Goal: Contribute content: Contribute content

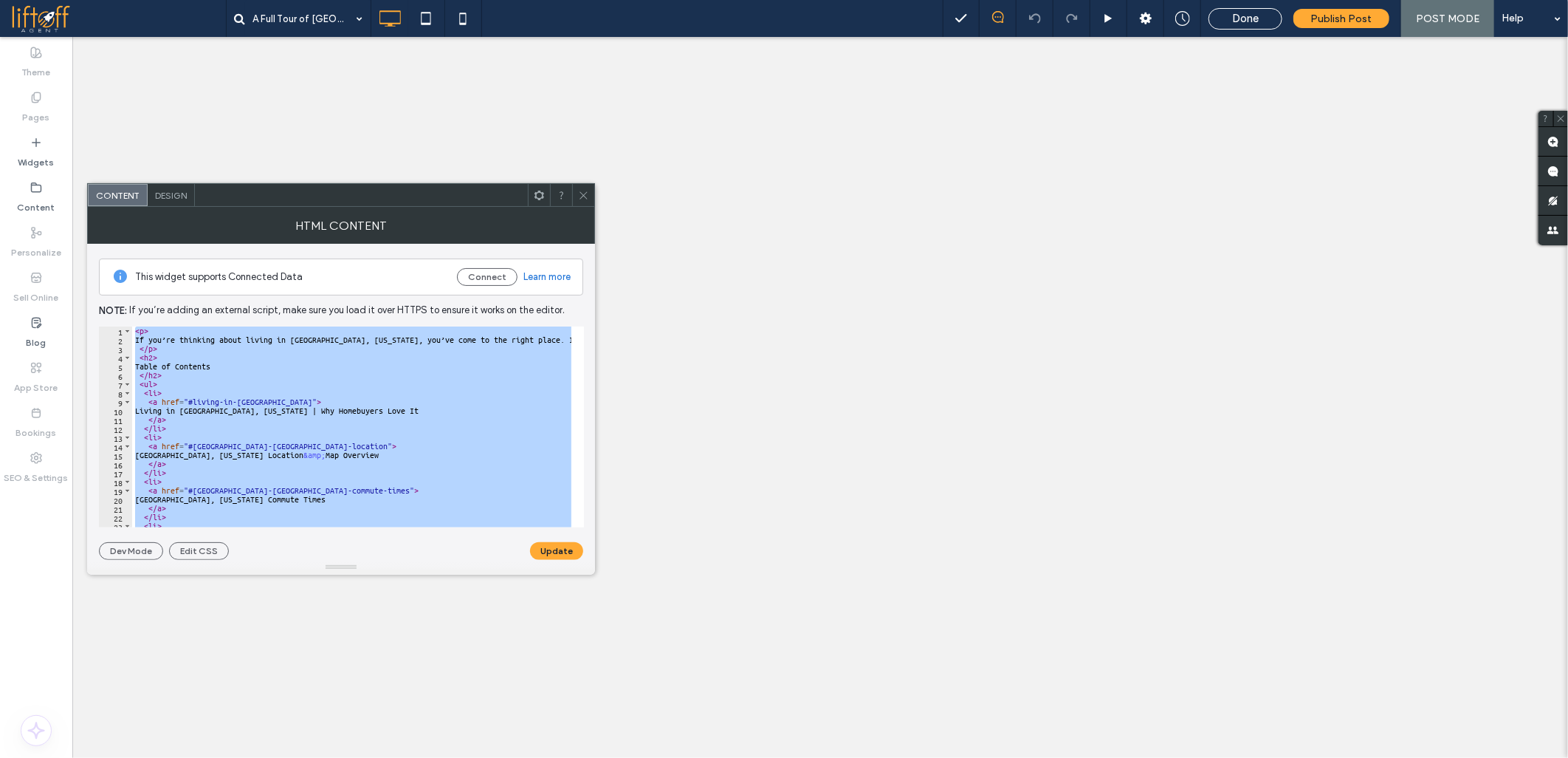
paste textarea "**********"
type textarea "**********"
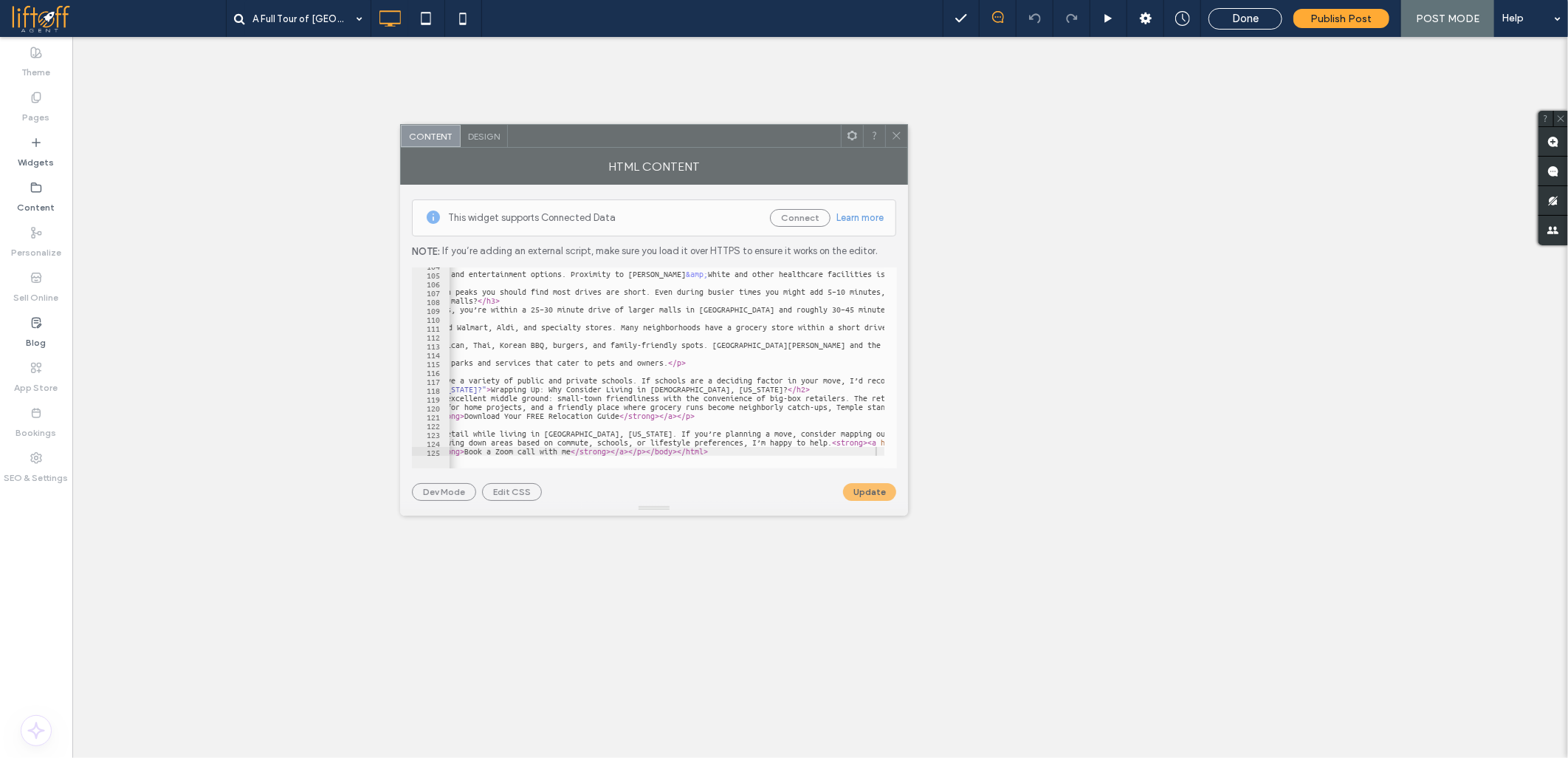
drag, startPoint x: 269, startPoint y: 200, endPoint x: 628, endPoint y: 137, distance: 364.5
click at [620, 130] on div at bounding box center [675, 136] width 333 height 22
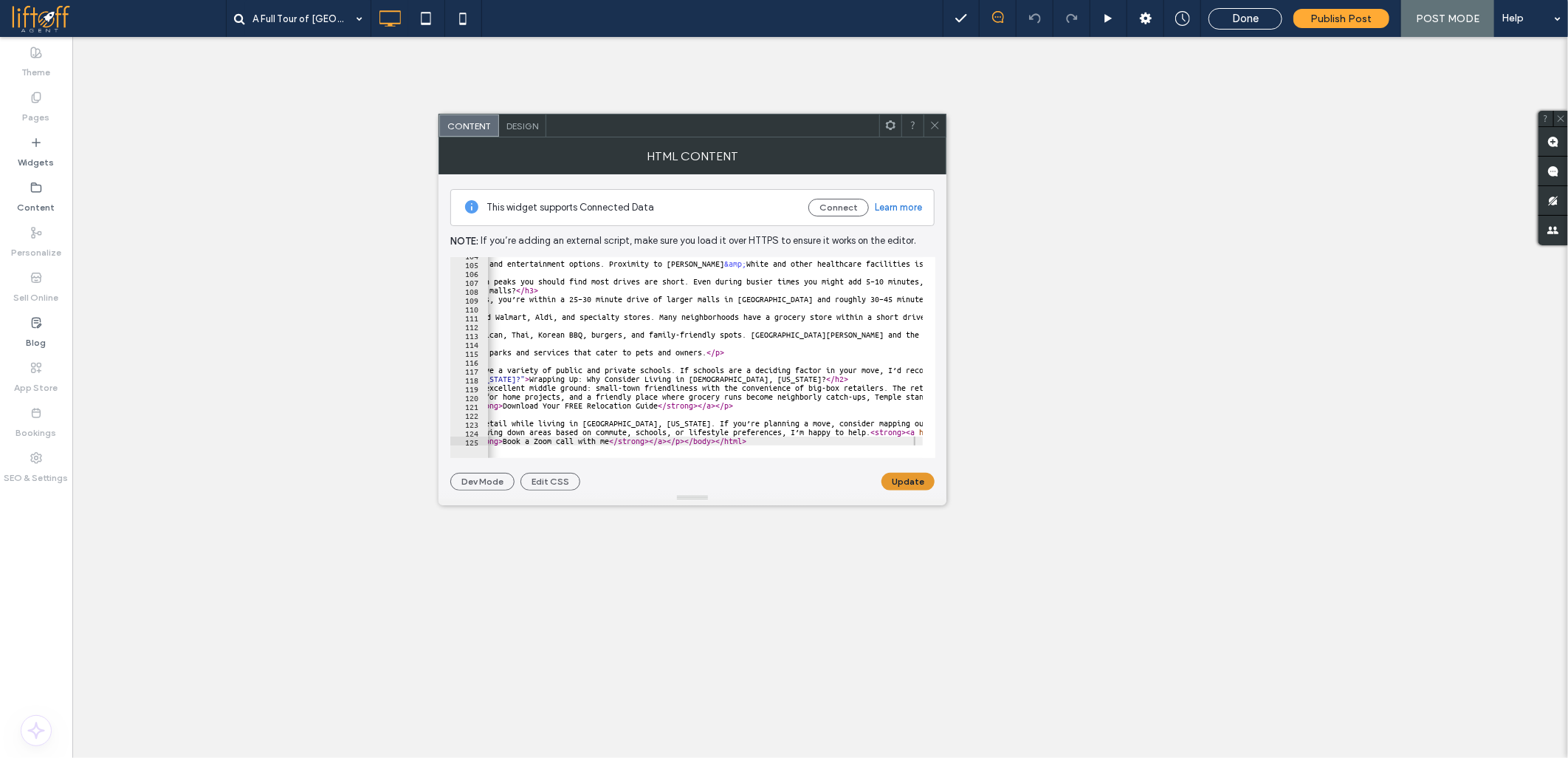
click at [909, 484] on button "Update" at bounding box center [909, 481] width 53 height 18
click at [940, 137] on div "HTML Content" at bounding box center [692, 156] width 508 height 37
click at [940, 130] on div at bounding box center [934, 125] width 22 height 22
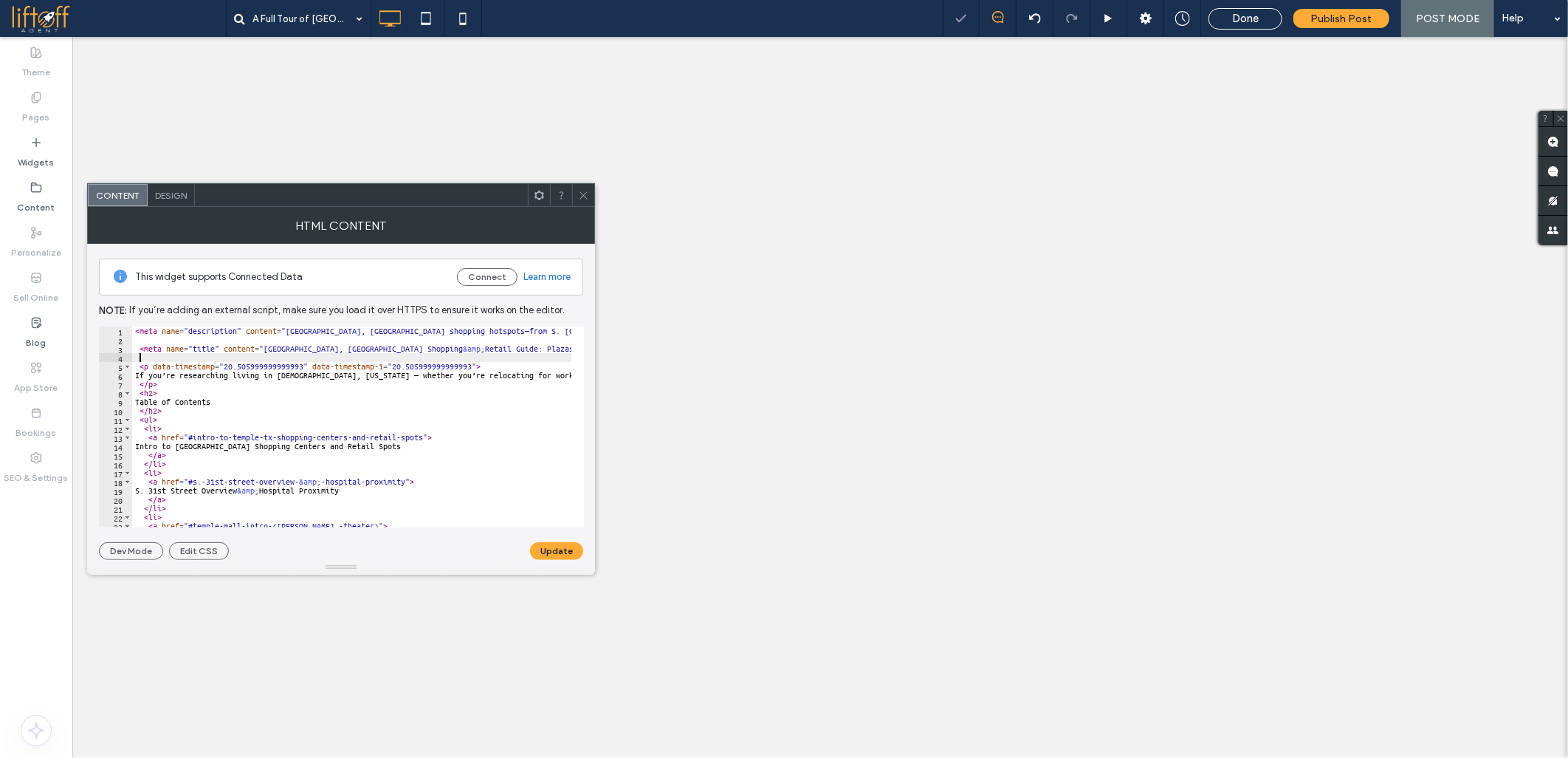
drag, startPoint x: 160, startPoint y: 359, endPoint x: 69, endPoint y: 271, distance: 126.6
click at [69, 272] on body ".wqwq-1{fill:#231f20;} .cls-1q, .cls-2q { fill-rule: evenodd; } .cls-2q { fill:…" at bounding box center [784, 379] width 1568 height 758
type textarea "**********"
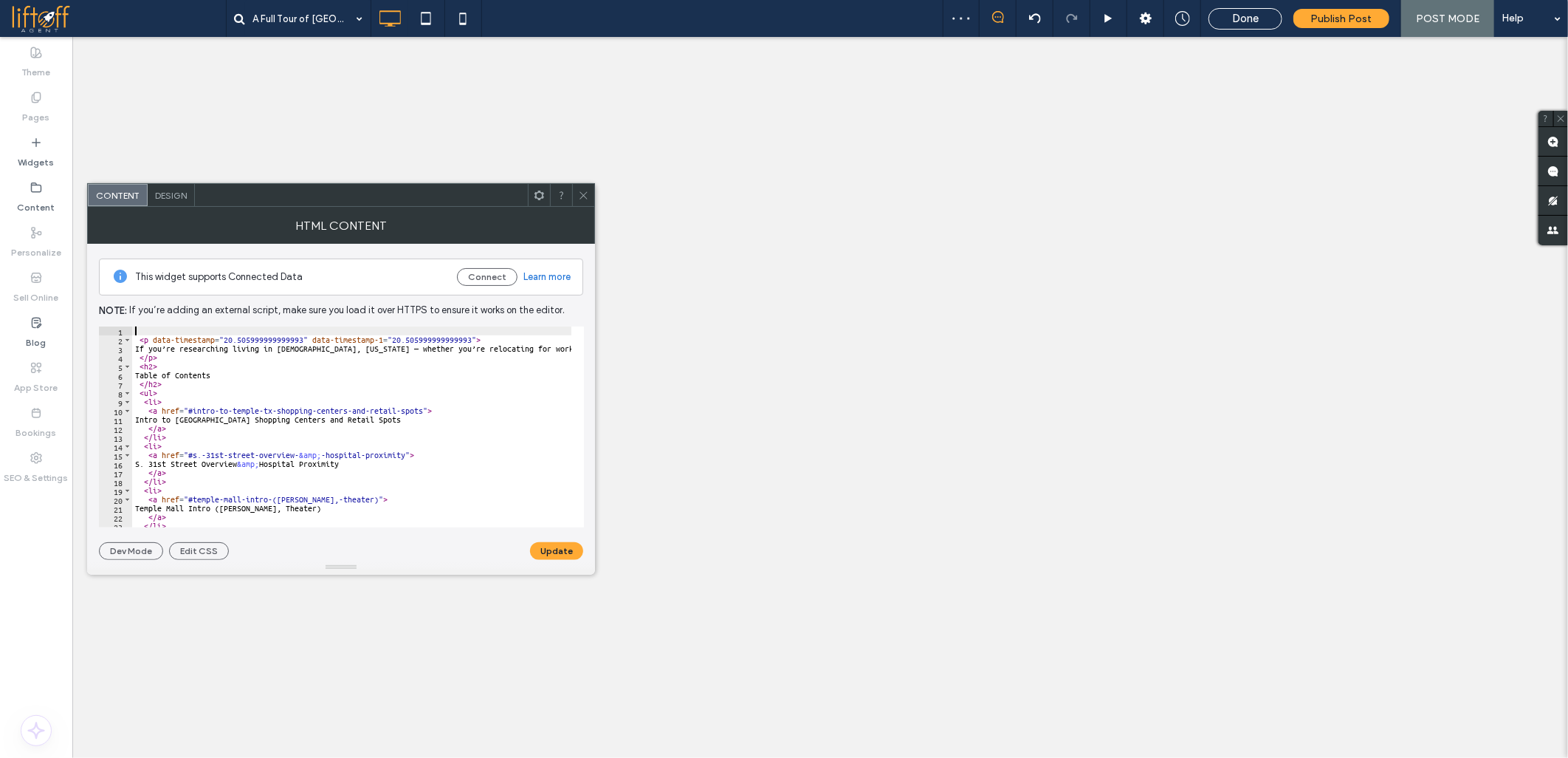
type textarea "**********"
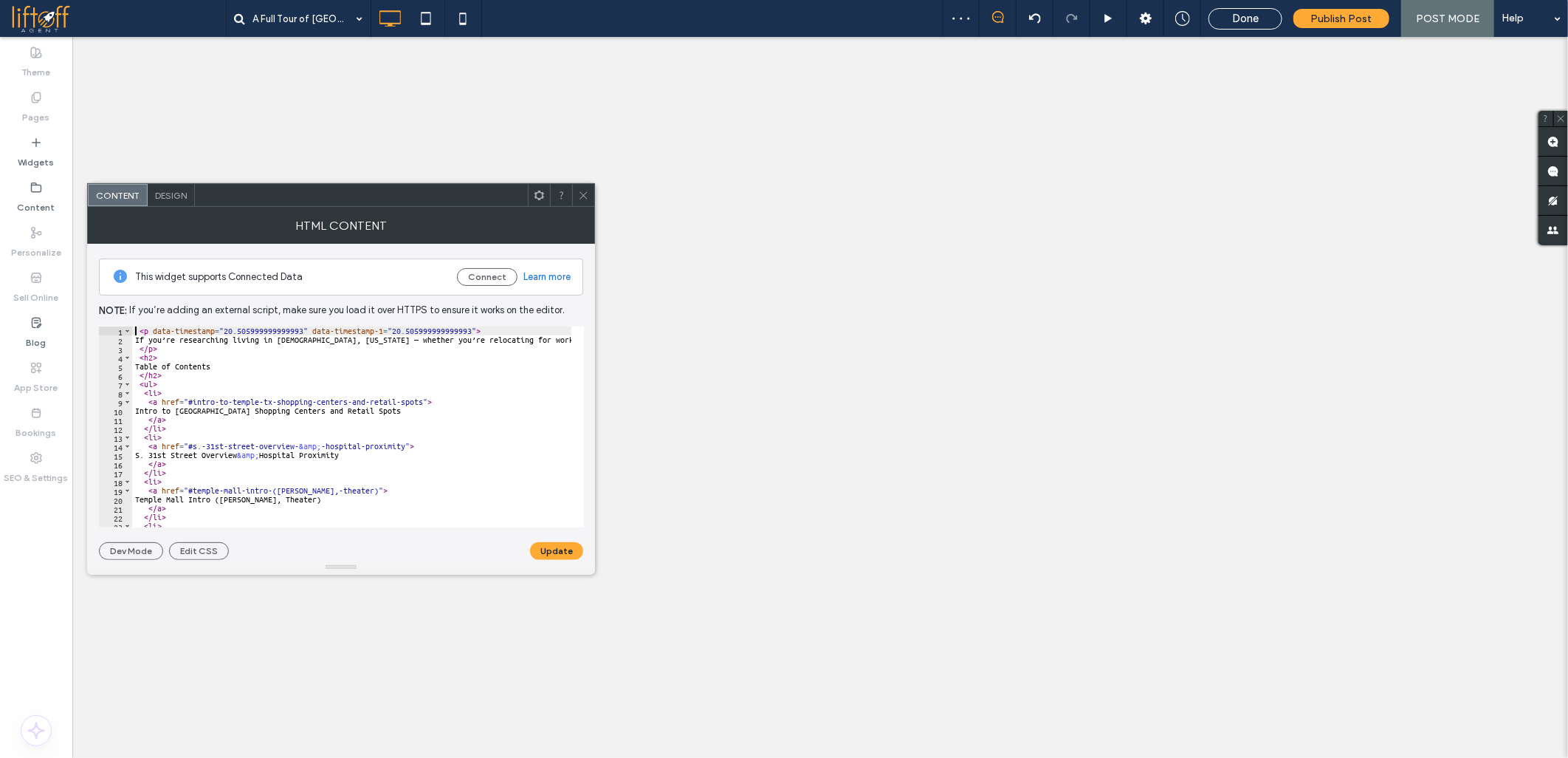
click at [541, 541] on div "**********" at bounding box center [341, 402] width 484 height 316
click at [542, 549] on button "Update" at bounding box center [557, 551] width 53 height 18
click at [586, 195] on icon at bounding box center [583, 195] width 11 height 11
drag, startPoint x: 192, startPoint y: 449, endPoint x: 264, endPoint y: 446, distance: 72.1
click at [264, 446] on div "< p data-timestamp = "20.505999999999993" data-timestamp-1 = "20.50599999999999…" at bounding box center [1443, 429] width 2622 height 206
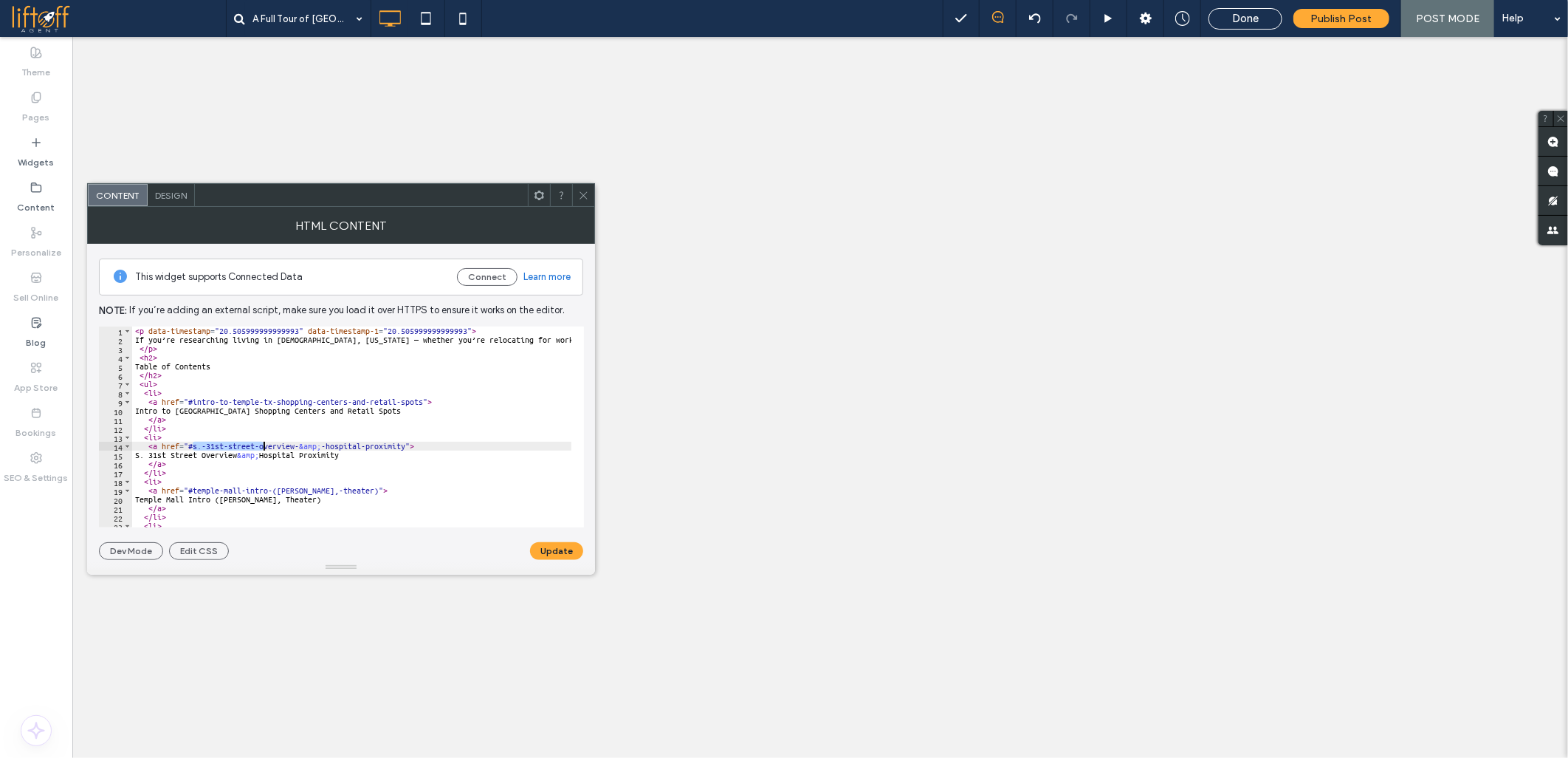
click at [246, 446] on div "< p data-timestamp = "20.505999999999993" data-timestamp-1 = "20.50599999999999…" at bounding box center [352, 426] width 440 height 201
drag, startPoint x: 228, startPoint y: 446, endPoint x: 293, endPoint y: 445, distance: 65.0
click at [293, 445] on div "< p data-timestamp = "20.505999999999993" data-timestamp-1 = "20.50599999999999…" at bounding box center [1443, 429] width 2622 height 206
click at [188, 444] on div "< p data-timestamp = "20.505999999999993" data-timestamp-1 = "20.50599999999999…" at bounding box center [1443, 429] width 2622 height 206
click at [193, 444] on div "< p data-timestamp = "20.505999999999993" data-timestamp-1 = "20.50599999999999…" at bounding box center [1443, 429] width 2622 height 206
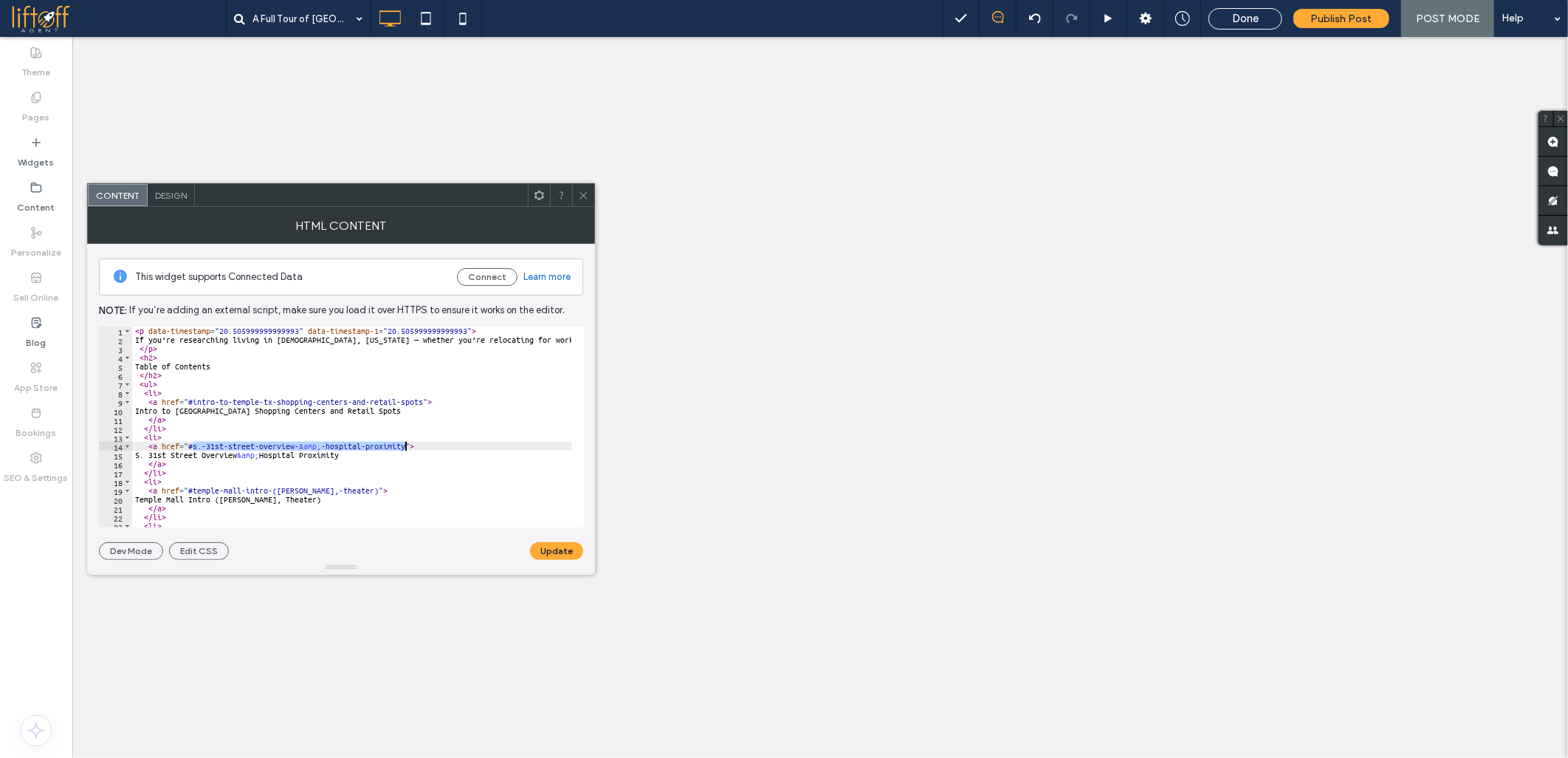
paste textarea "Cursor at row 14"
type textarea "**********"
type input "**********"
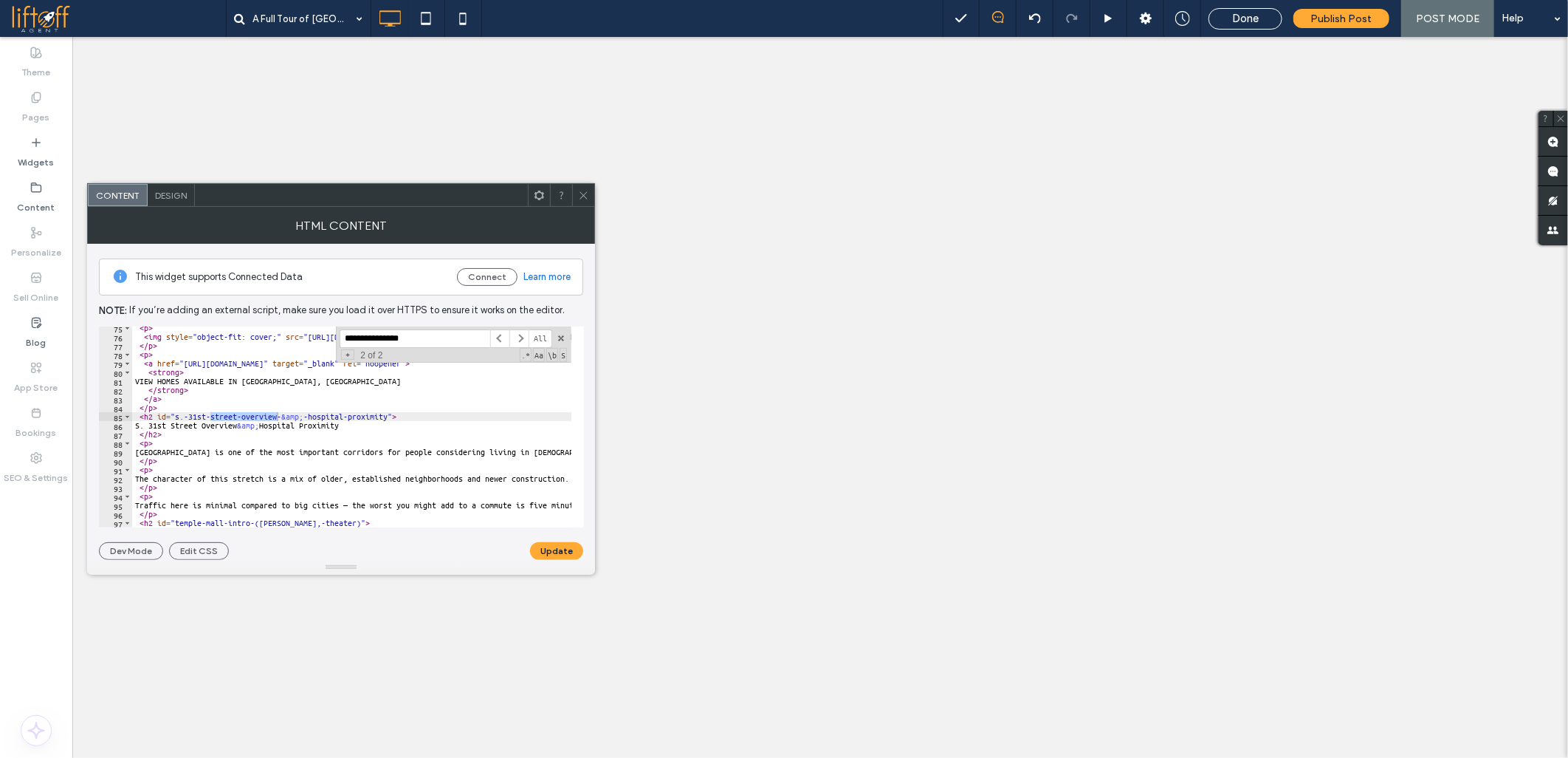
scroll to position [659, 0]
drag, startPoint x: 175, startPoint y: 419, endPoint x: 219, endPoint y: 414, distance: 44.3
click at [175, 419] on div "< p > < img style = "object-fit: cover;" src = "[URL][DOMAIN_NAME][DOMAIN_NAME]…" at bounding box center [1443, 426] width 2622 height 206
paste textarea "Cursor at row 85"
drag, startPoint x: 543, startPoint y: 548, endPoint x: 450, endPoint y: 480, distance: 115.2
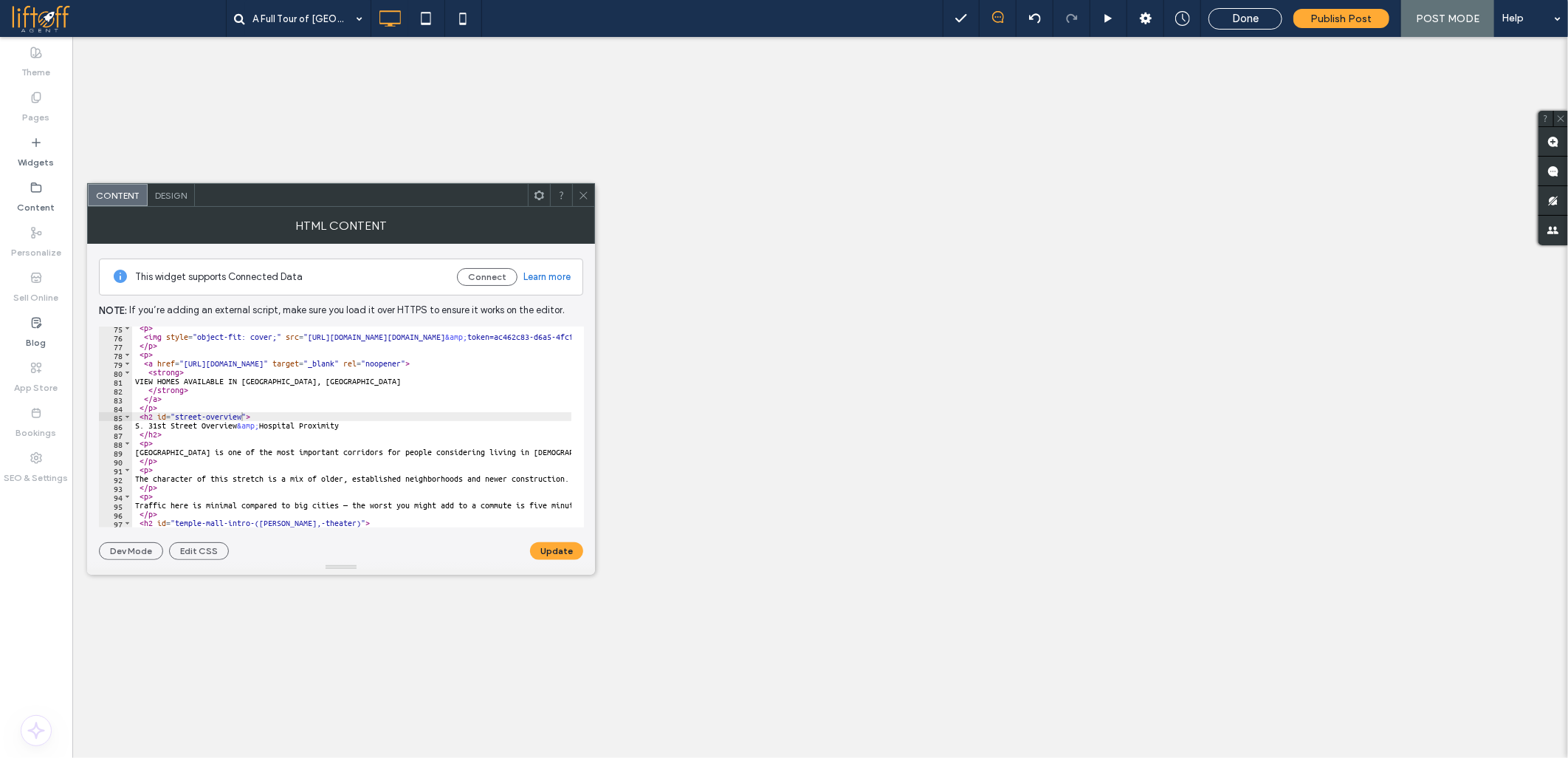
click at [544, 548] on button "Update" at bounding box center [557, 551] width 53 height 18
click at [343, 397] on div "< p > < img style = "object-fit: cover;" src = "[URL][DOMAIN_NAME][DOMAIN_NAME]…" at bounding box center [1443, 426] width 2622 height 206
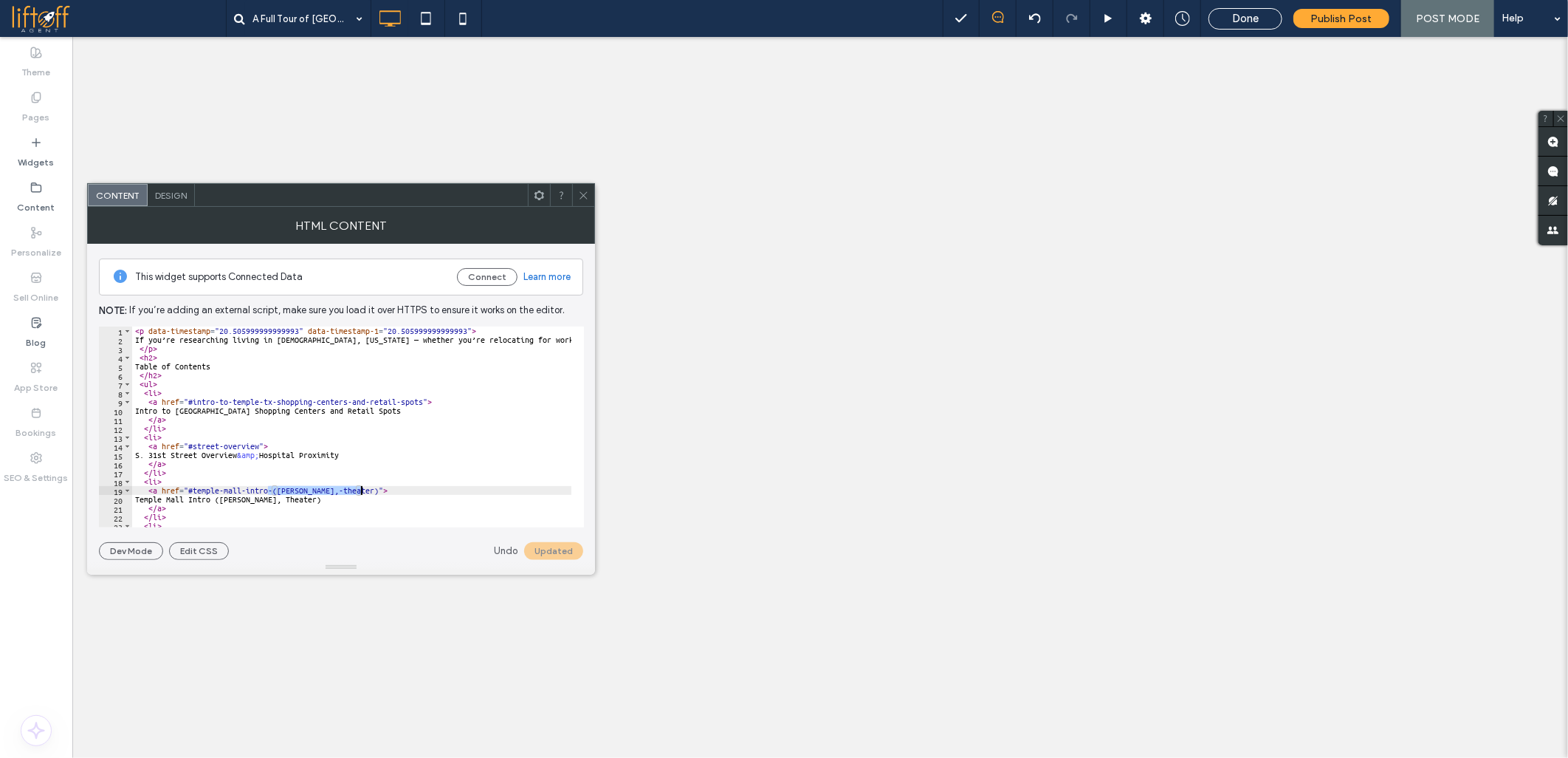
drag, startPoint x: 269, startPoint y: 490, endPoint x: 360, endPoint y: 489, distance: 91.0
click at [360, 489] on div "< p data-timestamp = "20.505999999999993" data-timestamp-1 = "20.50599999999999…" at bounding box center [1443, 429] width 2622 height 206
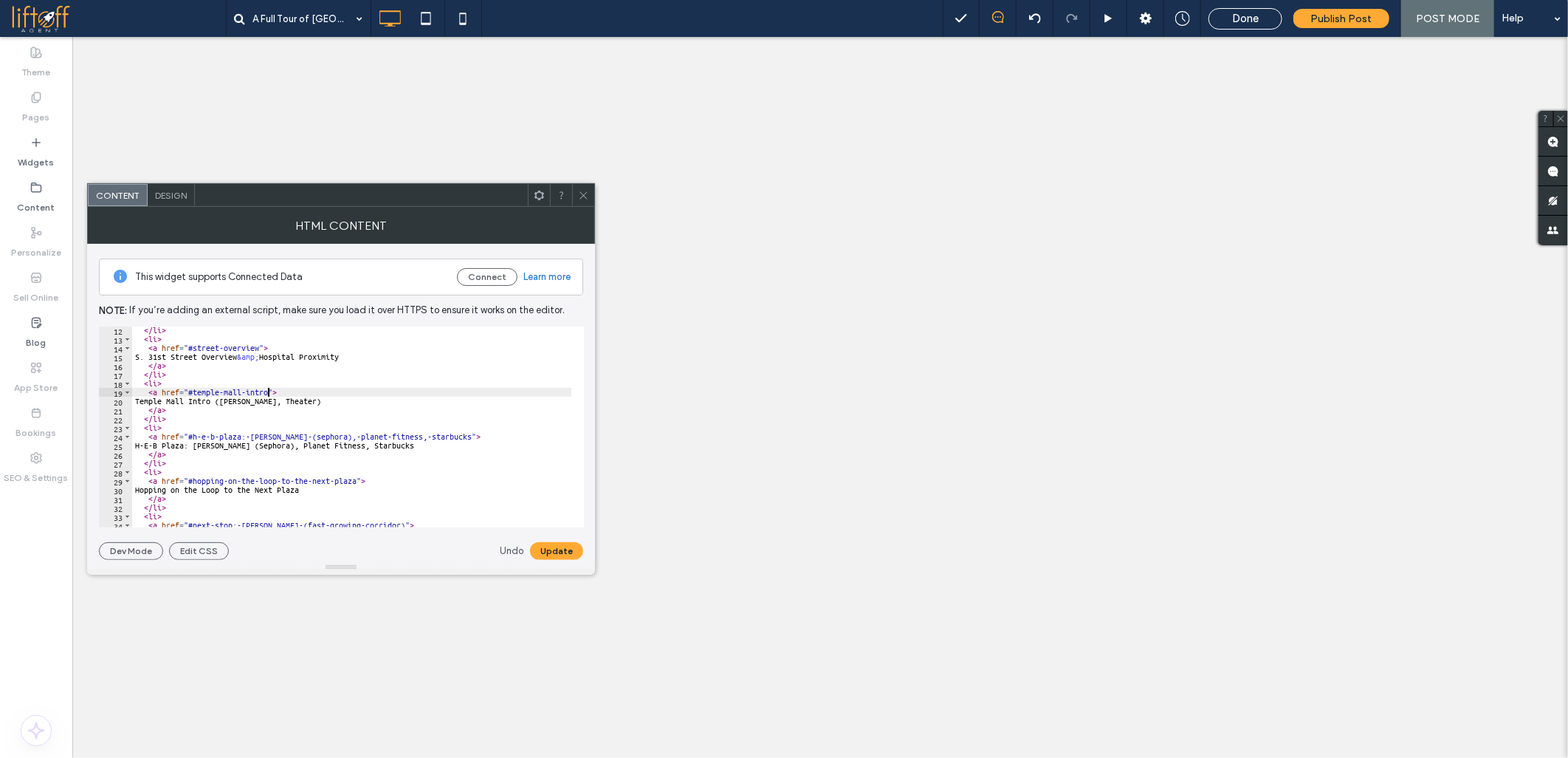
scroll to position [148, 0]
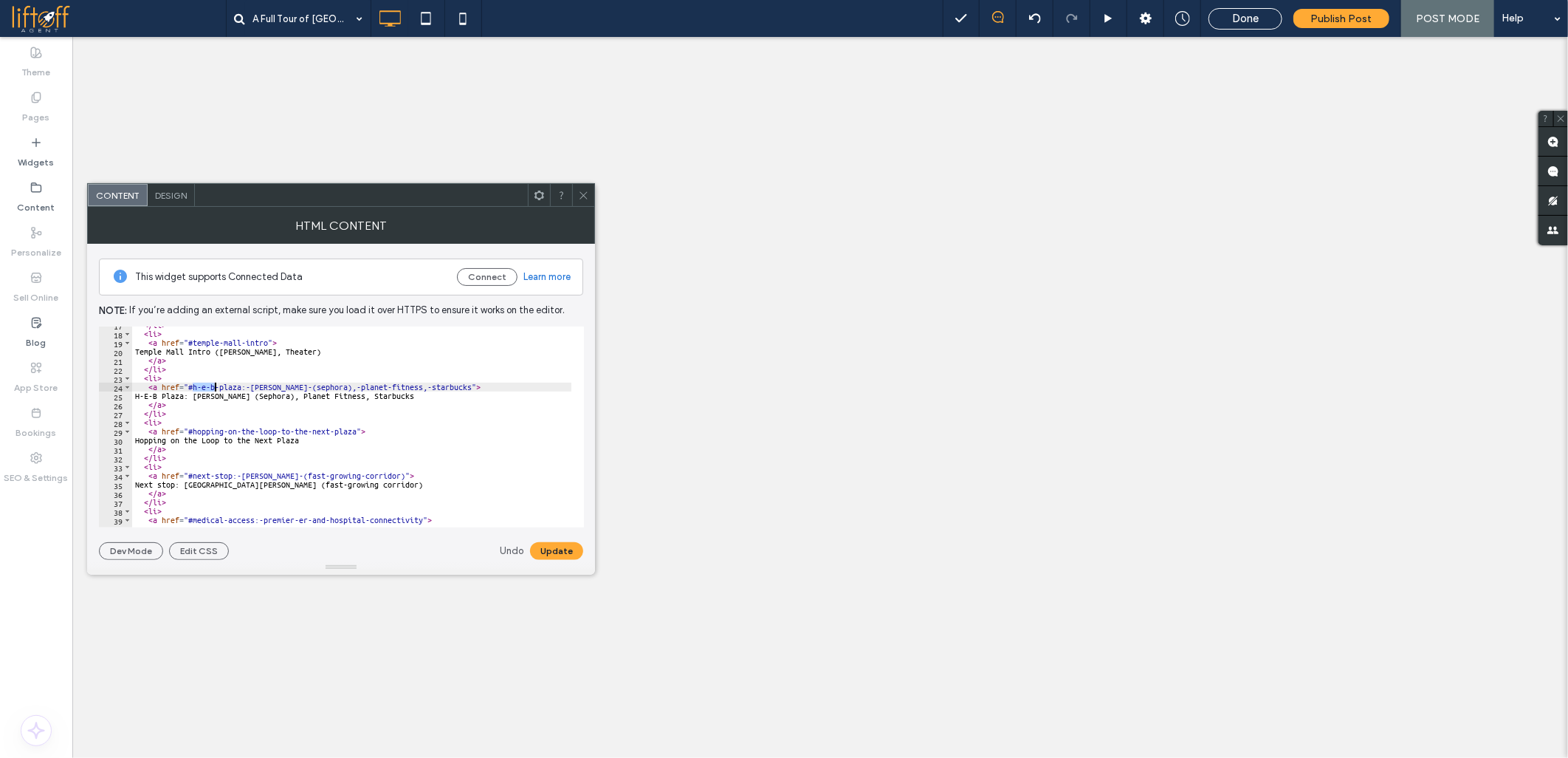
drag, startPoint x: 192, startPoint y: 387, endPoint x: 215, endPoint y: 385, distance: 23.1
click at [215, 385] on div "</ li > < li > < a href = "#temple-mall-intro" > Temple Mall Intro ([PERSON_NAM…" at bounding box center [1443, 424] width 2622 height 206
drag, startPoint x: 232, startPoint y: 387, endPoint x: 431, endPoint y: 388, distance: 199.0
click at [431, 388] on div "</ li > < li > < a href = "#temple-mall-intro" > [GEOGRAPHIC_DATA] Intro ([PERS…" at bounding box center [1443, 424] width 2622 height 206
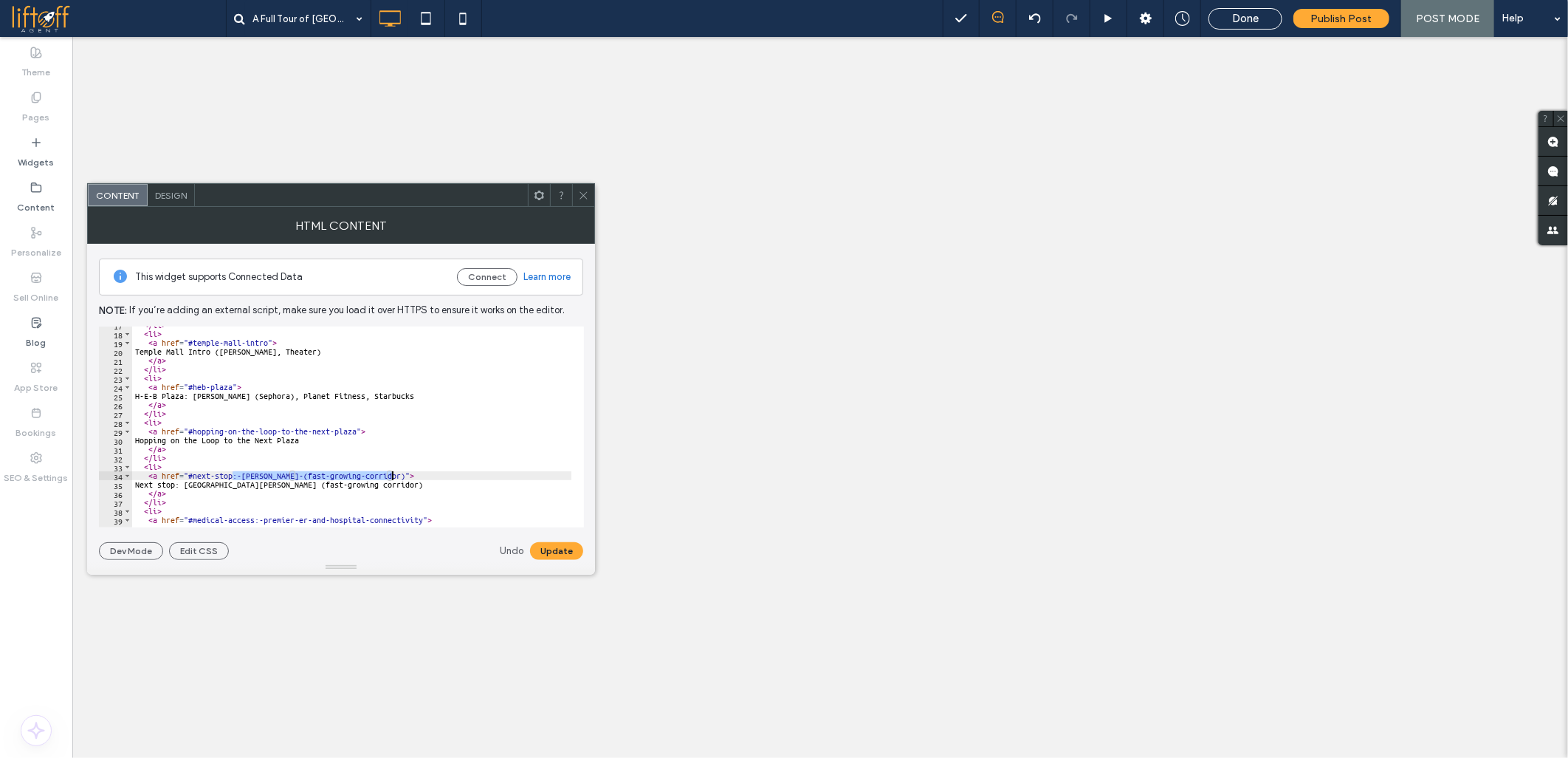
drag, startPoint x: 234, startPoint y: 474, endPoint x: 392, endPoint y: 476, distance: 158.0
click at [392, 476] on div "</ li > < li > < a href = "#temple-mall-intro" > [GEOGRAPHIC_DATA] Intro ([PERS…" at bounding box center [1443, 424] width 2622 height 206
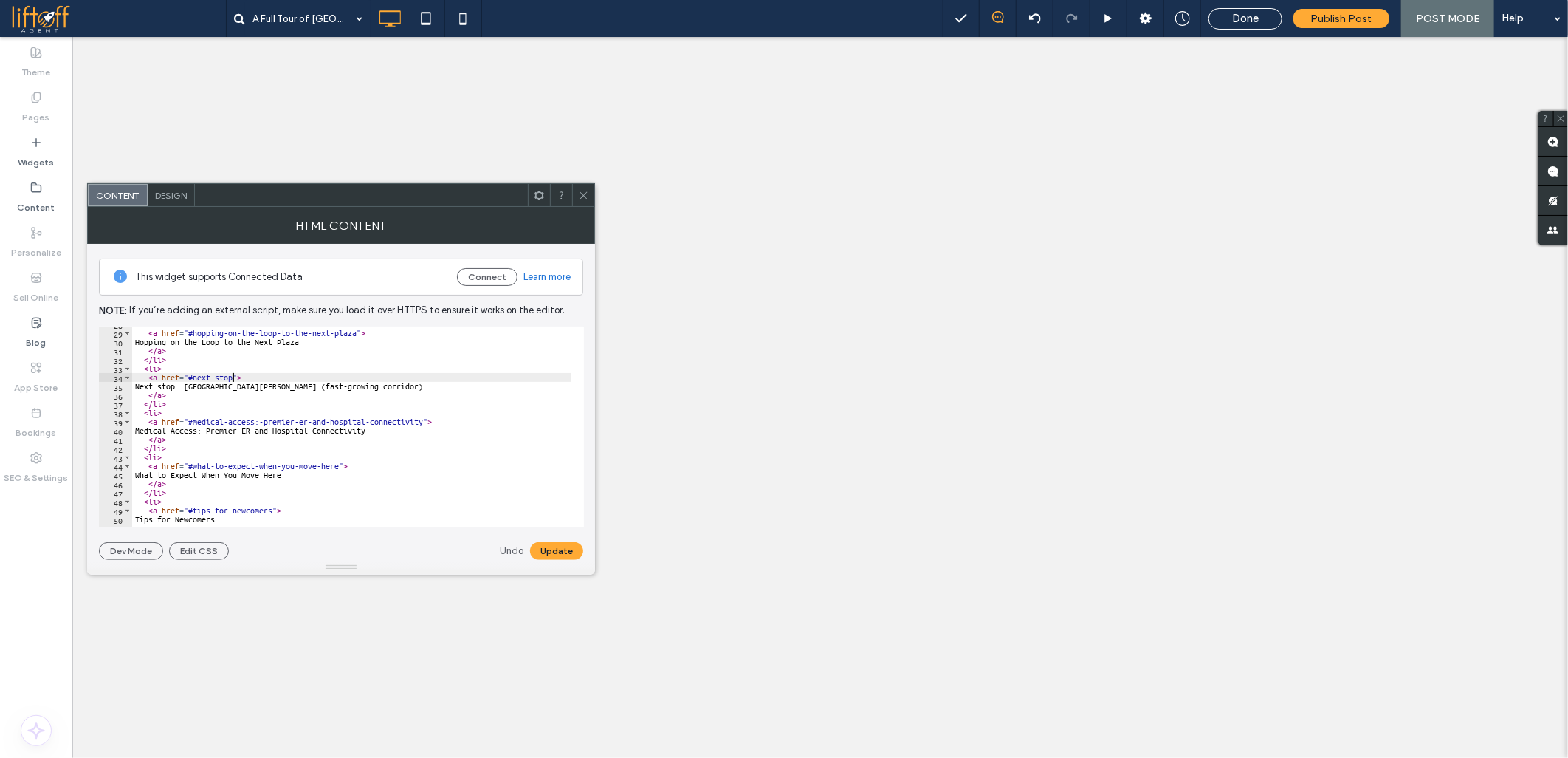
scroll to position [246, 0]
drag, startPoint x: 253, startPoint y: 418, endPoint x: 424, endPoint y: 421, distance: 171.0
click at [424, 421] on div "< li > < a href = "#hopping-on-the-loop-to-the-next-plaza" > Hopping on the Loo…" at bounding box center [1443, 423] width 2622 height 206
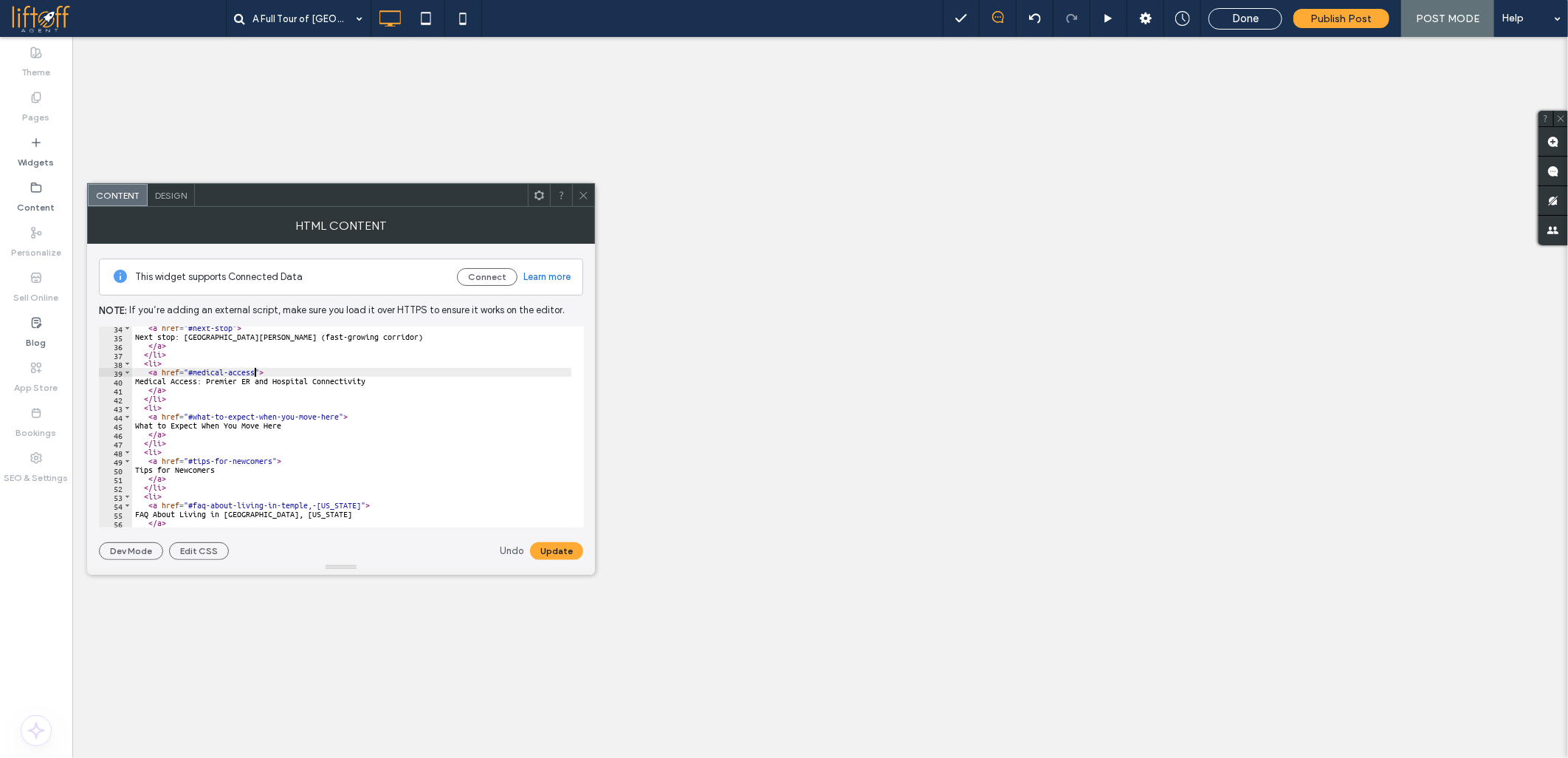
scroll to position [344, 0]
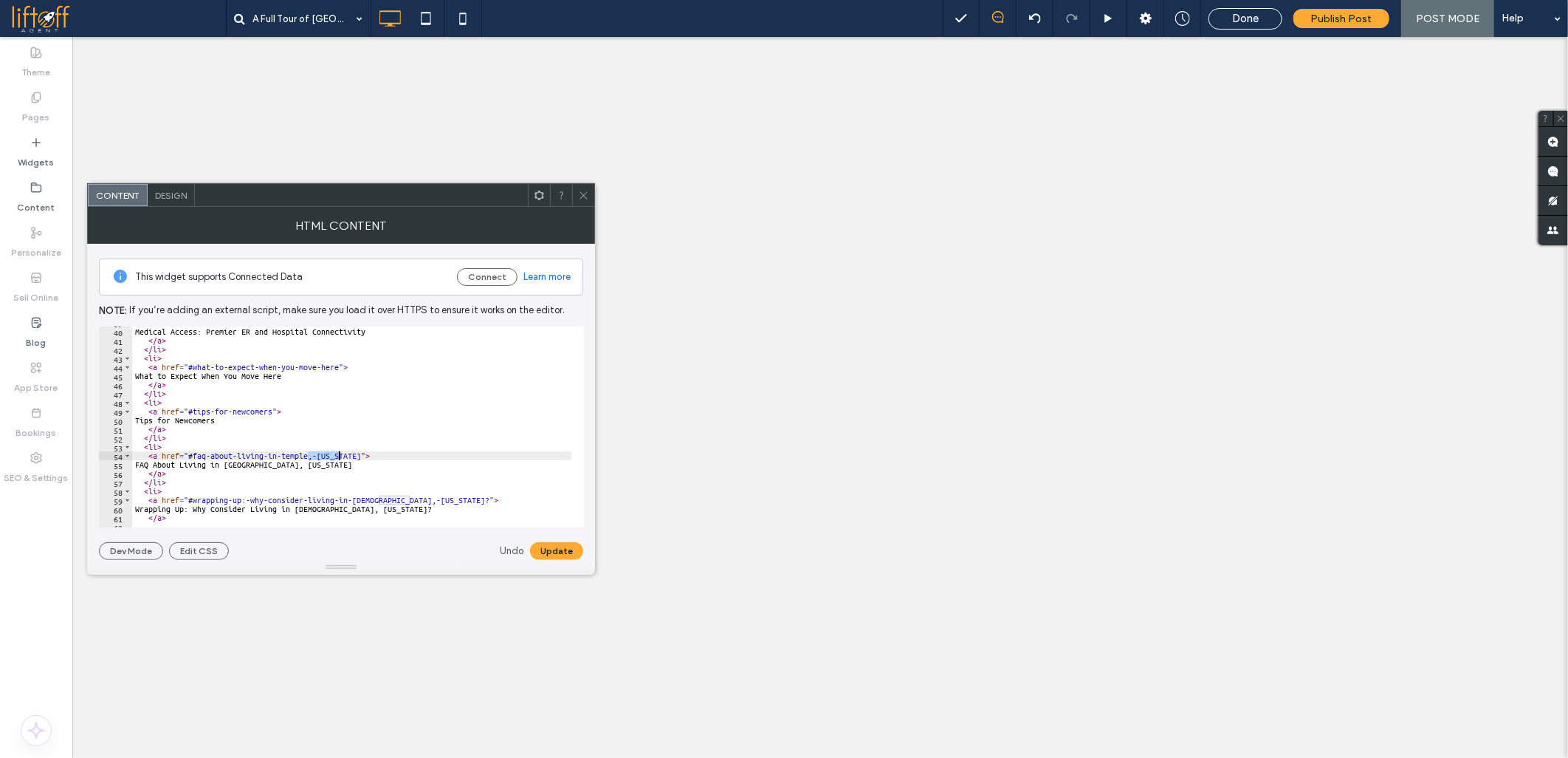
drag, startPoint x: 308, startPoint y: 453, endPoint x: 339, endPoint y: 455, distance: 31.1
click at [339, 455] on div "< a href = "#medical-access" > Medical Access: Premier ER and Hospital Connecti…" at bounding box center [1443, 421] width 2622 height 206
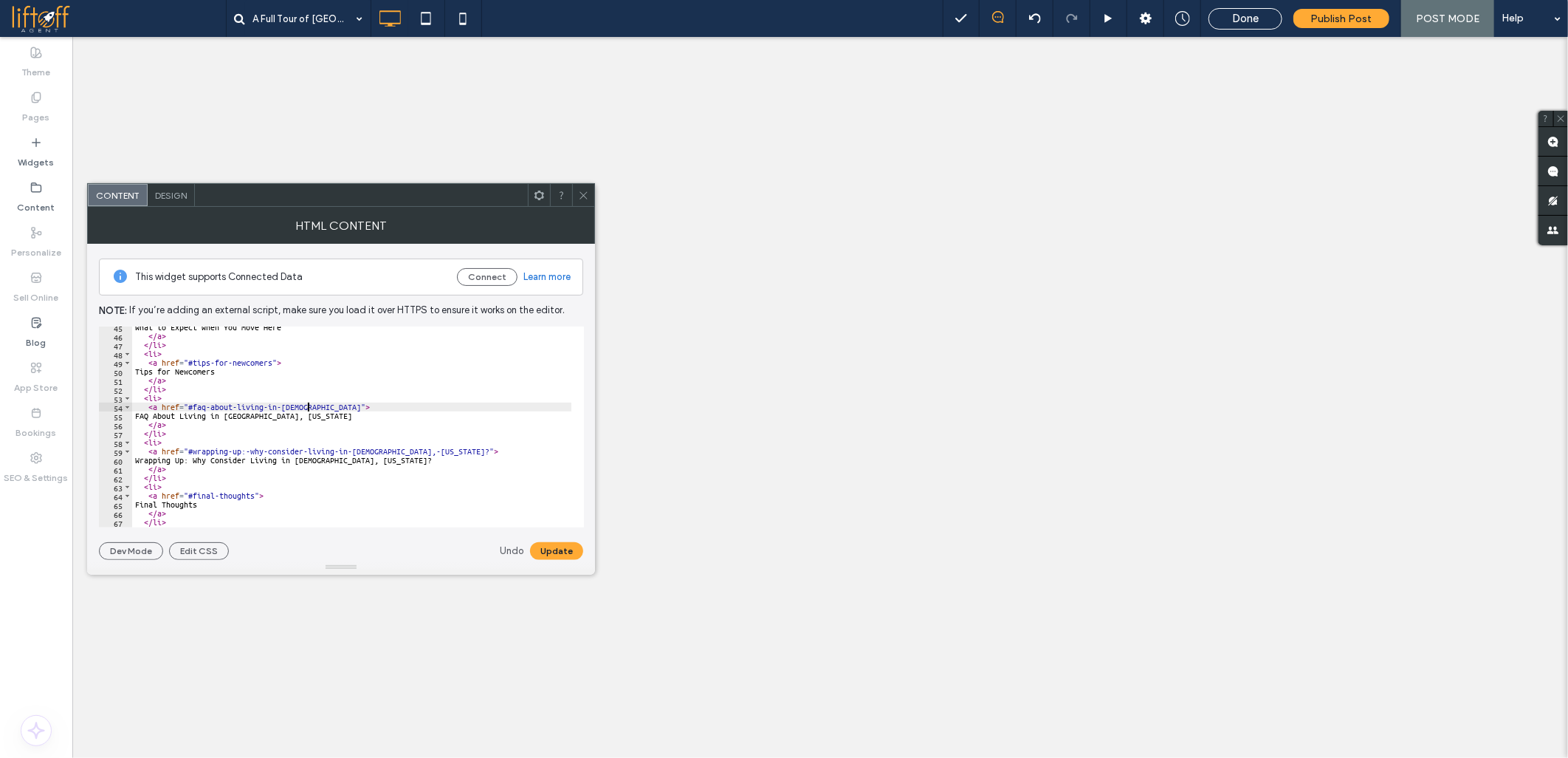
scroll to position [394, 0]
click at [244, 449] on div "What to Expect When You Move Here </ a > </ li > < li > < a href = "#tips-for-n…" at bounding box center [1443, 426] width 2622 height 206
click at [245, 452] on div "What to Expect When You Move Here </ a > </ li > < li > < a href = "#tips-for-n…" at bounding box center [1443, 426] width 2622 height 206
click at [244, 452] on div "**********" at bounding box center [352, 426] width 440 height 201
drag, startPoint x: 241, startPoint y: 453, endPoint x: 379, endPoint y: 423, distance: 141.2
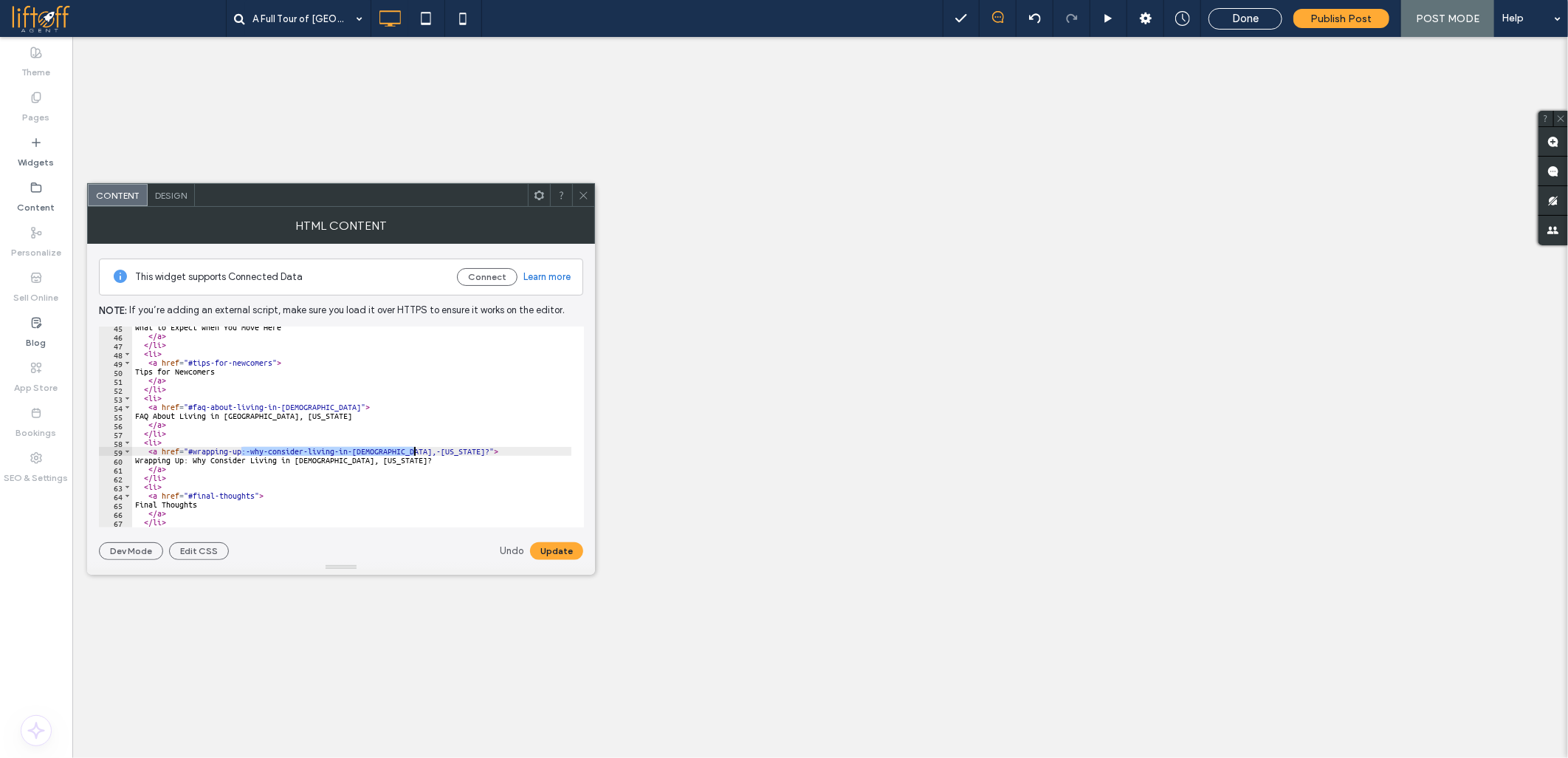
click at [414, 449] on div "What to Expect When You Move Here </ a > </ li > < li > < a href = "#tips-for-n…" at bounding box center [1443, 426] width 2622 height 206
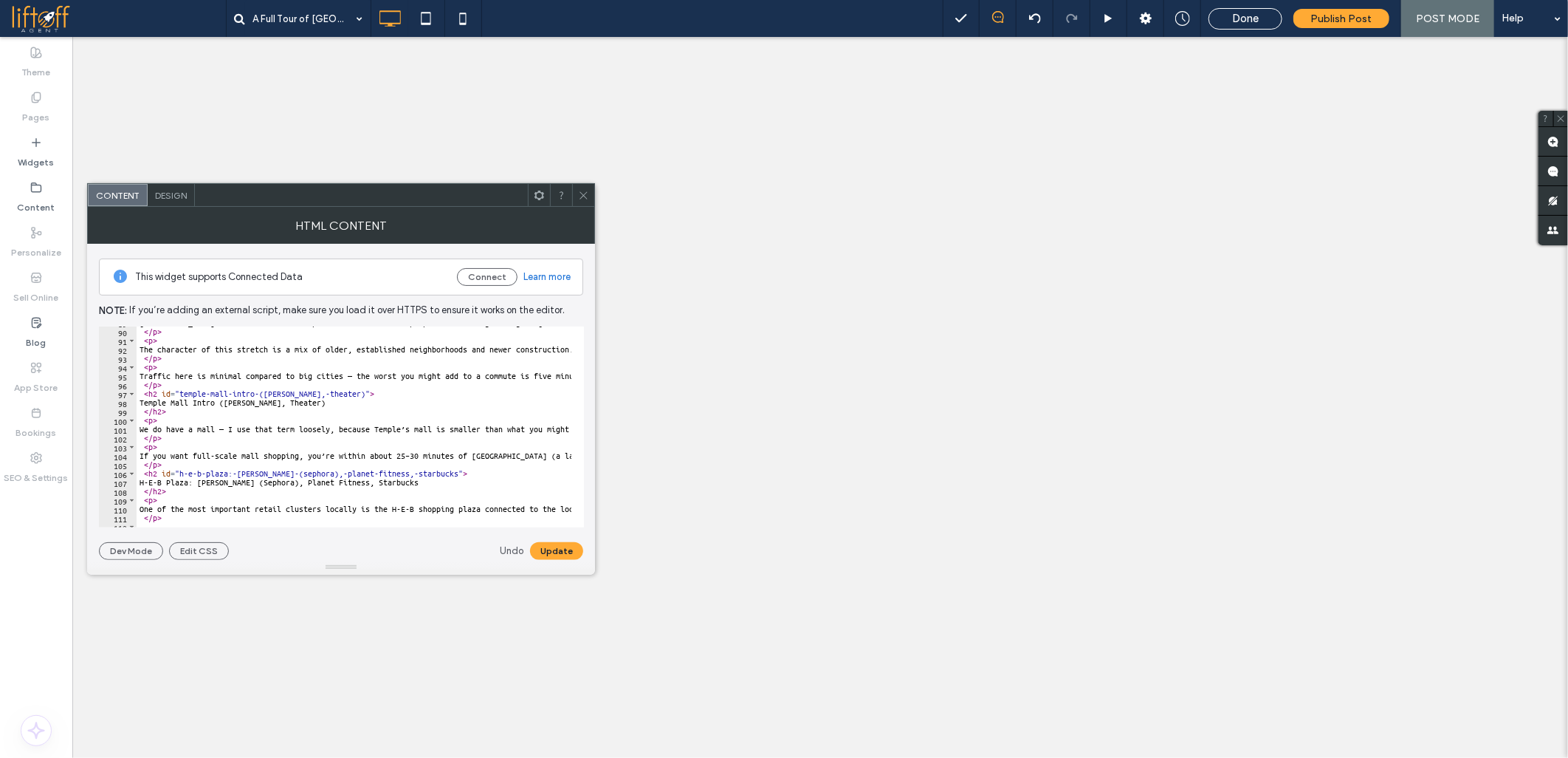
scroll to position [787, 0]
drag, startPoint x: 254, startPoint y: 393, endPoint x: 346, endPoint y: 394, distance: 92.0
click at [346, 394] on div "[GEOGRAPHIC_DATA] is one of the most important corridors for people considering…" at bounding box center [1447, 421] width 2622 height 206
drag, startPoint x: 179, startPoint y: 471, endPoint x: 201, endPoint y: 471, distance: 22.0
click at [201, 471] on div "[GEOGRAPHIC_DATA] is one of the most important corridors for people considering…" at bounding box center [1447, 421] width 2622 height 206
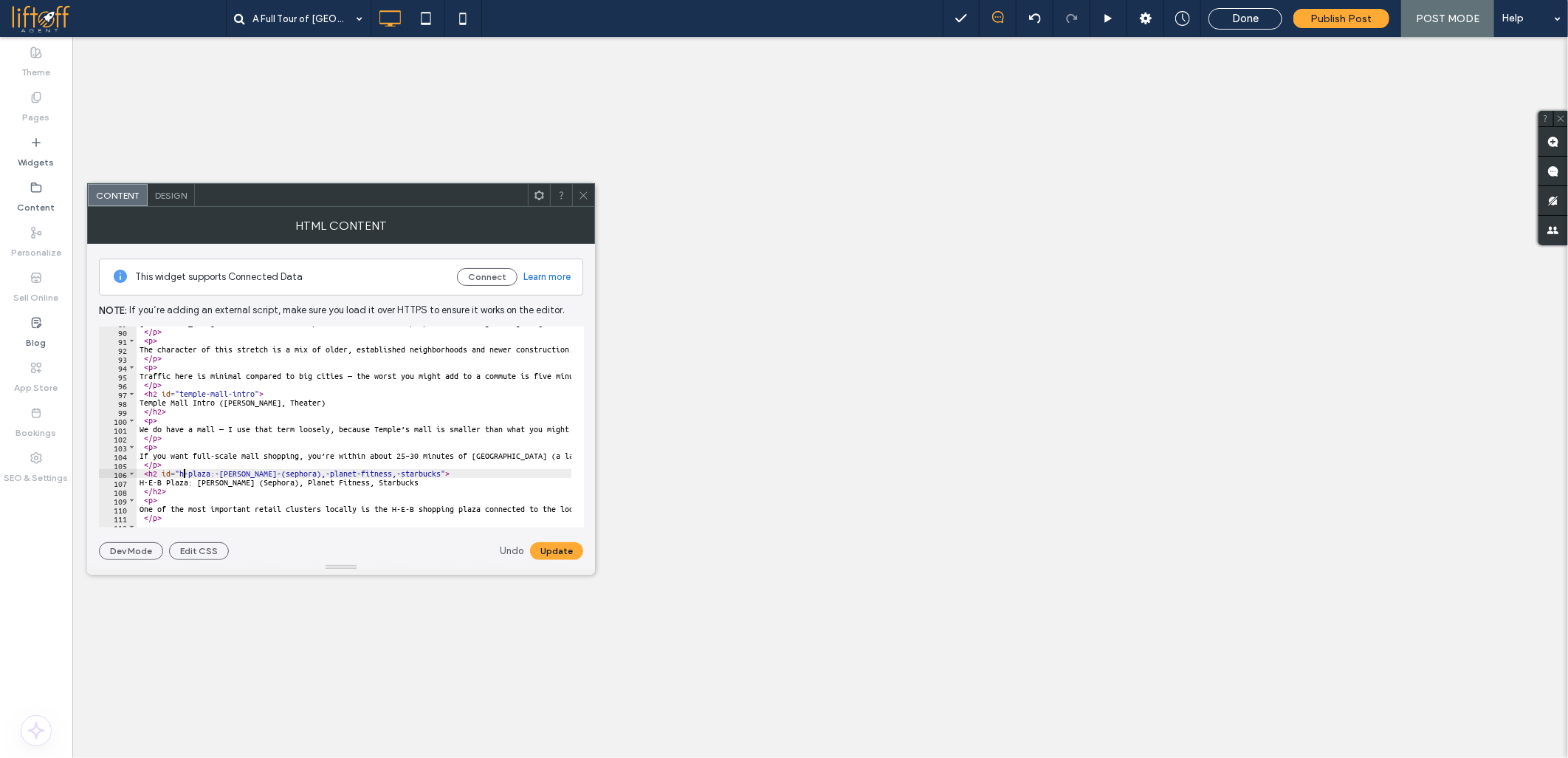
scroll to position [0, 4]
drag, startPoint x: 218, startPoint y: 475, endPoint x: 418, endPoint y: 475, distance: 200.0
click at [418, 475] on div "[GEOGRAPHIC_DATA] is one of the most important corridors for people considering…" at bounding box center [1447, 421] width 2622 height 206
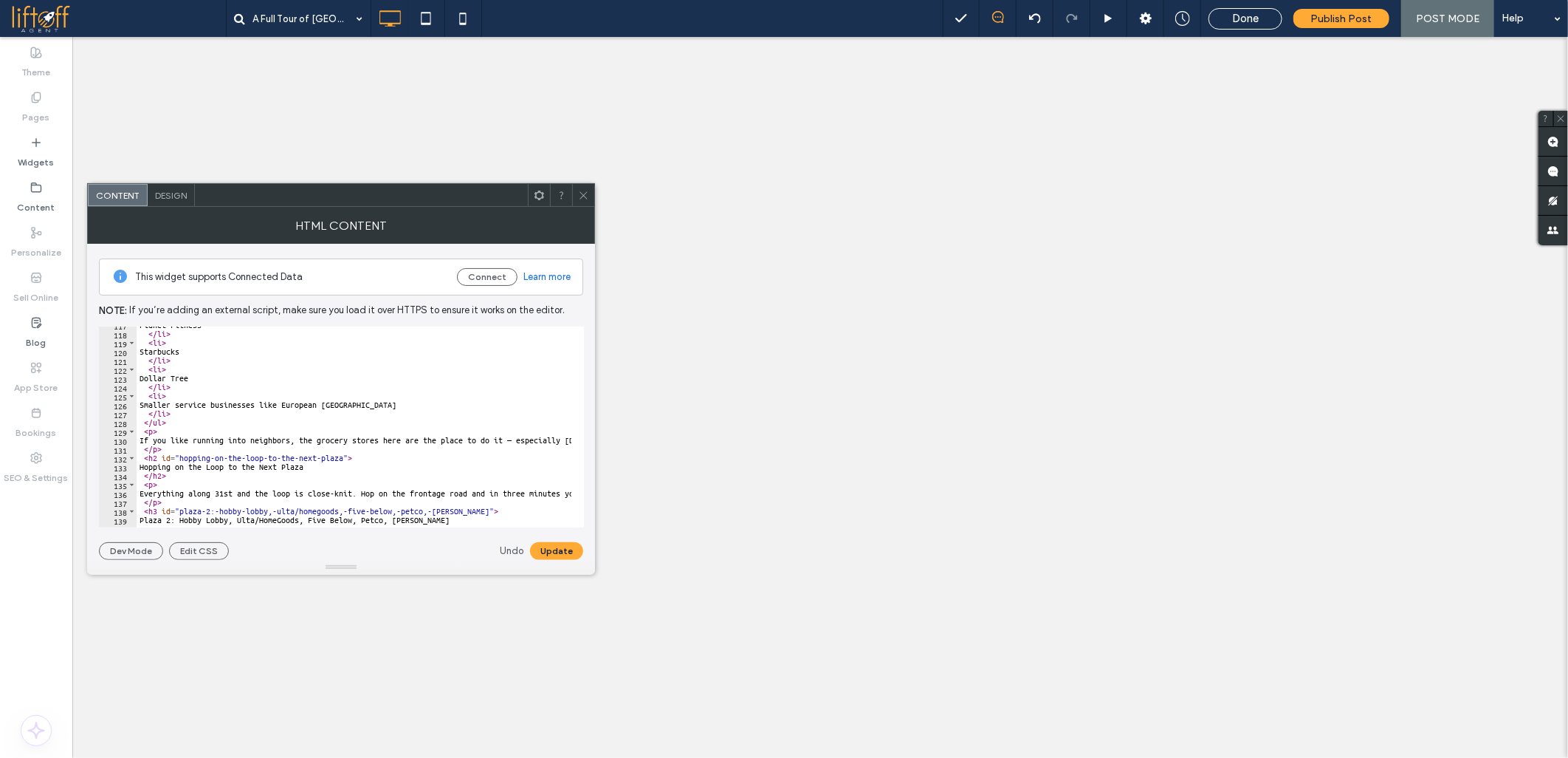
scroll to position [1082, 0]
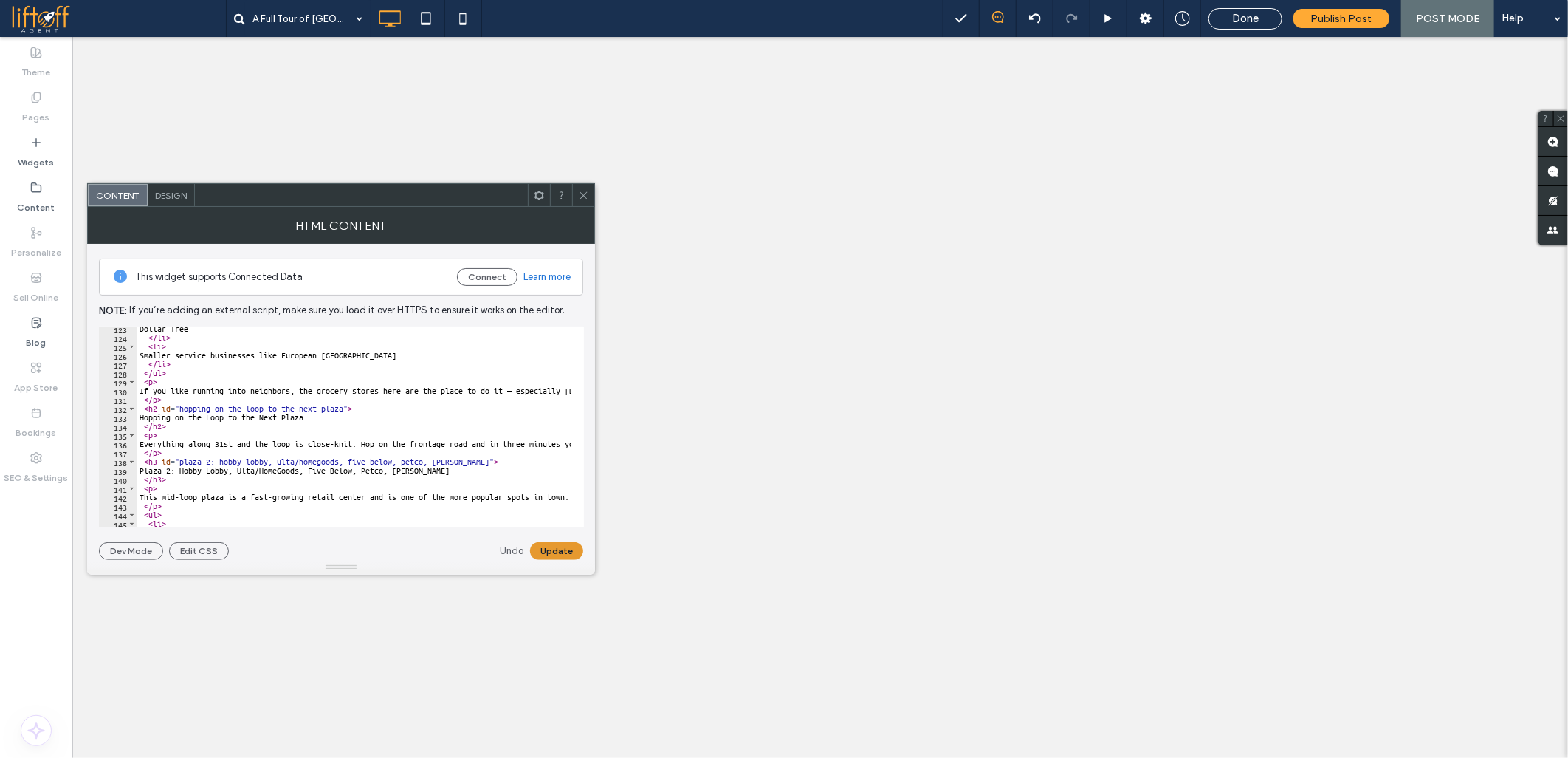
click at [543, 557] on button "Update" at bounding box center [557, 551] width 53 height 18
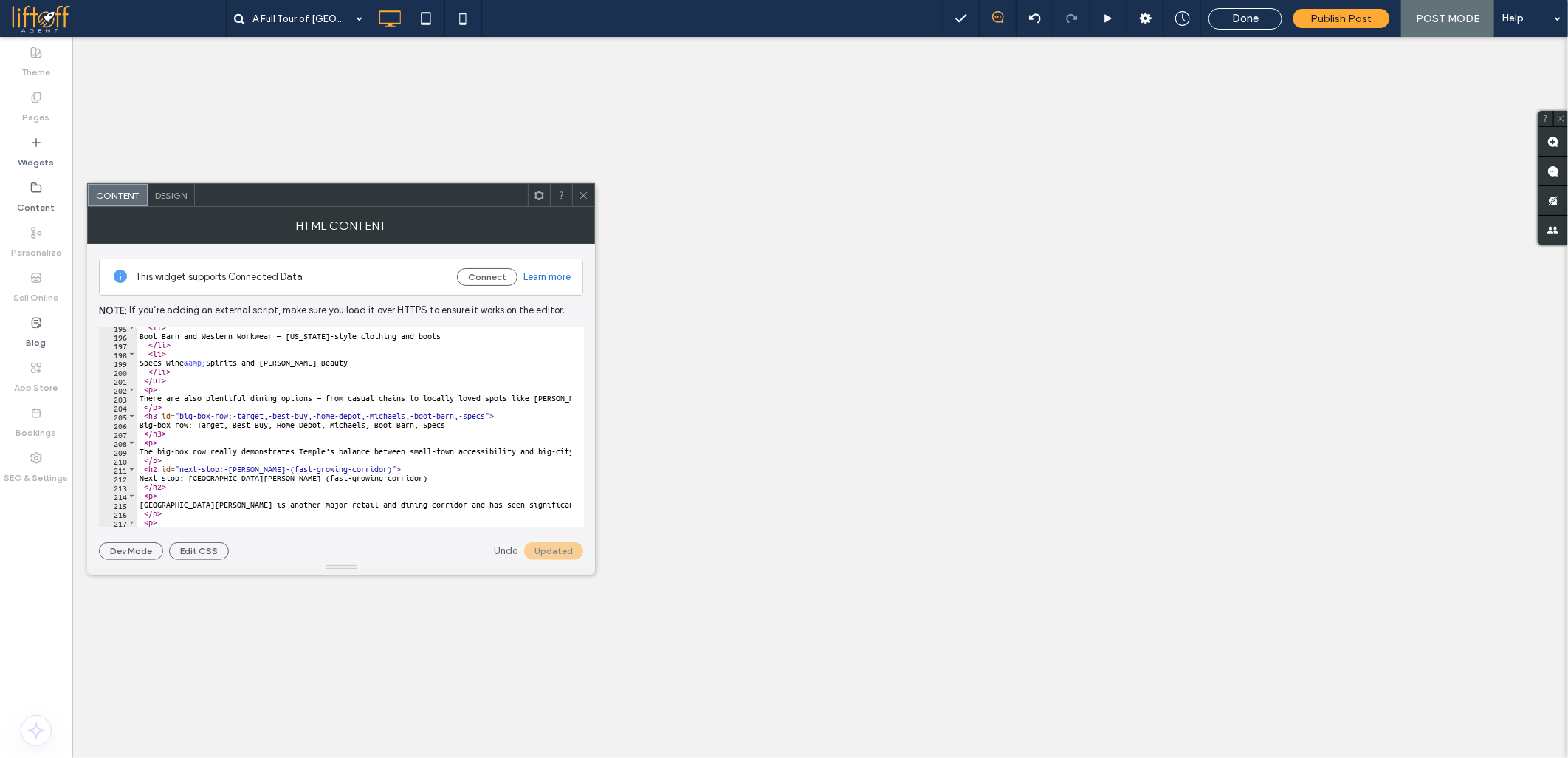
scroll to position [1772, 0]
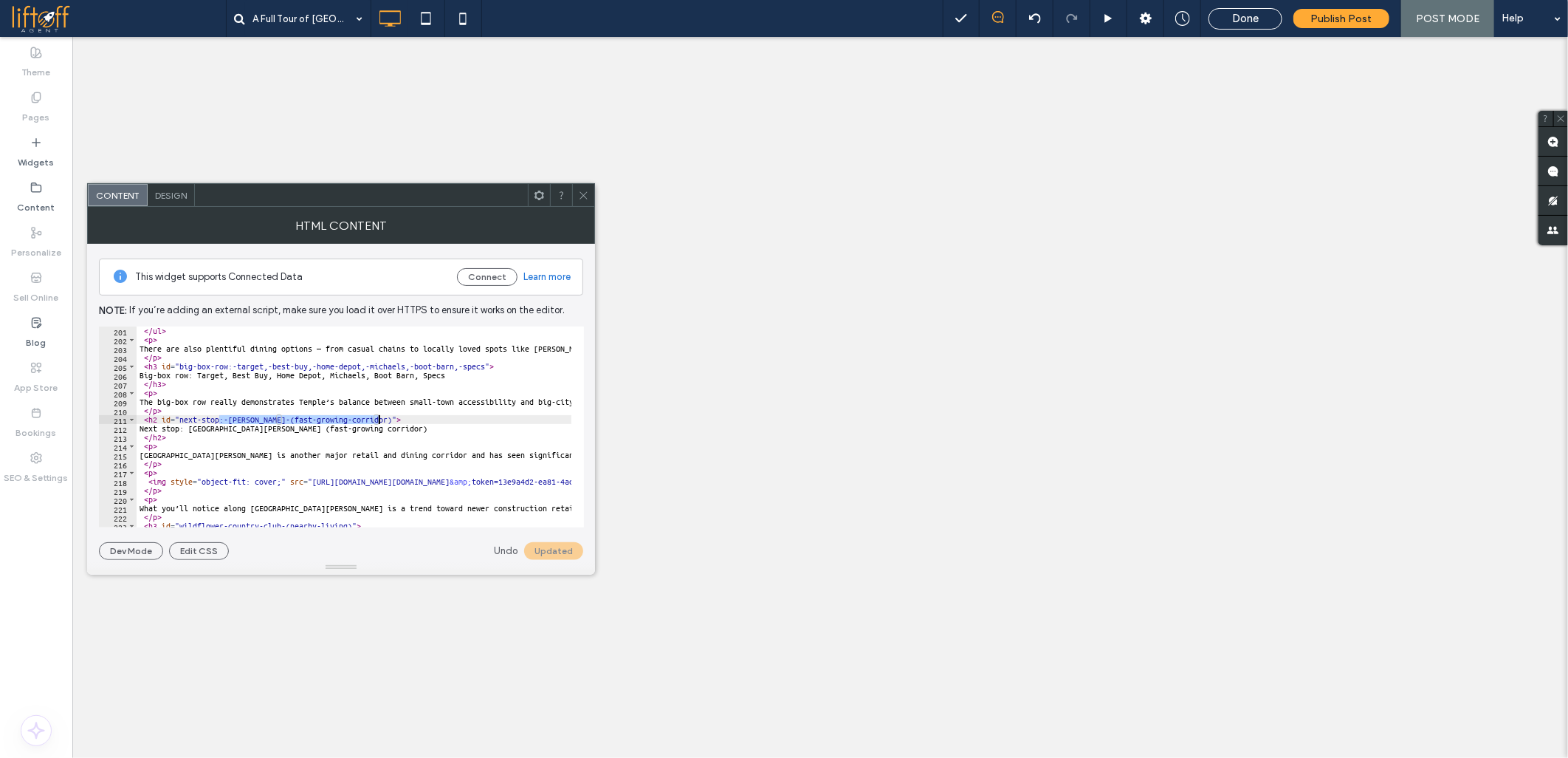
drag, startPoint x: 217, startPoint y: 418, endPoint x: 378, endPoint y: 418, distance: 161.0
click at [378, 418] on div "</ ul > < p > There are also plentiful dining options — from casual chains to l…" at bounding box center [1447, 429] width 2622 height 206
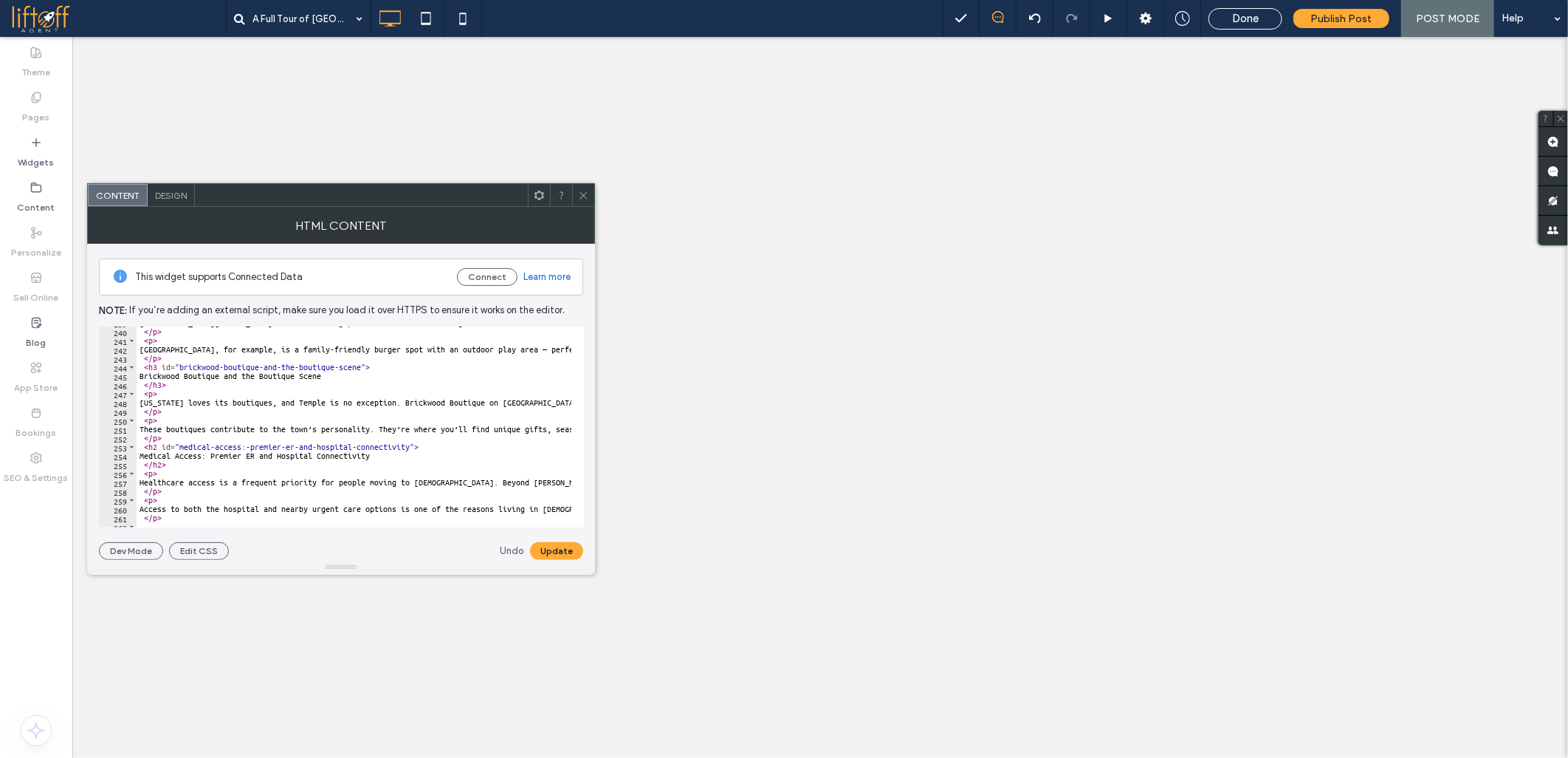
scroll to position [2117, 0]
drag, startPoint x: 241, startPoint y: 444, endPoint x: 410, endPoint y: 444, distance: 169.0
click at [410, 444] on div "[GEOGRAPHIC_DATA][PERSON_NAME] and surrounding plazas are home to a delightful …" at bounding box center [1447, 421] width 2622 height 206
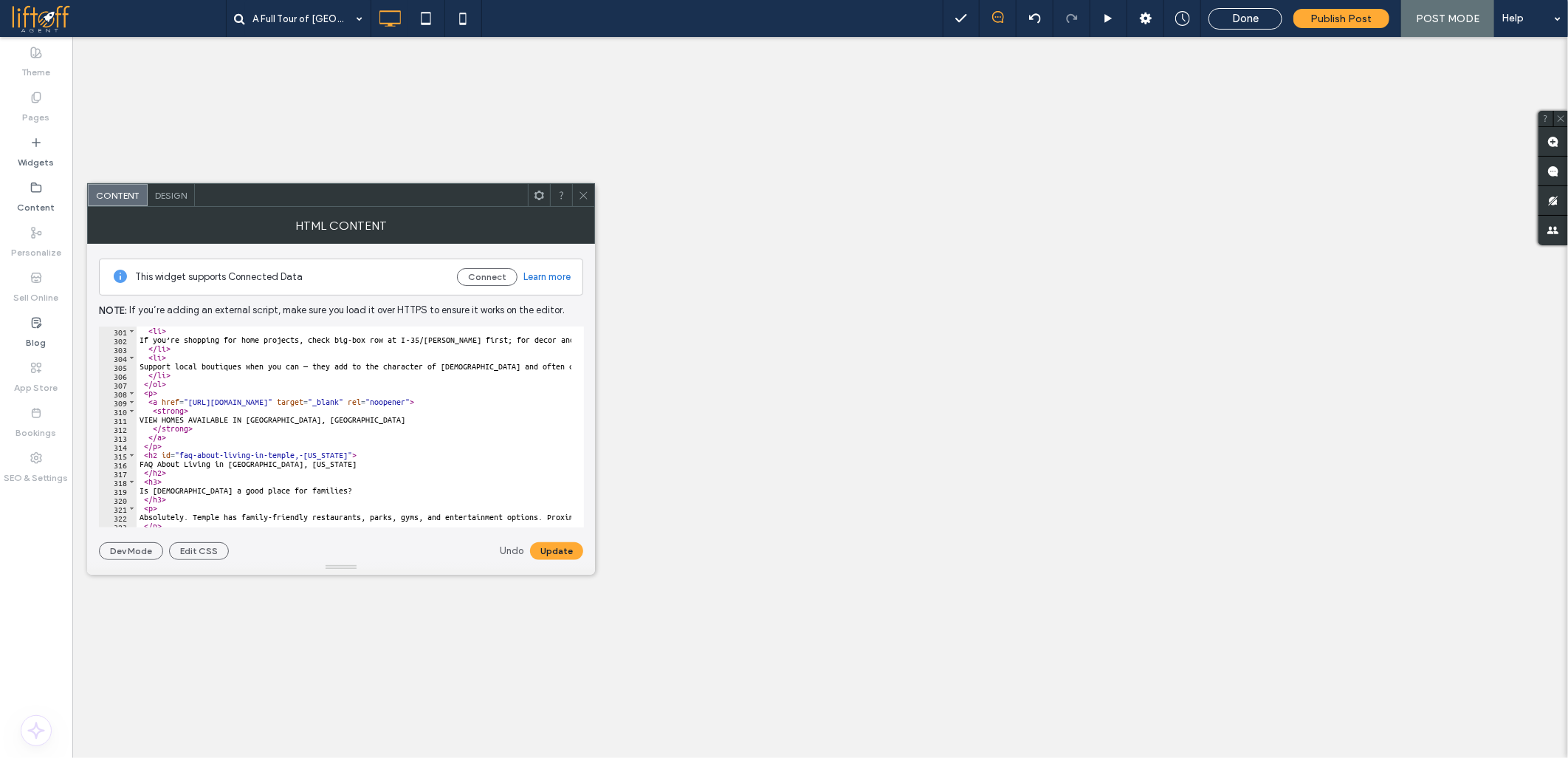
scroll to position [2659, 0]
drag, startPoint x: 293, startPoint y: 451, endPoint x: 326, endPoint y: 451, distance: 33.0
click at [326, 451] on div "< li > If you’re shopping for home projects, check big-box row at I‑35/[PERSON_…" at bounding box center [1447, 429] width 2622 height 206
click at [160, 462] on div "< li > If you’re shopping for home projects, check big-box row at I‑35/[PERSON_…" at bounding box center [1447, 429] width 2622 height 206
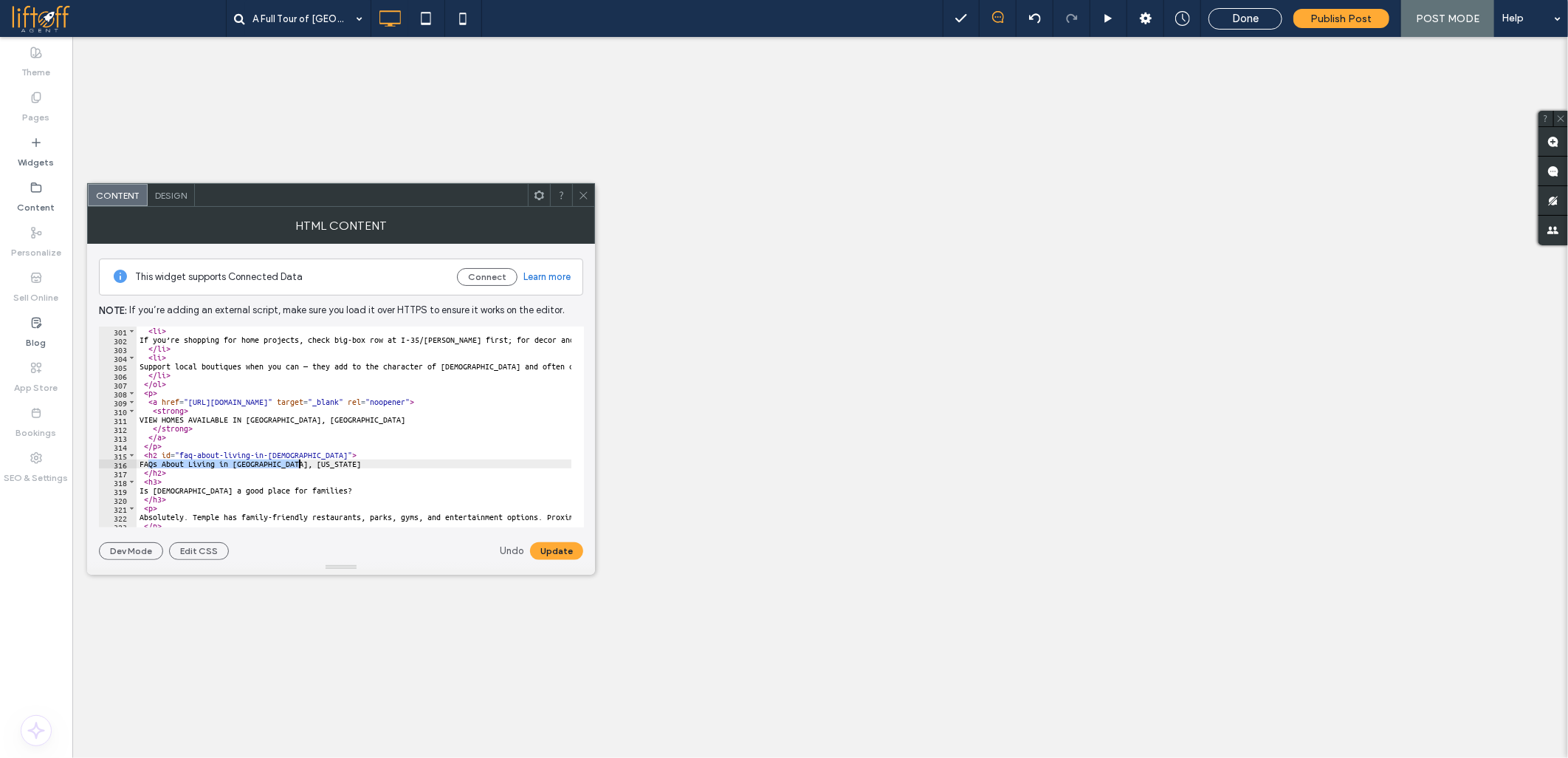
type textarea "**********"
type input "***"
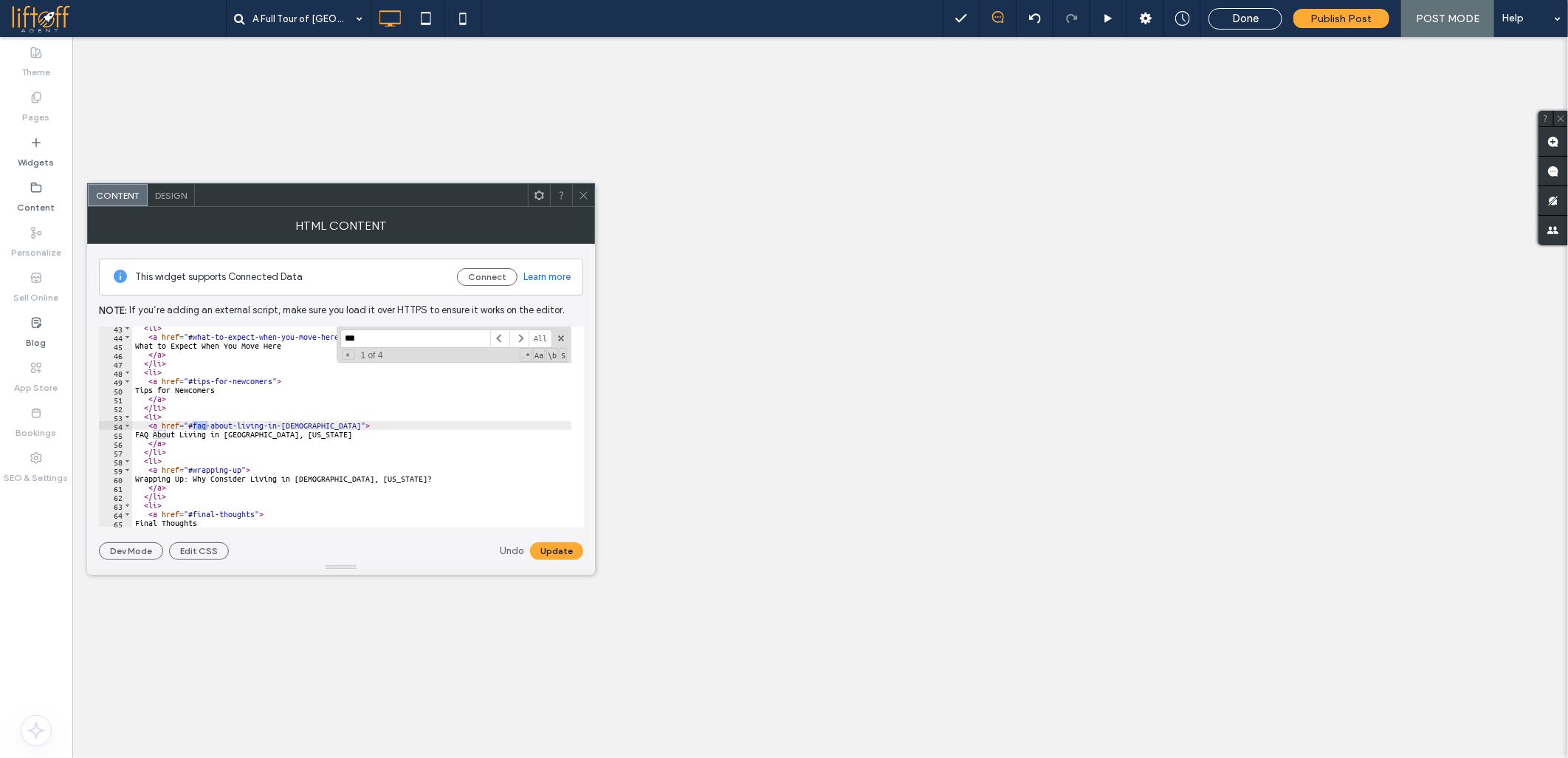
scroll to position [375, 0]
click at [152, 434] on div "< li > < a href = "#what-to-expect-when-you-move-here" > What to Expect When Yo…" at bounding box center [1443, 426] width 2622 height 206
click at [166, 434] on div "< li > < a href = "#what-to-expect-when-you-move-here" > What to Expect When Yo…" at bounding box center [1443, 426] width 2622 height 206
click at [541, 551] on button "Update" at bounding box center [557, 551] width 53 height 18
click at [431, 408] on div "< li > < a href = "#what-to-expect-when-you-move-here" > What to Expect When Yo…" at bounding box center [1443, 426] width 2622 height 206
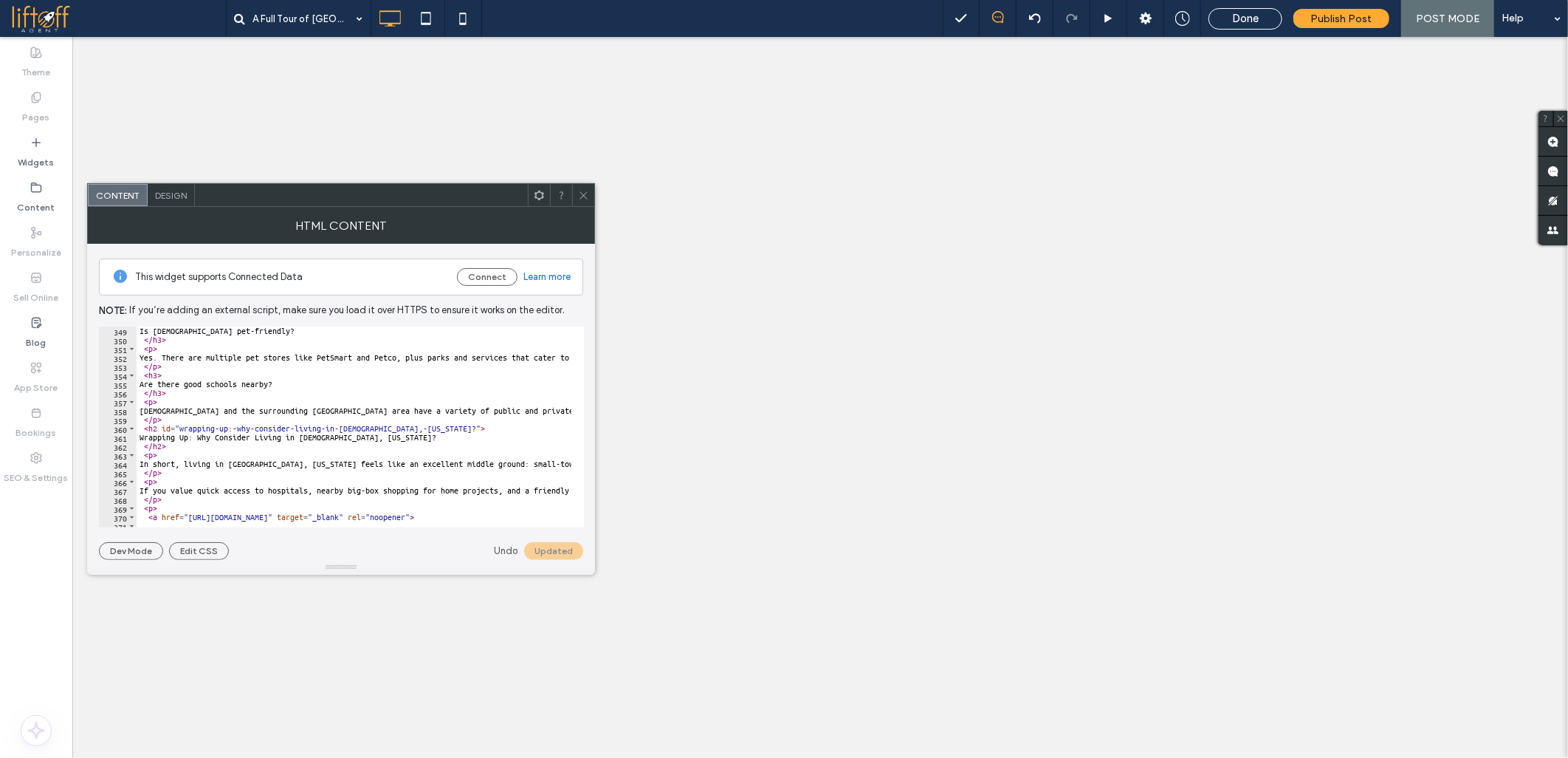
scroll to position [3133, 0]
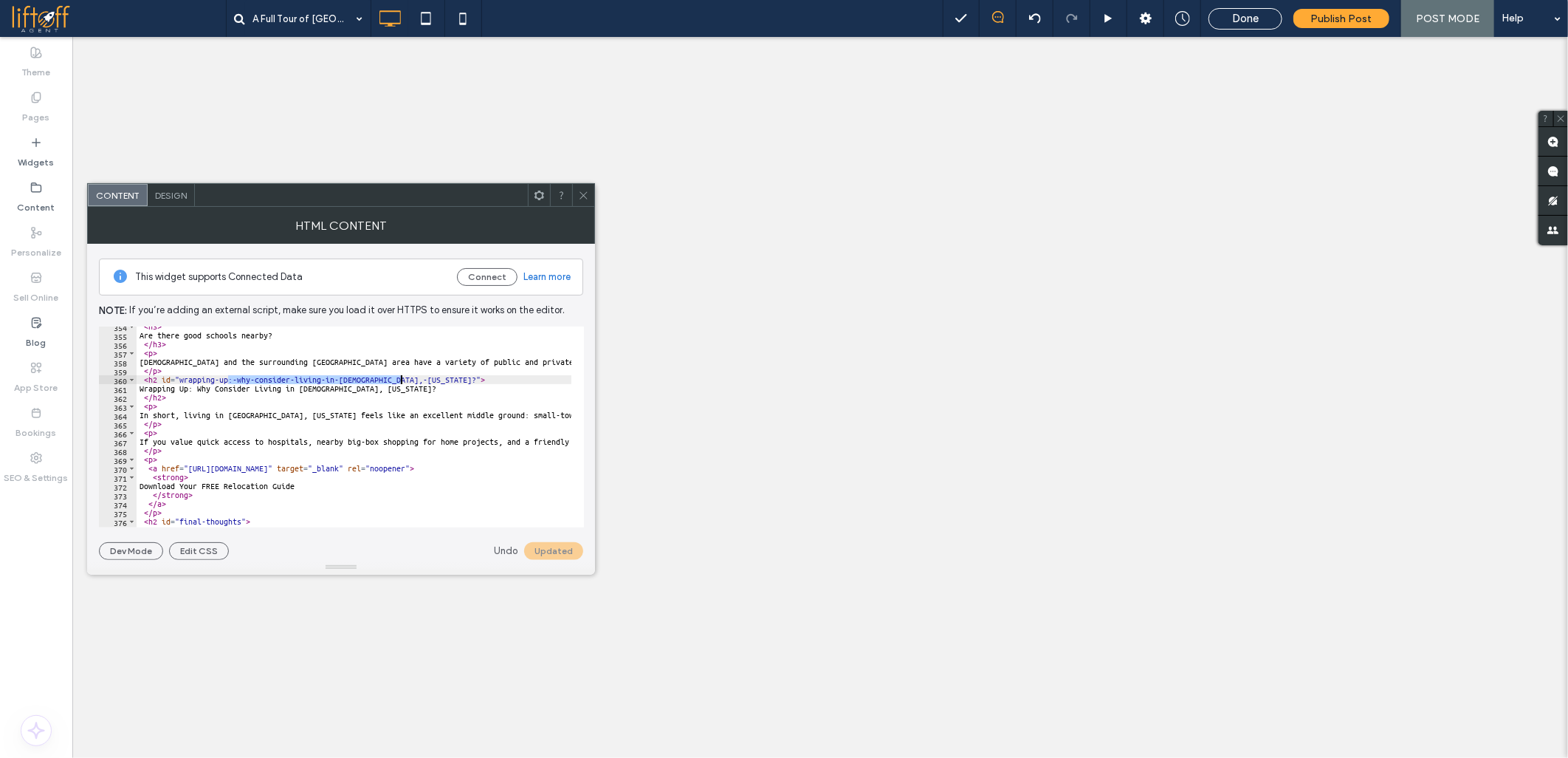
drag, startPoint x: 228, startPoint y: 379, endPoint x: 402, endPoint y: 380, distance: 174.0
click at [402, 380] on div "< h3 > Are there good schools nearby? </ h3 > < p > [DEMOGRAPHIC_DATA] and the …" at bounding box center [1447, 425] width 2622 height 206
type textarea "**********"
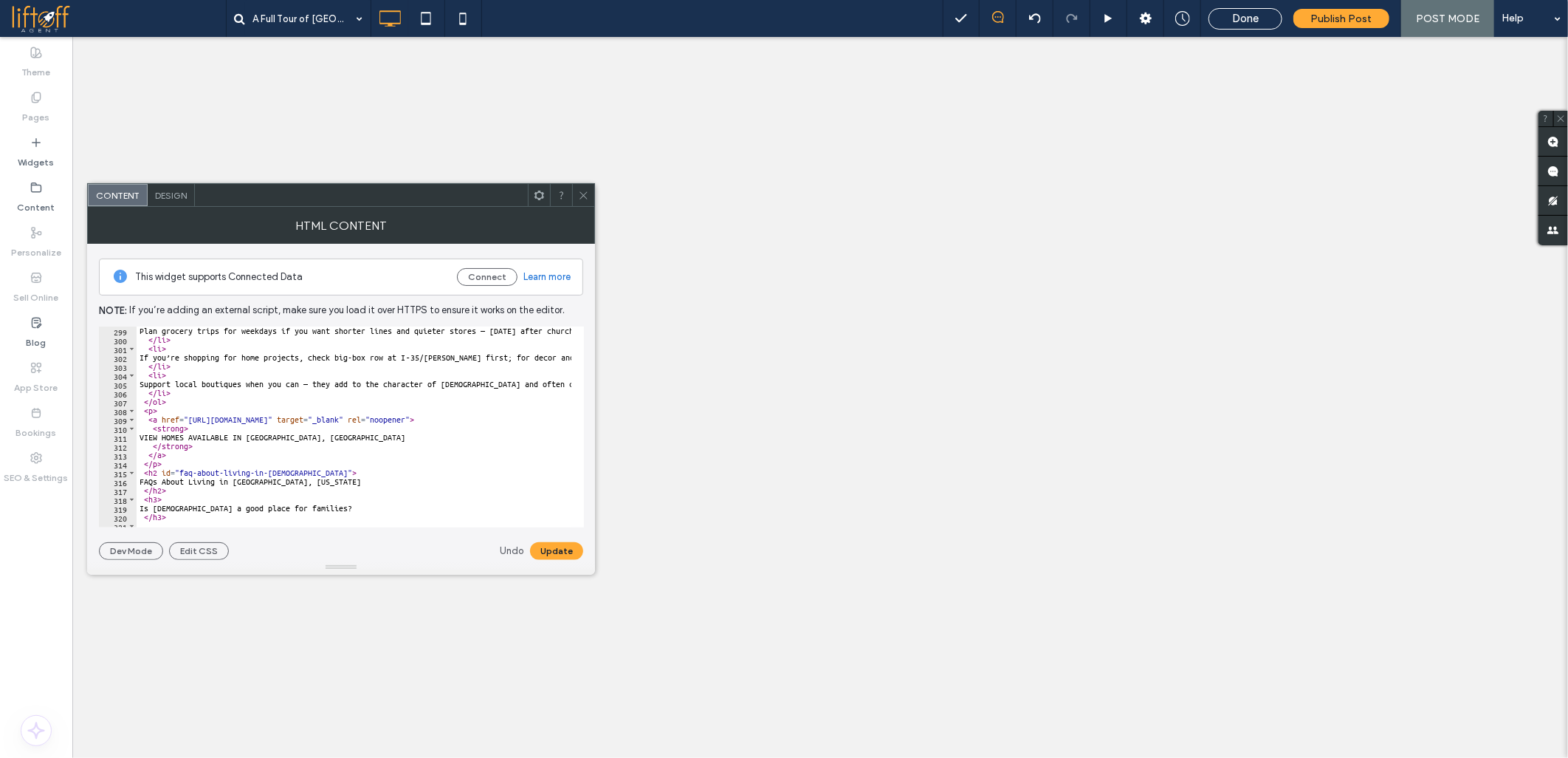
scroll to position [2690, 0]
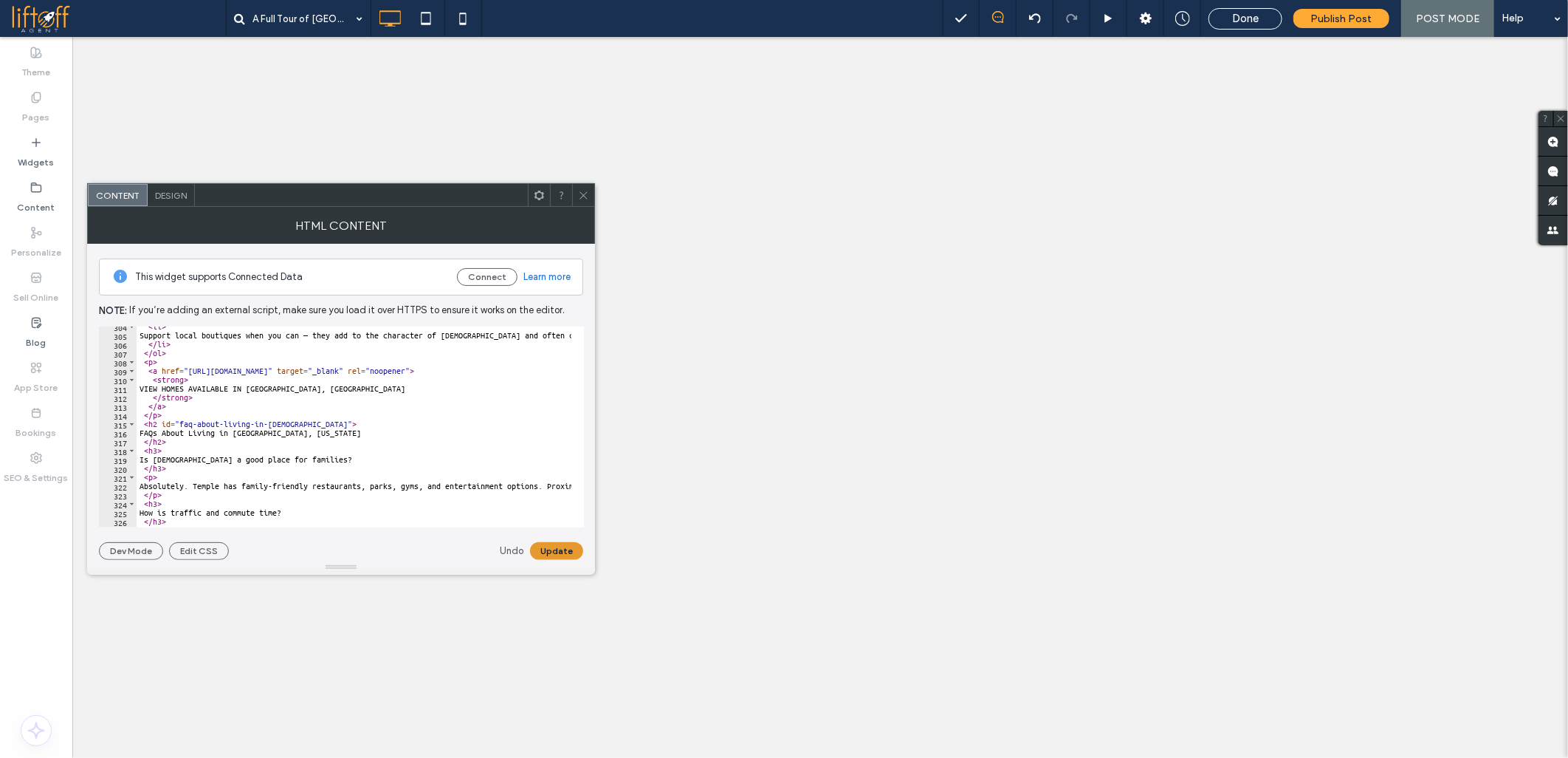
click at [550, 549] on button "Update" at bounding box center [557, 551] width 53 height 18
click at [583, 190] on icon at bounding box center [583, 195] width 11 height 11
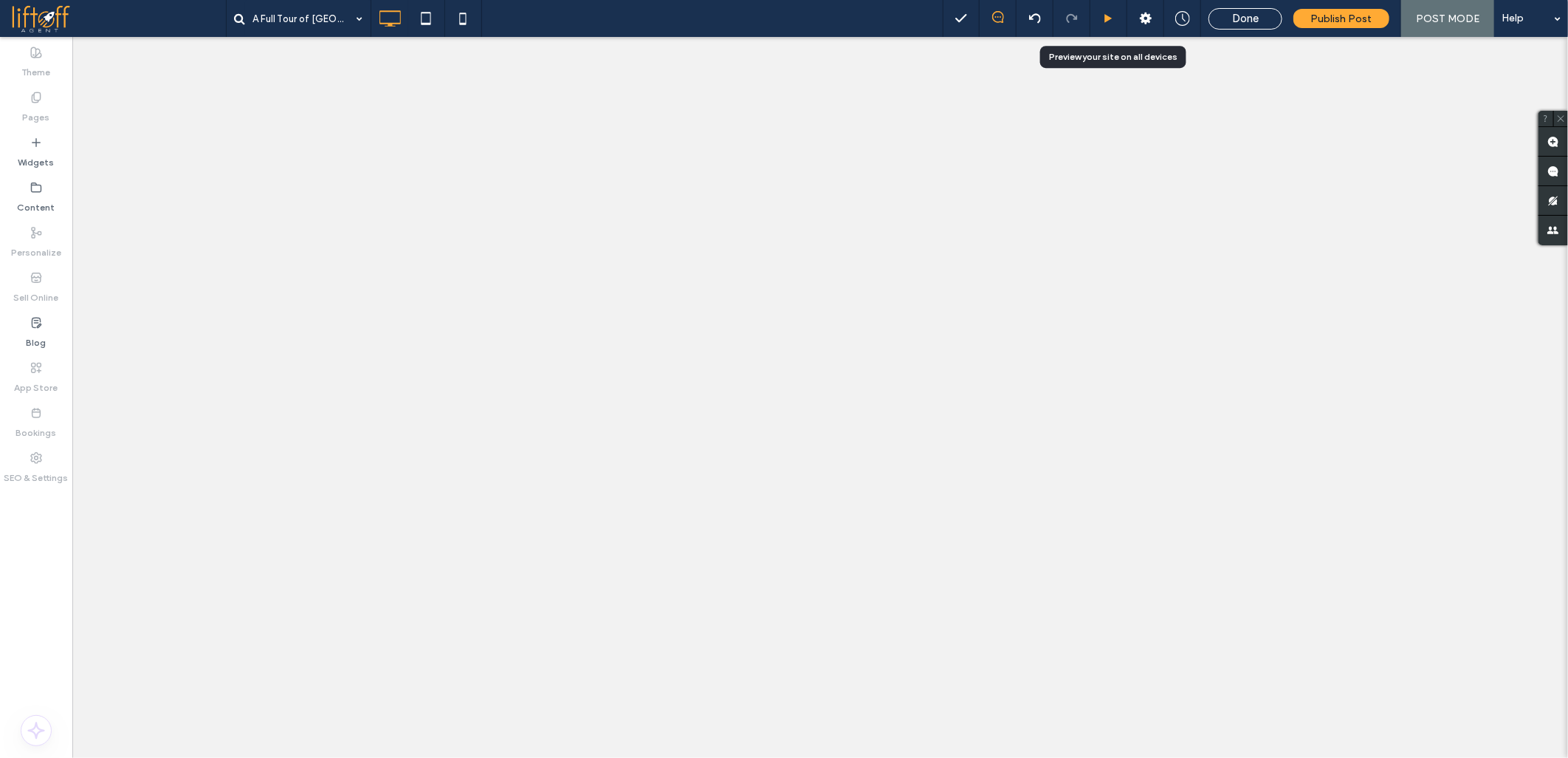
click at [1106, 13] on icon at bounding box center [1109, 19] width 11 height 11
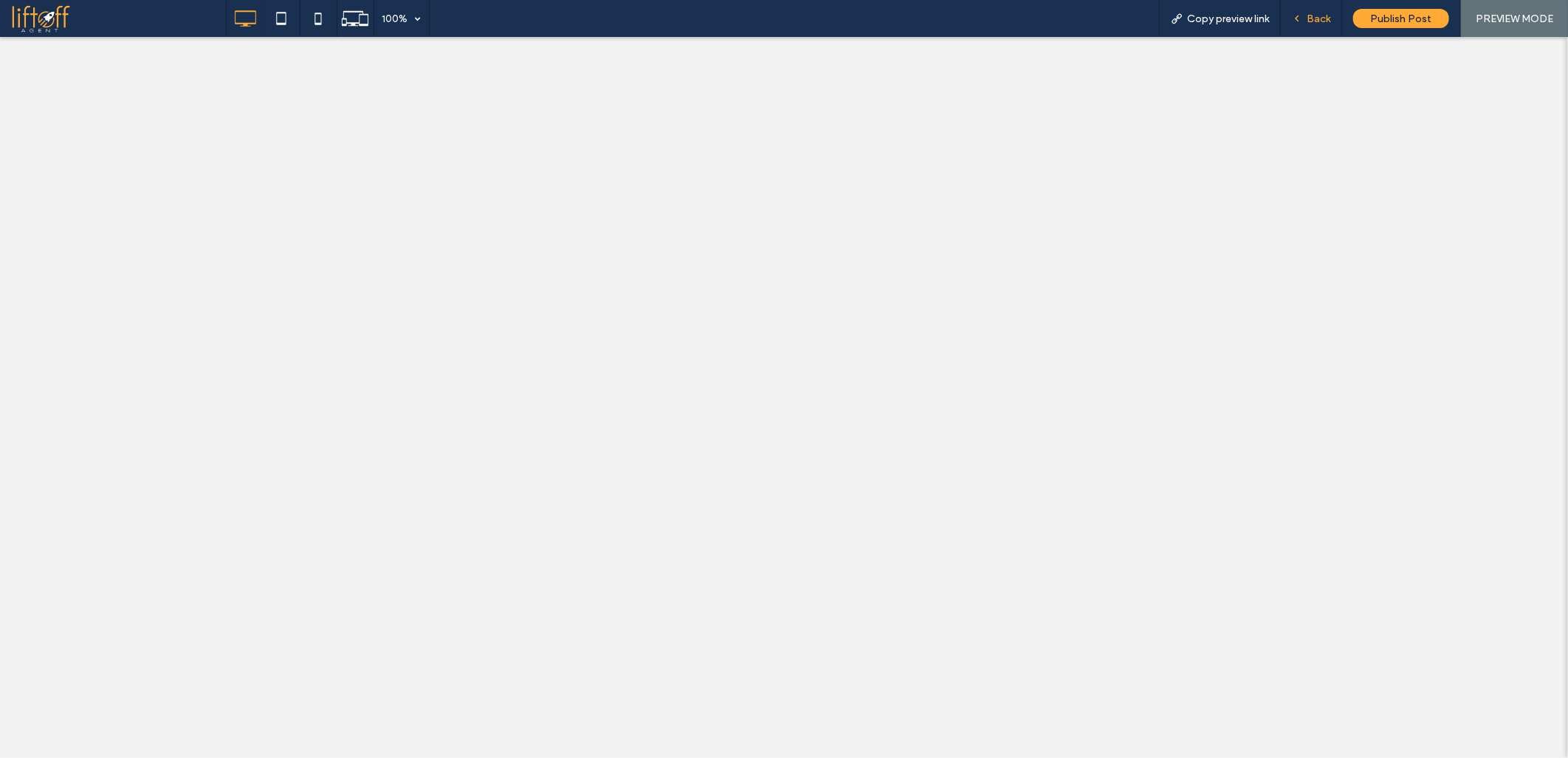
click at [1307, 16] on span "Back" at bounding box center [1318, 19] width 24 height 12
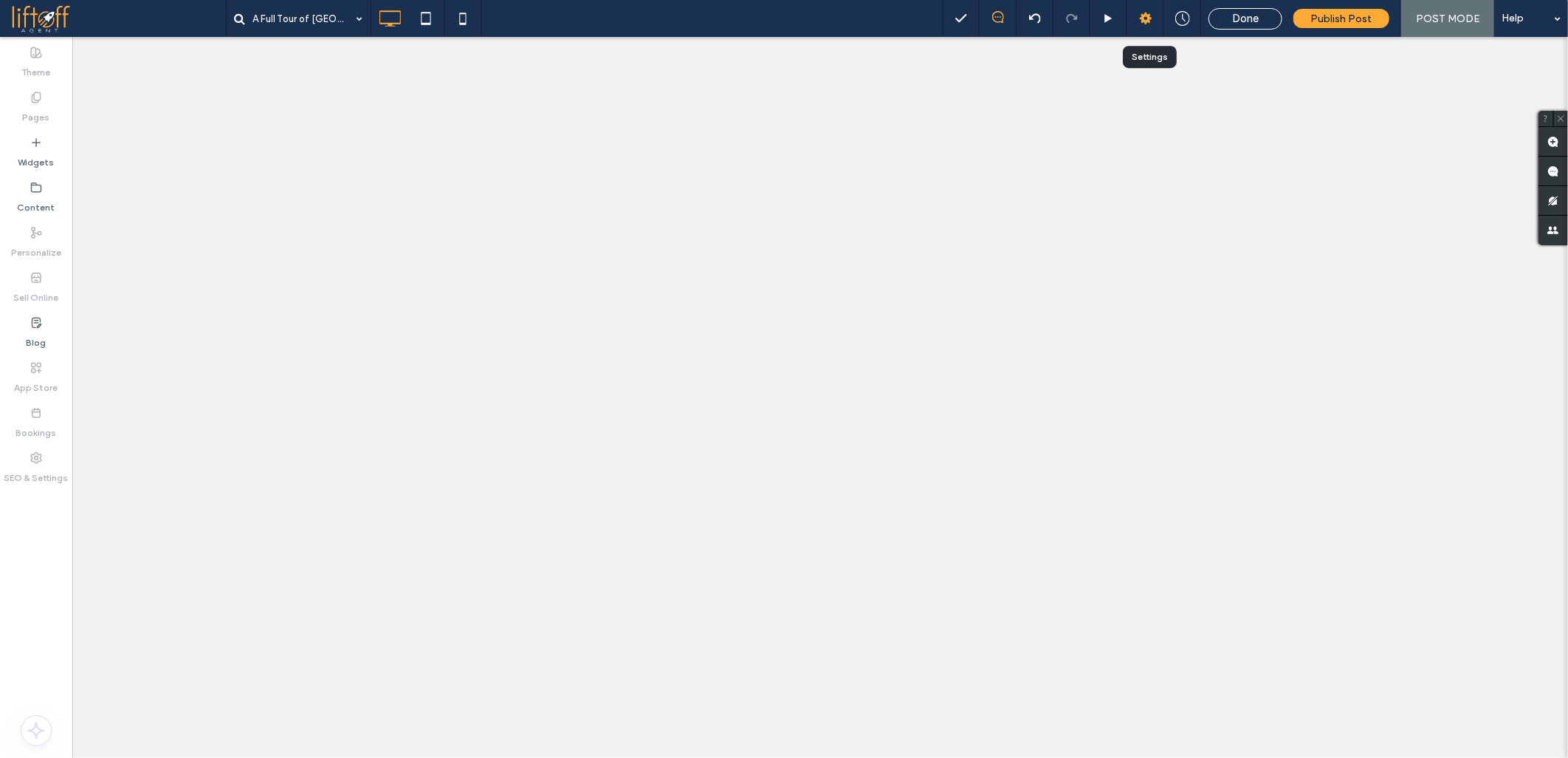
click at [1146, 8] on div at bounding box center [1146, 19] width 37 height 37
click at [1152, 20] on use at bounding box center [1145, 18] width 12 height 12
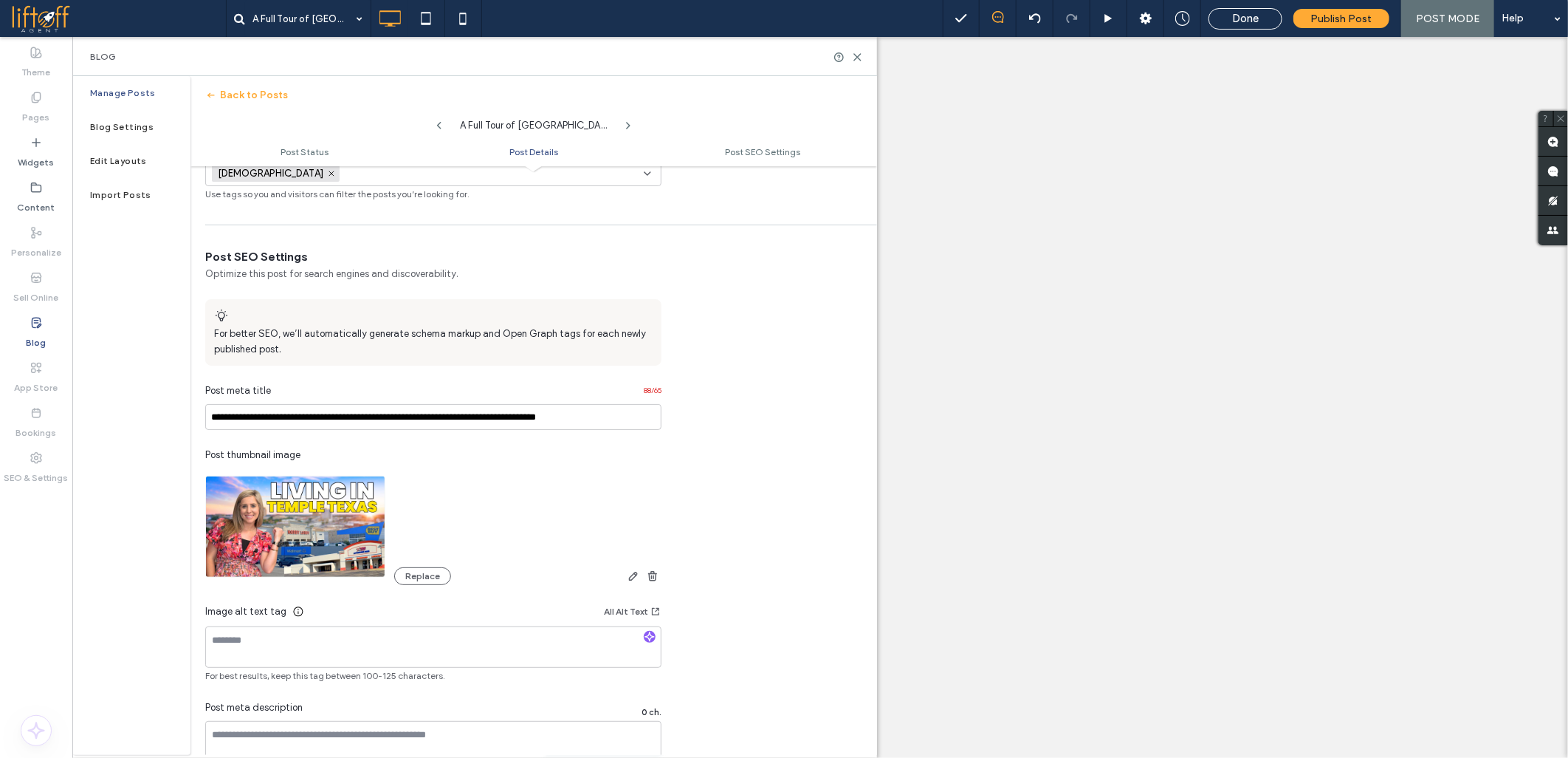
scroll to position [574, 0]
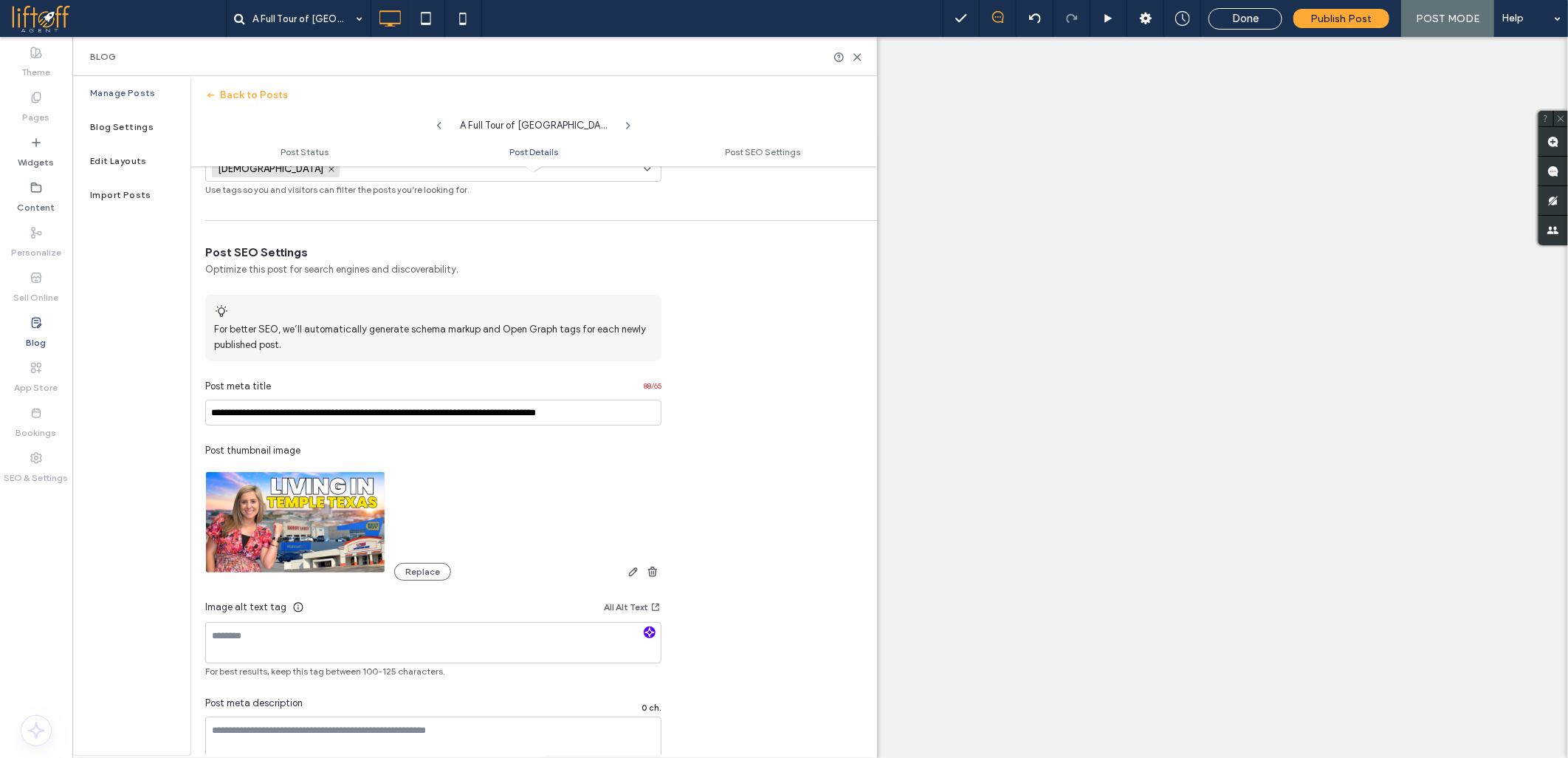
click at [652, 635] on icon "button" at bounding box center [650, 632] width 11 height 11
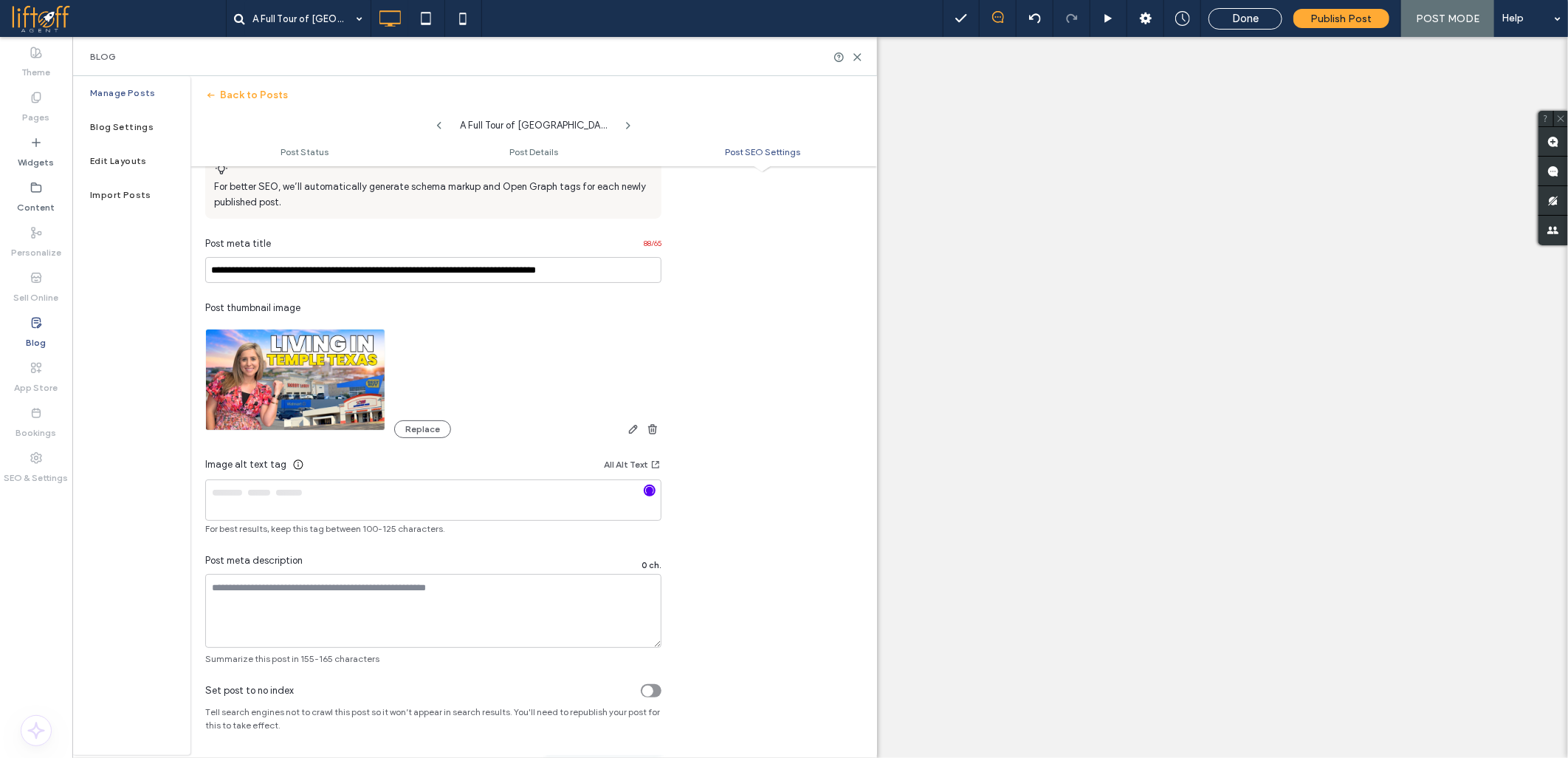
scroll to position [719, 0]
type textarea "**********"
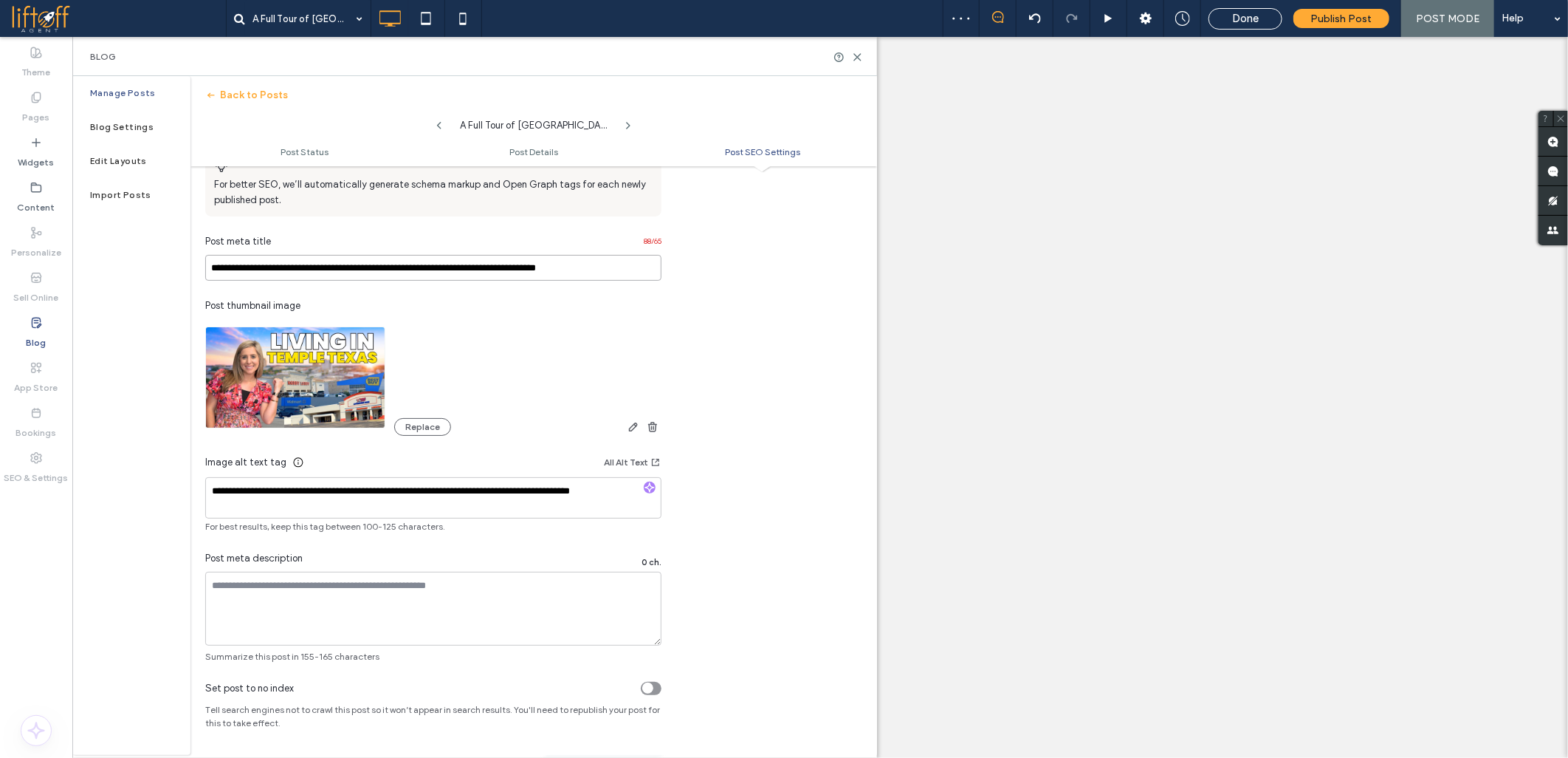
click at [298, 270] on input "**********" at bounding box center [433, 267] width 456 height 26
paste input
type input "**********"
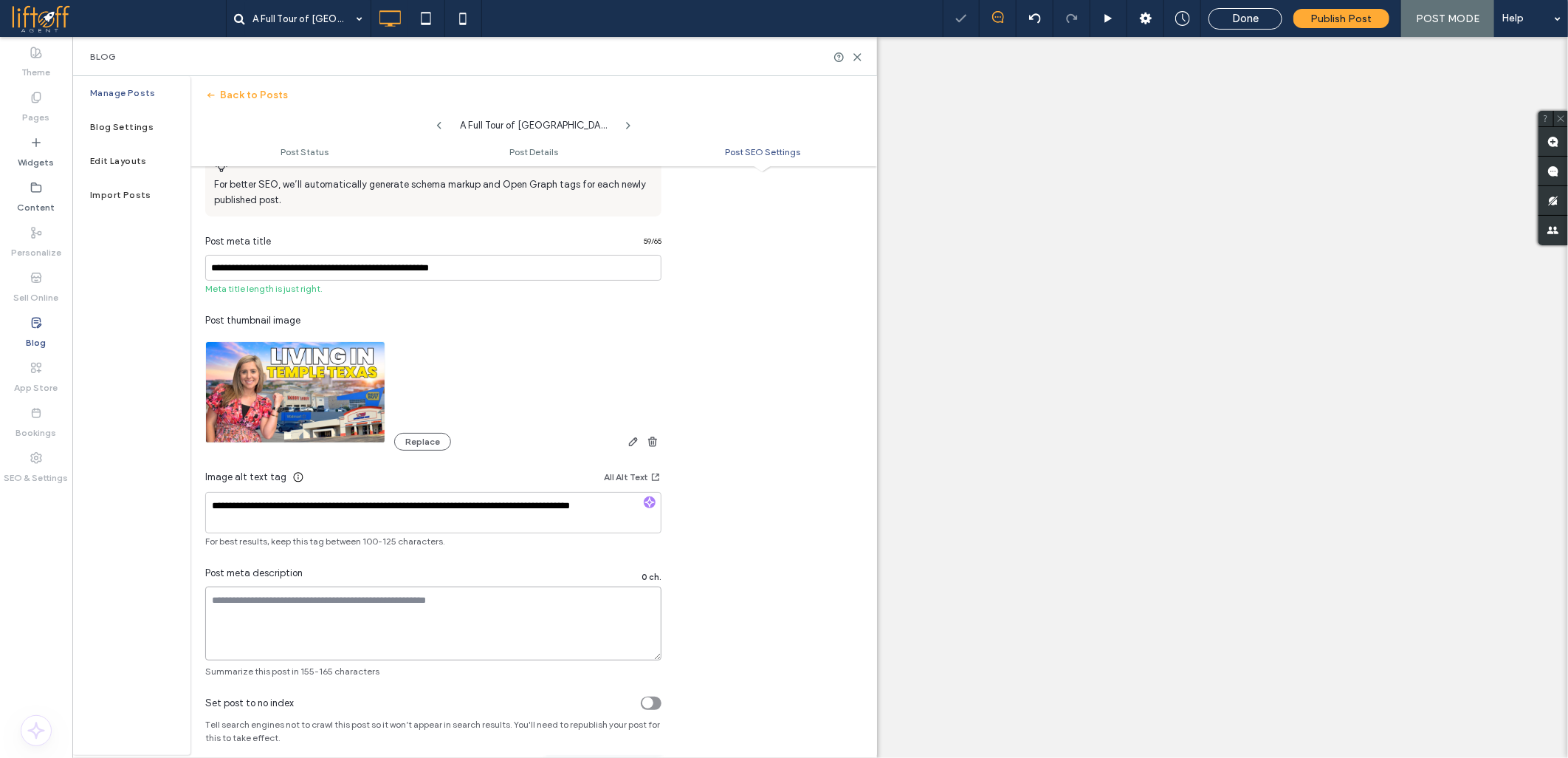
click at [303, 626] on textarea at bounding box center [433, 622] width 456 height 74
paste textarea "**********"
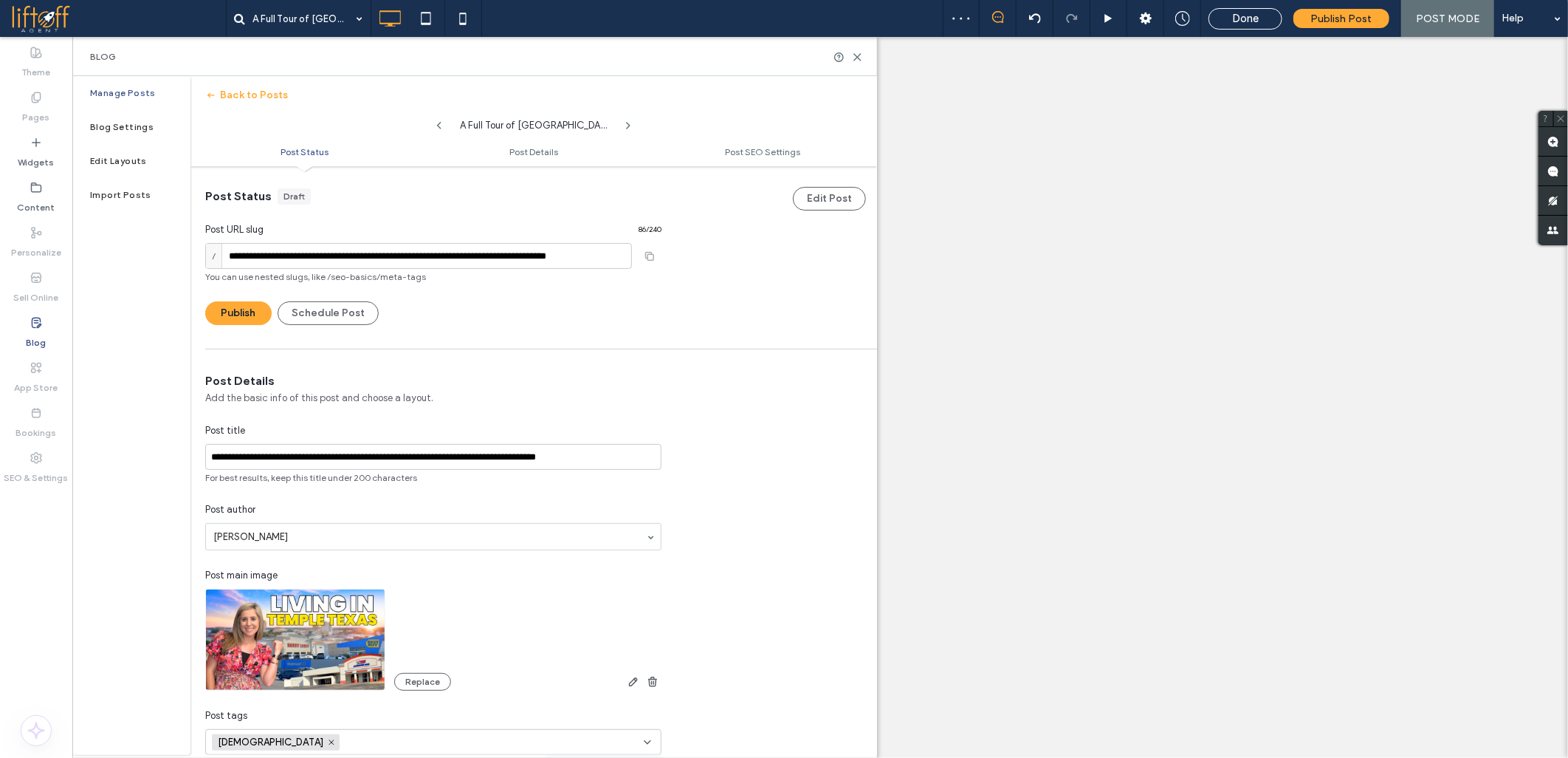
scroll to position [0, 0]
type textarea "**********"
click at [281, 260] on input "**********" at bounding box center [419, 257] width 427 height 26
type input "**********"
click at [261, 309] on button "Publish" at bounding box center [238, 315] width 66 height 24
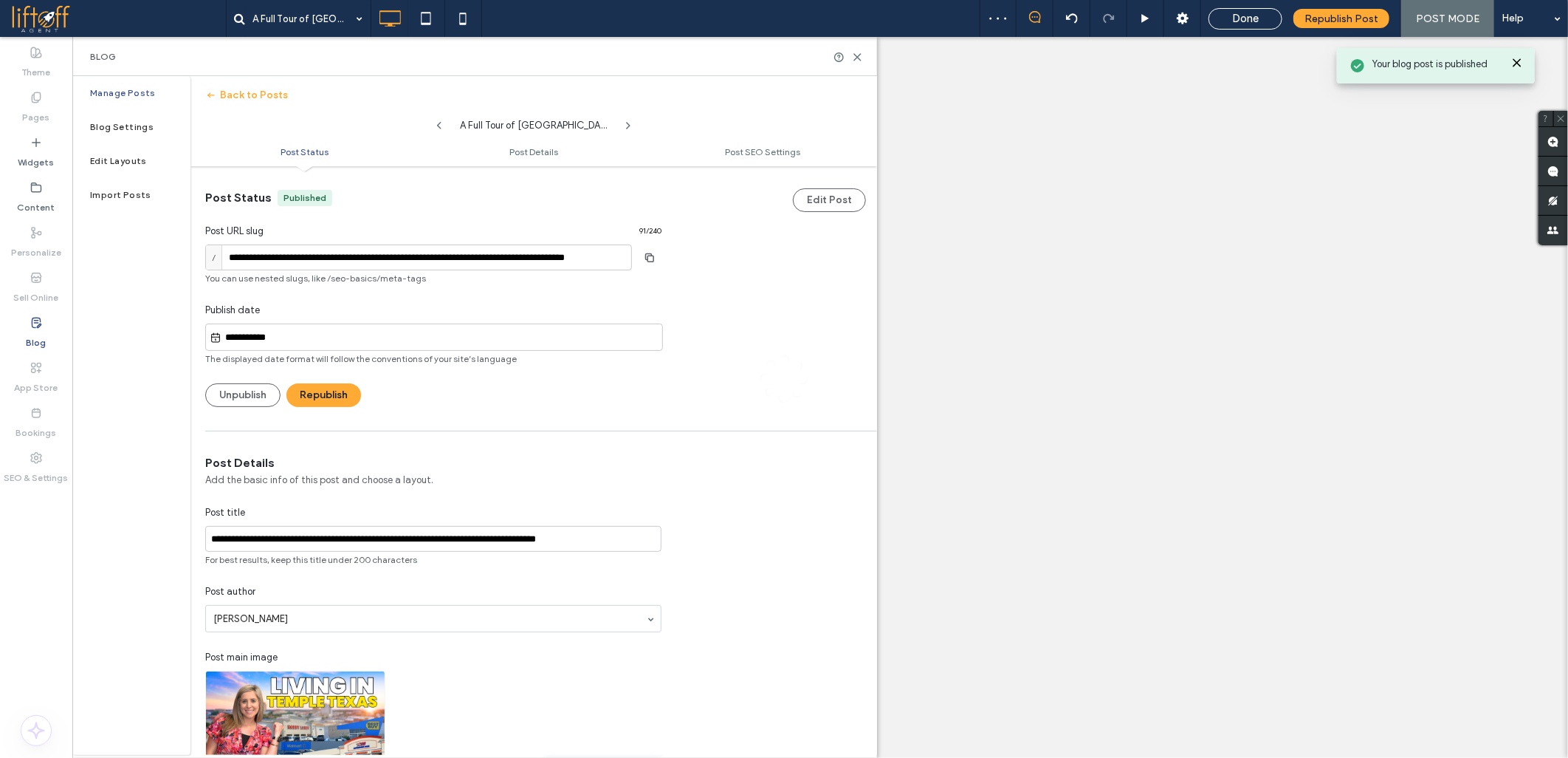
click at [251, 339] on div at bounding box center [784, 379] width 1568 height 758
click at [264, 339] on div at bounding box center [784, 379] width 1568 height 758
click at [267, 339] on div at bounding box center [784, 379] width 1568 height 758
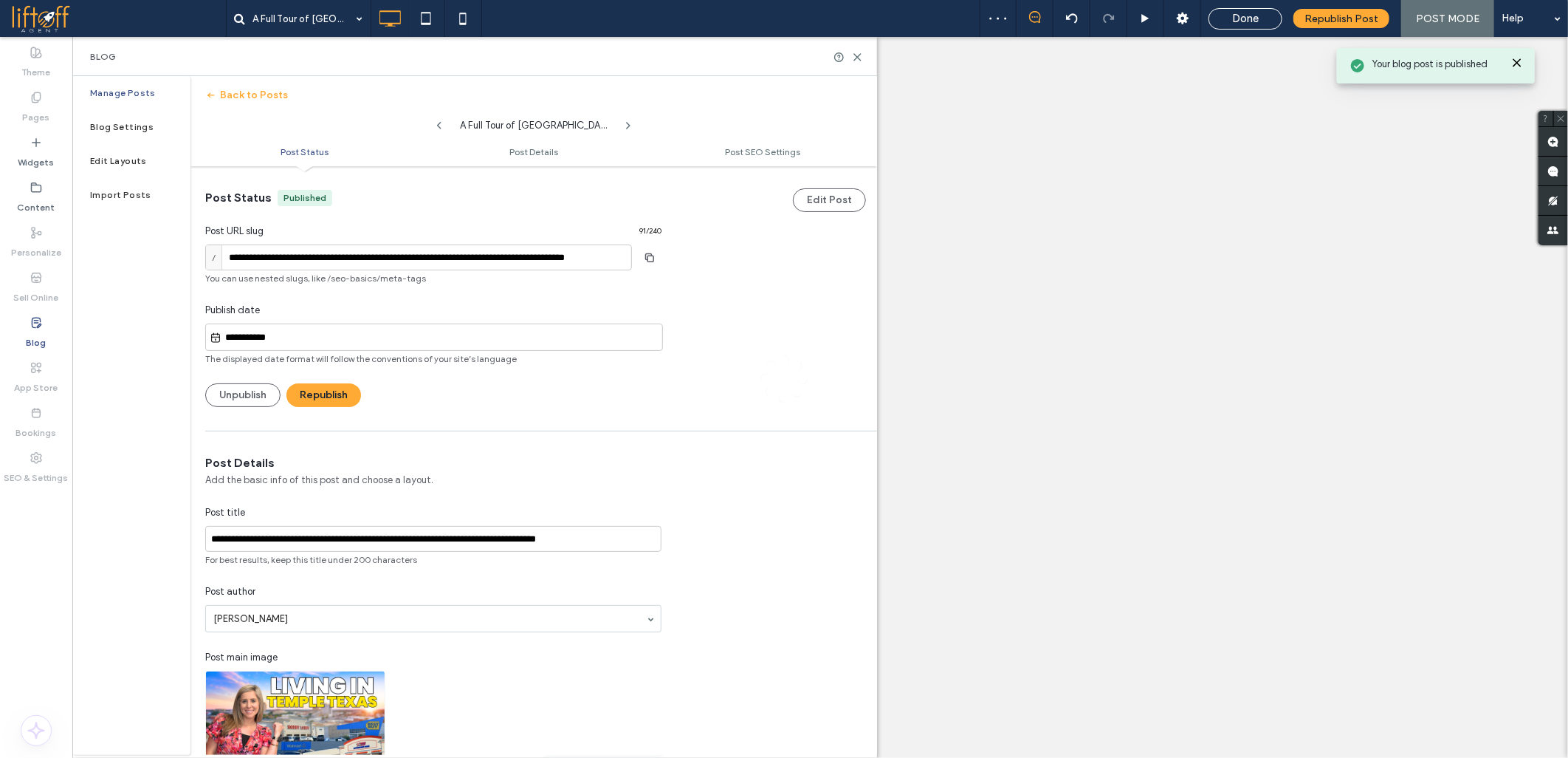
click at [267, 339] on div at bounding box center [784, 379] width 1568 height 758
click at [282, 329] on div at bounding box center [784, 379] width 1568 height 758
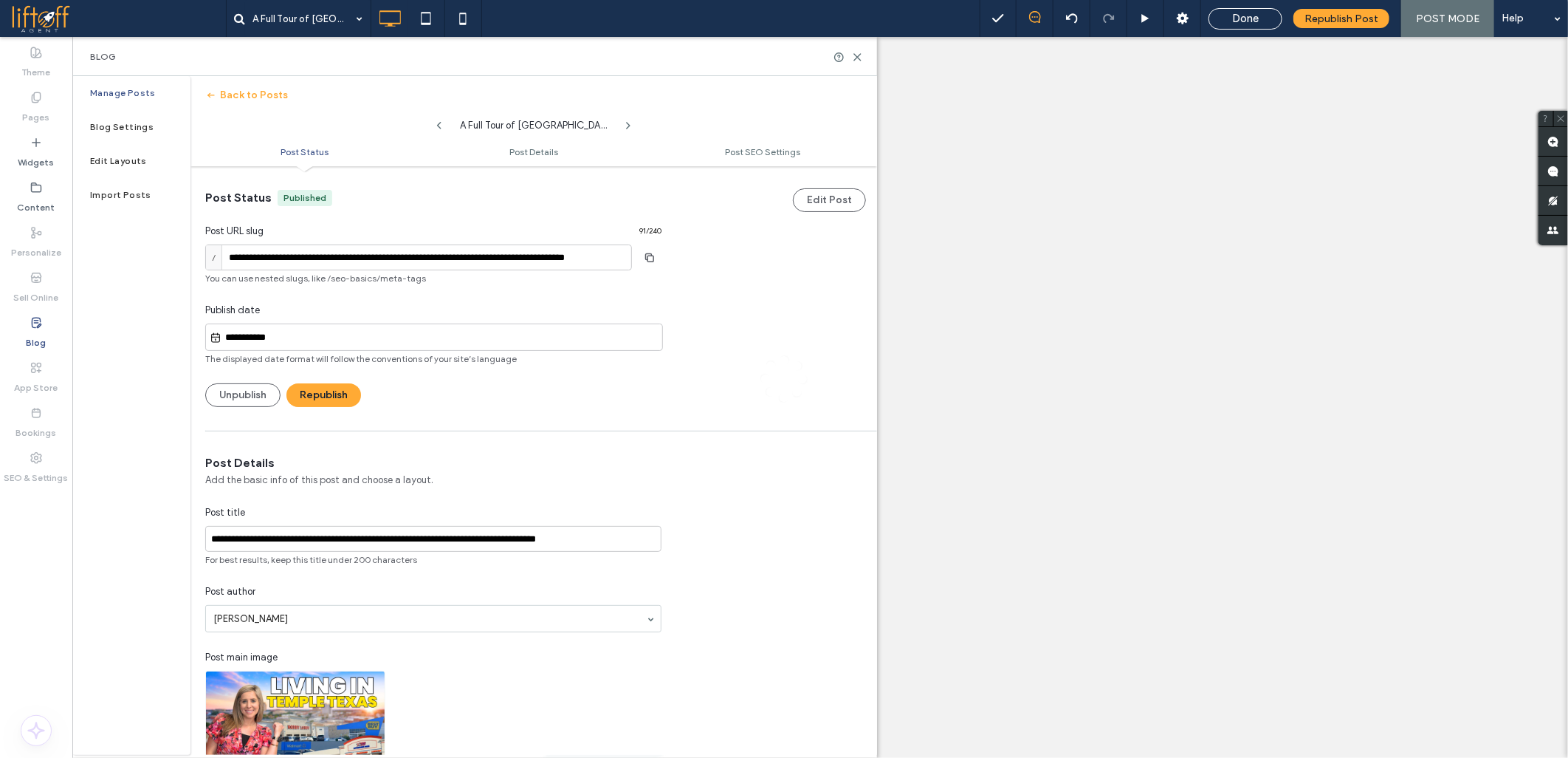
click at [282, 329] on div at bounding box center [784, 379] width 1568 height 758
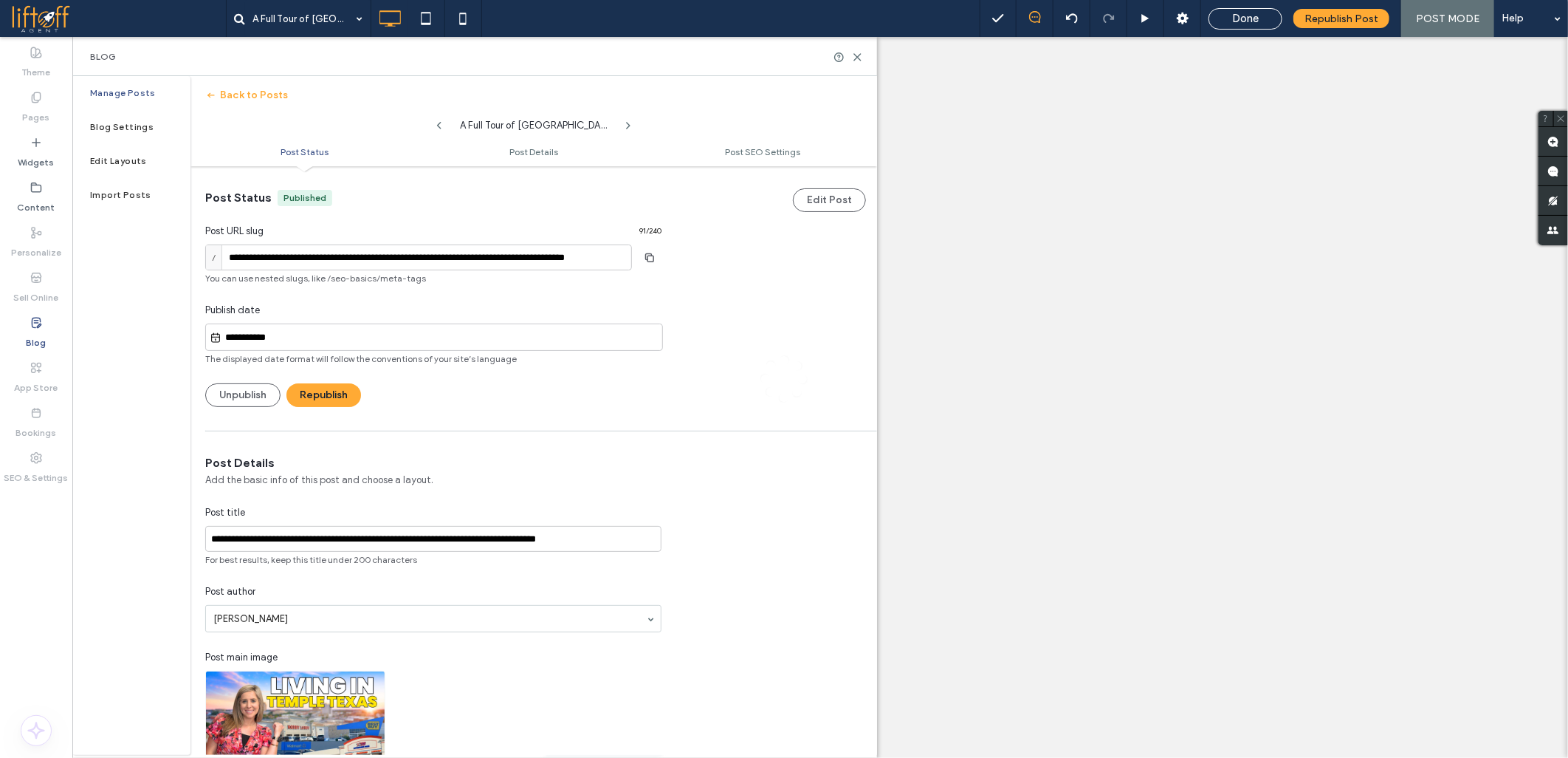
click at [282, 329] on div at bounding box center [784, 379] width 1568 height 758
click at [320, 251] on div at bounding box center [784, 379] width 1568 height 758
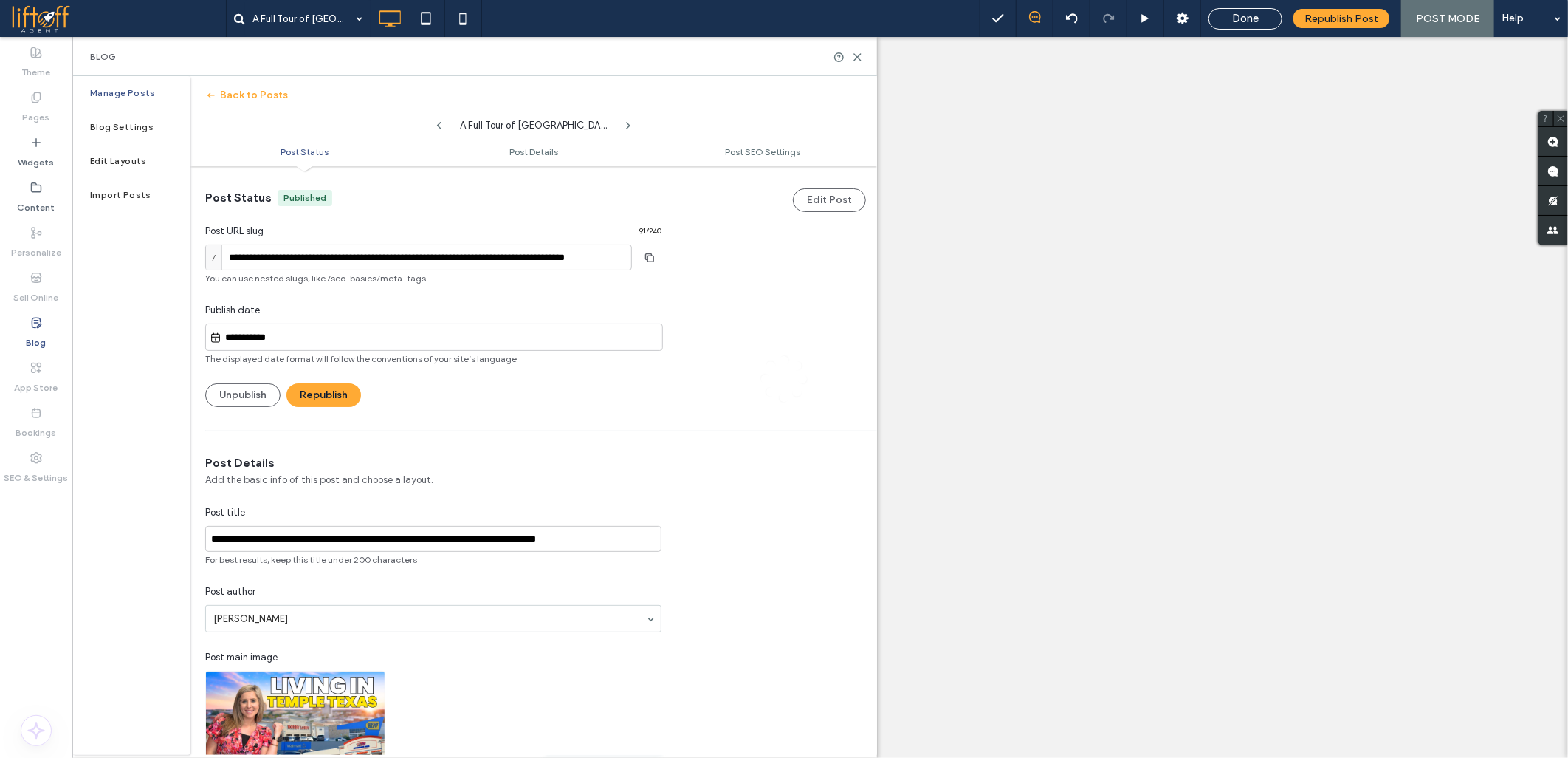
click at [320, 251] on div at bounding box center [784, 379] width 1568 height 758
click at [292, 262] on div at bounding box center [784, 379] width 1568 height 758
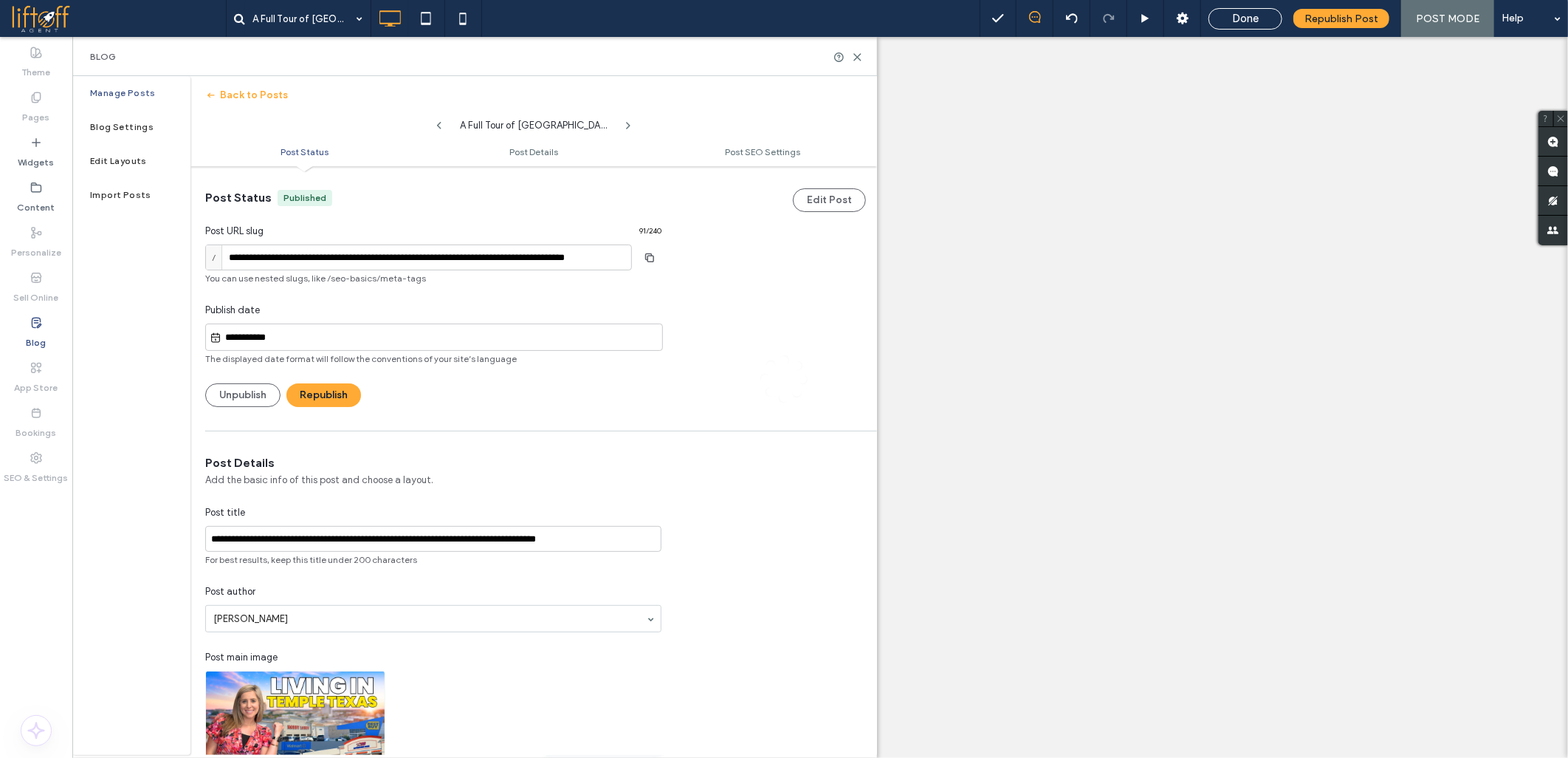
click at [329, 264] on div at bounding box center [784, 379] width 1568 height 758
click at [308, 263] on div at bounding box center [784, 379] width 1568 height 758
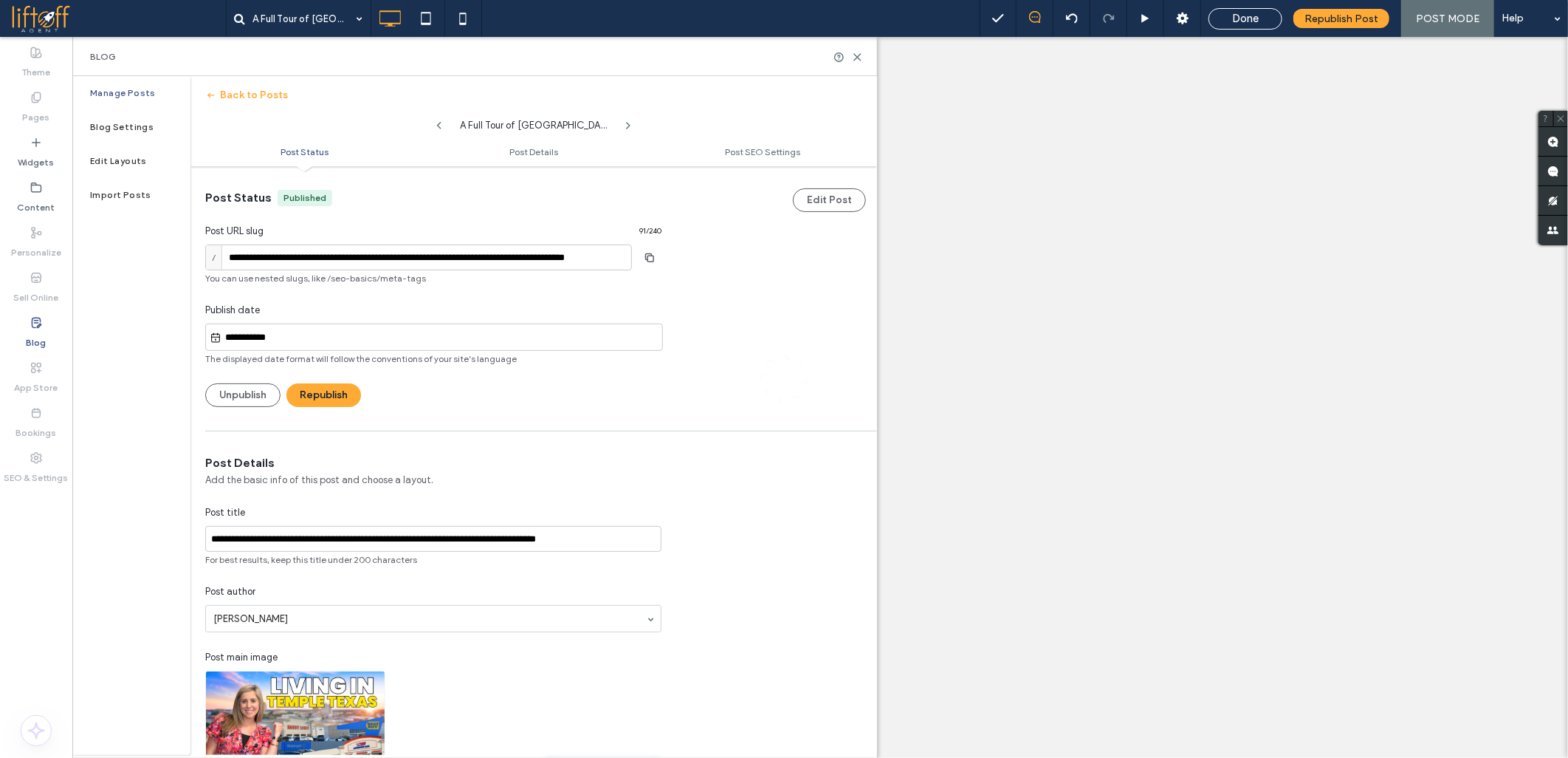
click at [308, 263] on div at bounding box center [784, 379] width 1568 height 758
click at [289, 327] on div at bounding box center [784, 379] width 1568 height 758
click at [268, 255] on div at bounding box center [784, 379] width 1568 height 758
click at [269, 254] on div at bounding box center [784, 379] width 1568 height 758
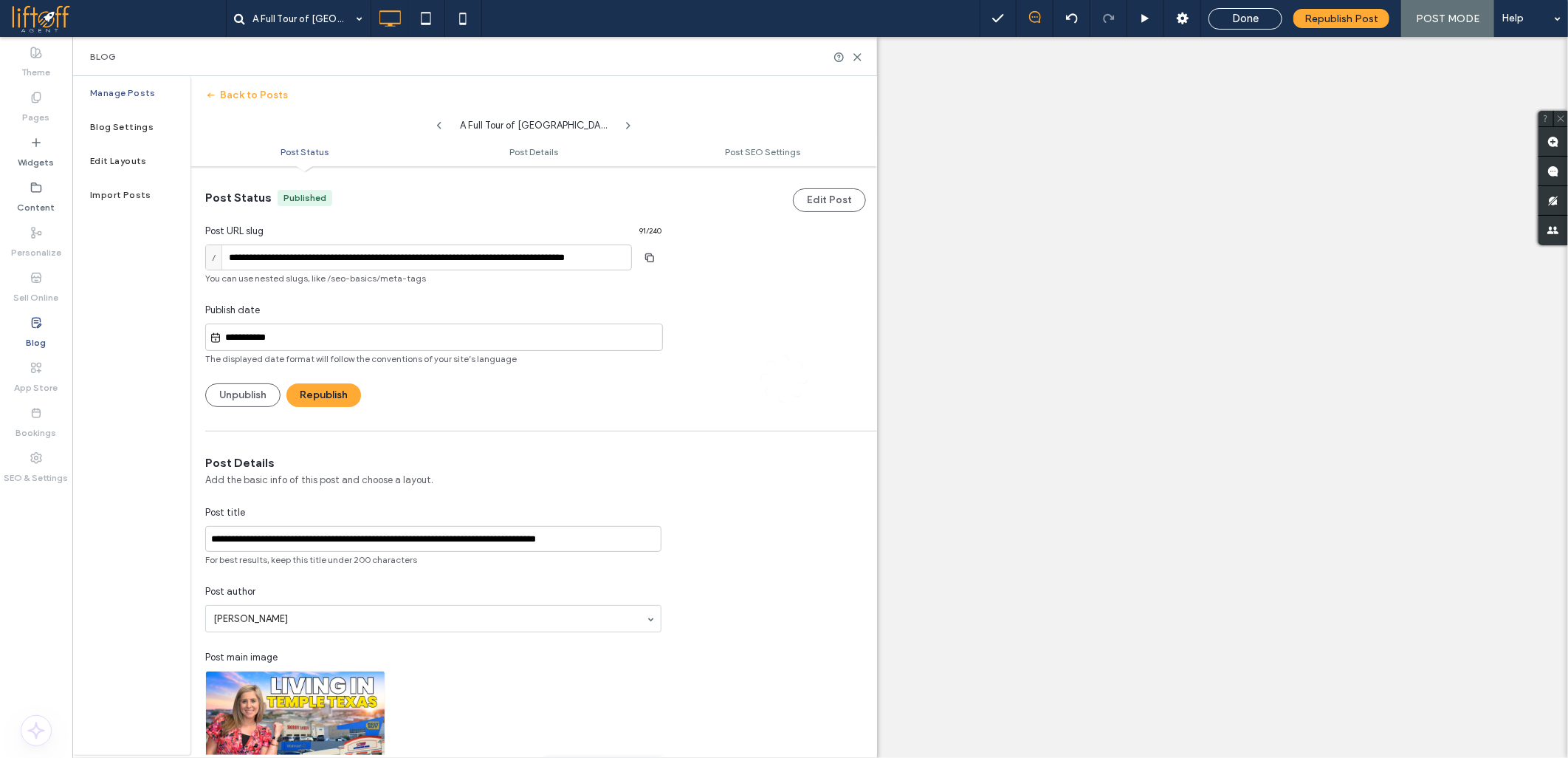
drag, startPoint x: 269, startPoint y: 254, endPoint x: 38, endPoint y: 223, distance: 233.1
click at [267, 256] on div at bounding box center [784, 379] width 1568 height 758
click at [477, 257] on div at bounding box center [784, 379] width 1568 height 758
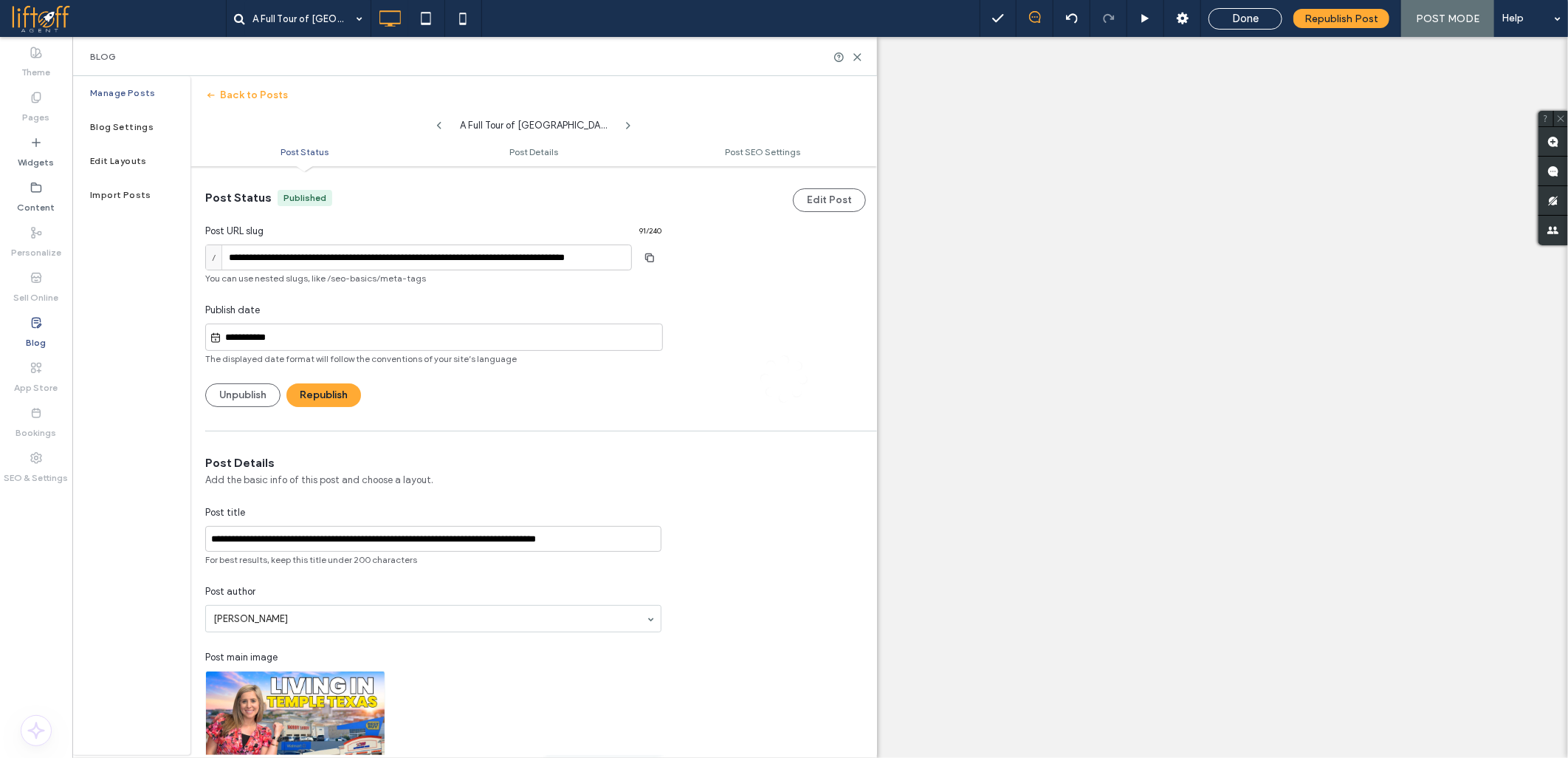
click at [477, 257] on div at bounding box center [784, 379] width 1568 height 758
click at [441, 368] on div at bounding box center [784, 379] width 1568 height 758
click at [444, 340] on div at bounding box center [784, 379] width 1568 height 758
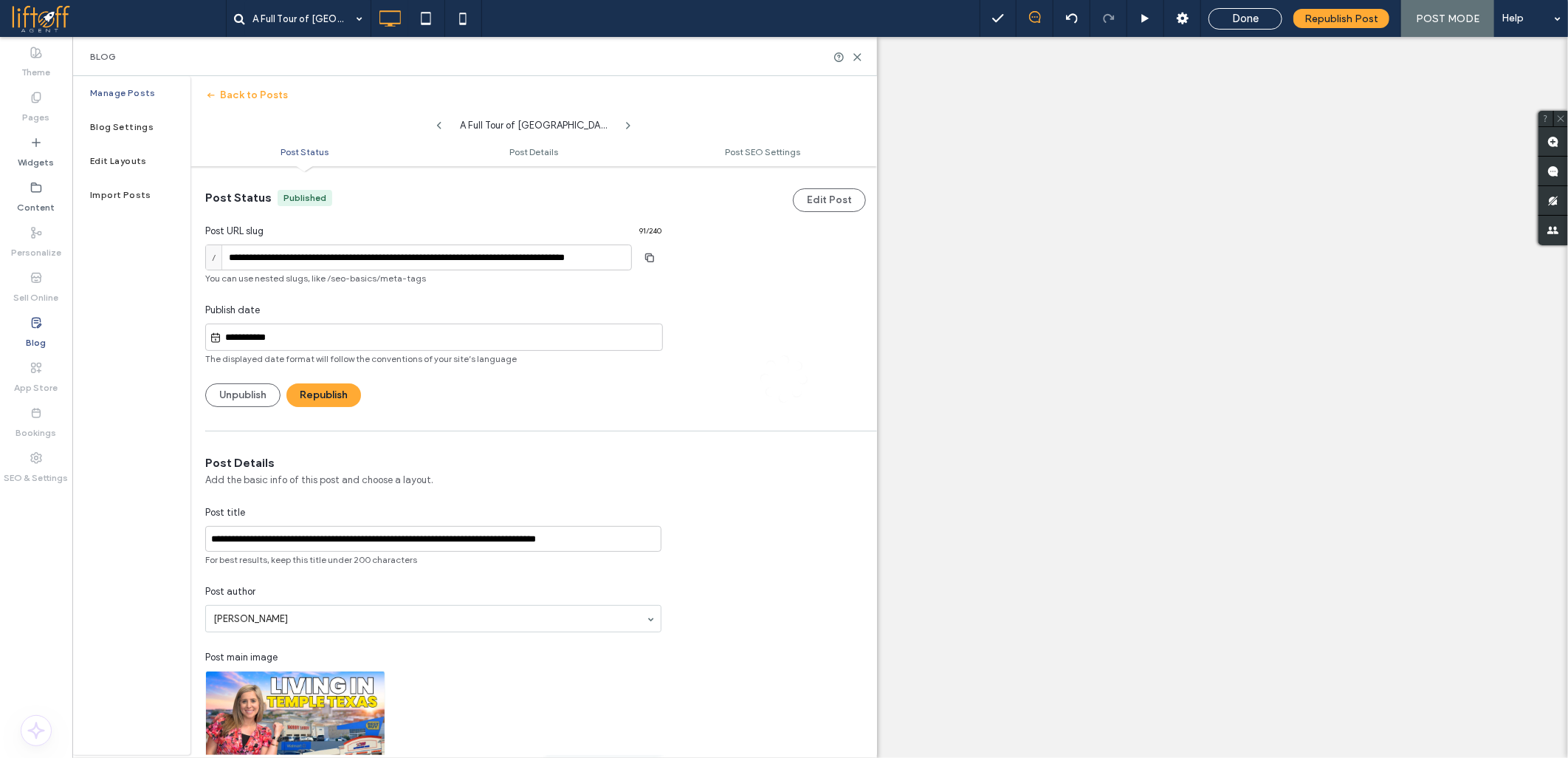
drag, startPoint x: 444, startPoint y: 340, endPoint x: 327, endPoint y: 254, distance: 145.2
click at [444, 339] on div at bounding box center [784, 379] width 1568 height 758
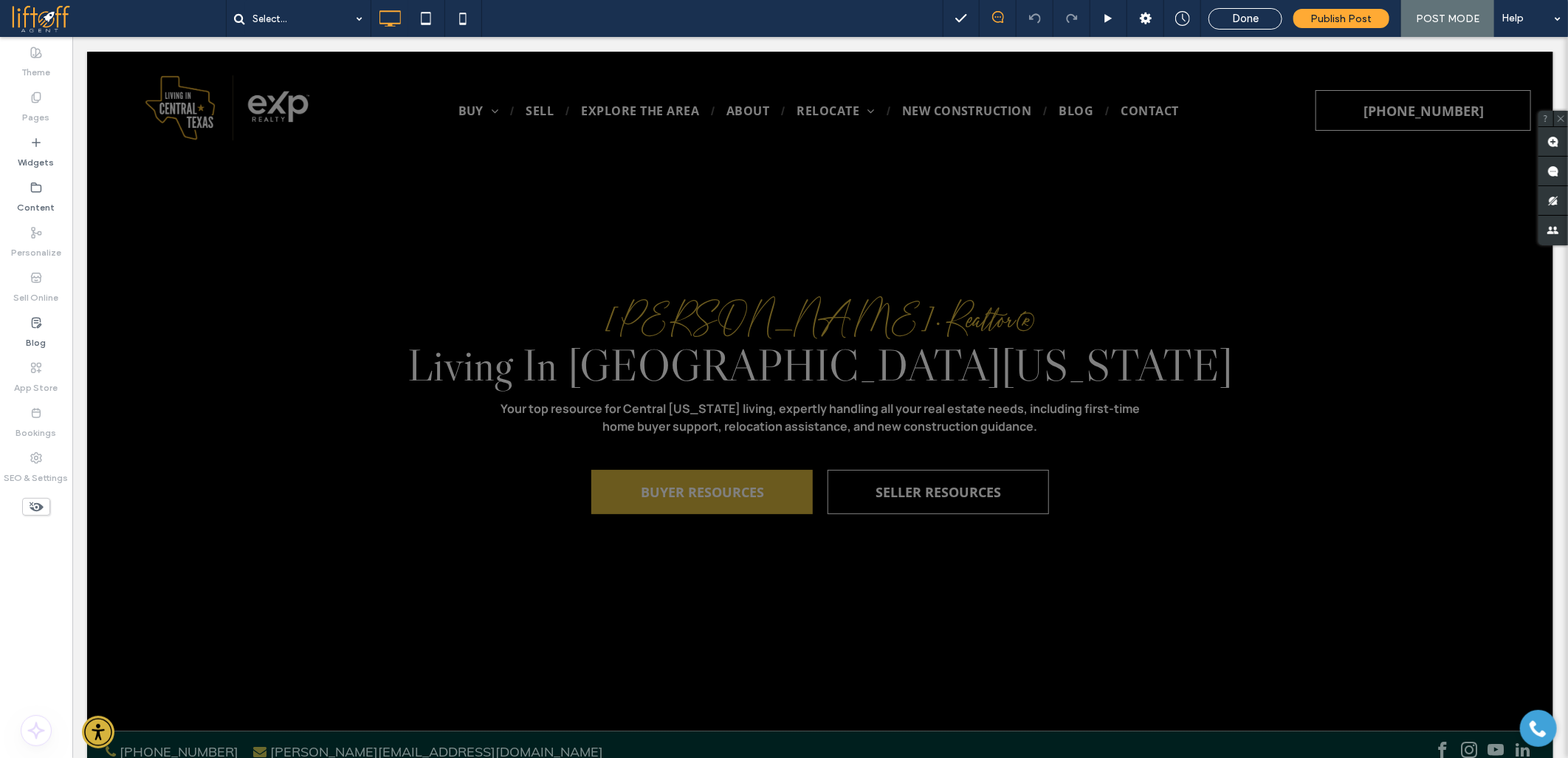
click at [33, 329] on label "Blog" at bounding box center [36, 339] width 20 height 20
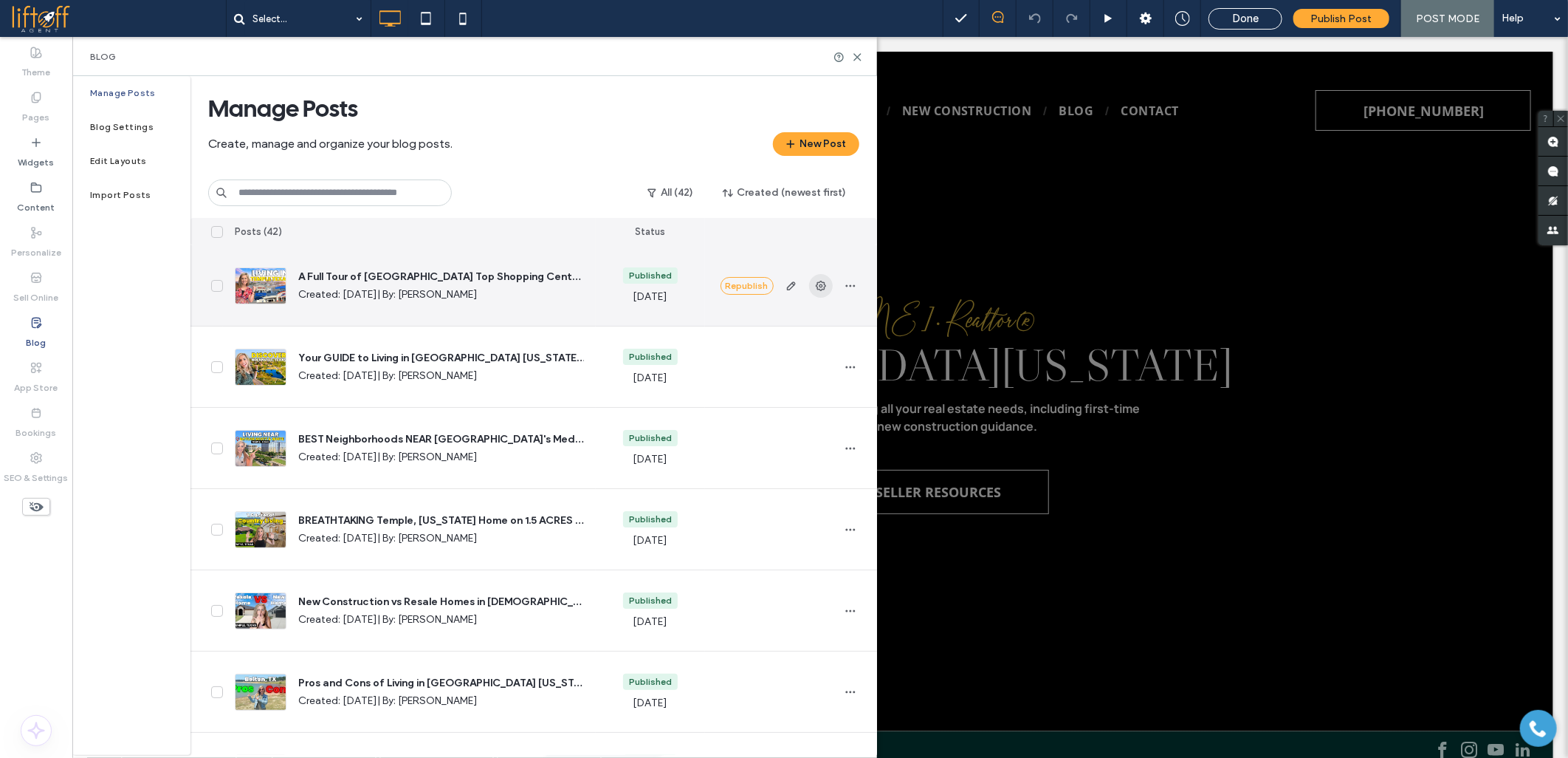
click at [816, 281] on icon "button" at bounding box center [821, 285] width 12 height 12
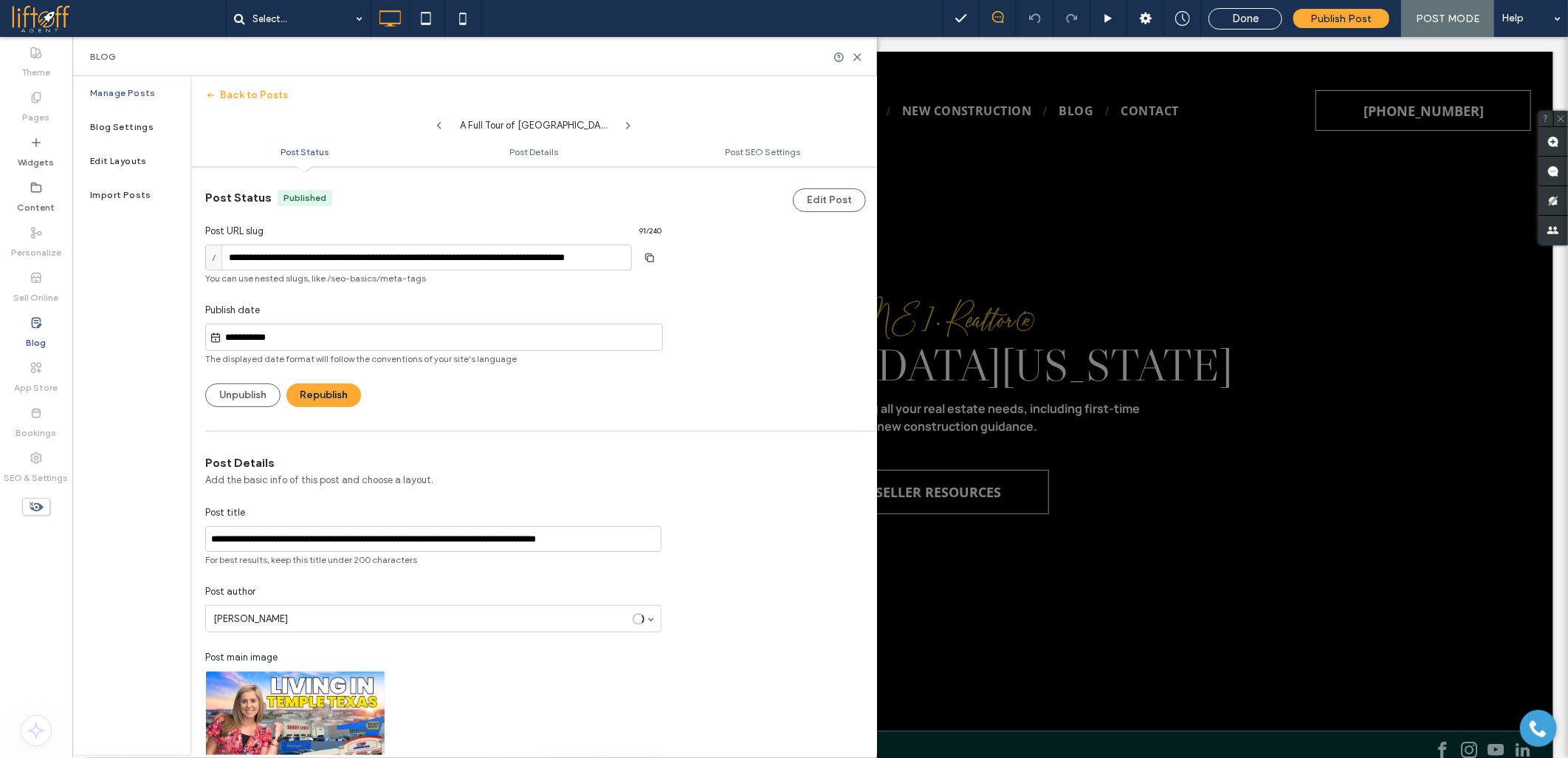
scroll to position [1, 0]
click at [274, 328] on input "**********" at bounding box center [441, 337] width 441 height 18
click at [511, 225] on div "11" at bounding box center [514, 230] width 20 height 20
type input "**********"
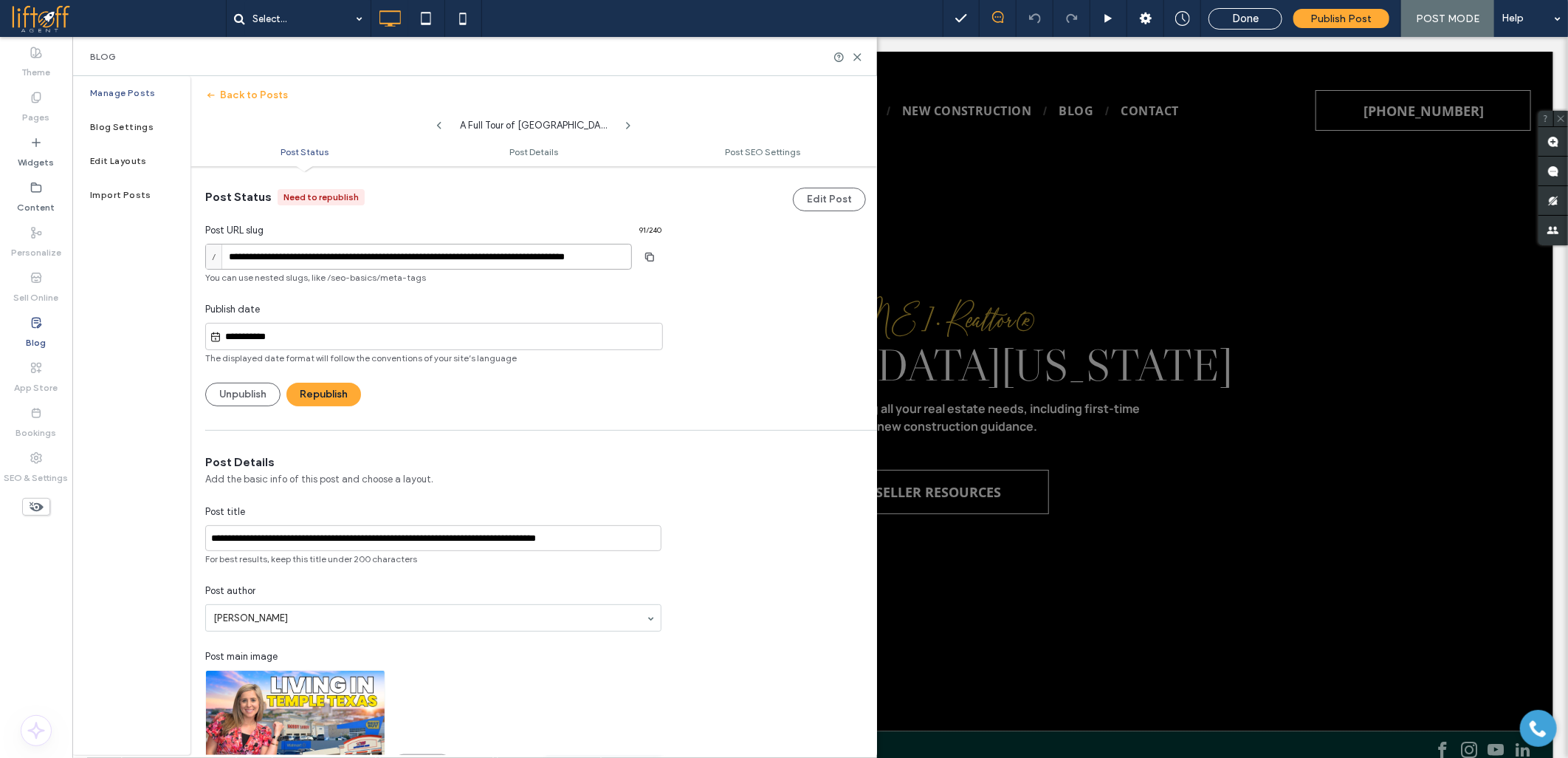
drag, startPoint x: 254, startPoint y: 255, endPoint x: 685, endPoint y: 262, distance: 431.1
click at [685, 262] on div "**********" at bounding box center [534, 286] width 687 height 241
paste input
paste input "**********"
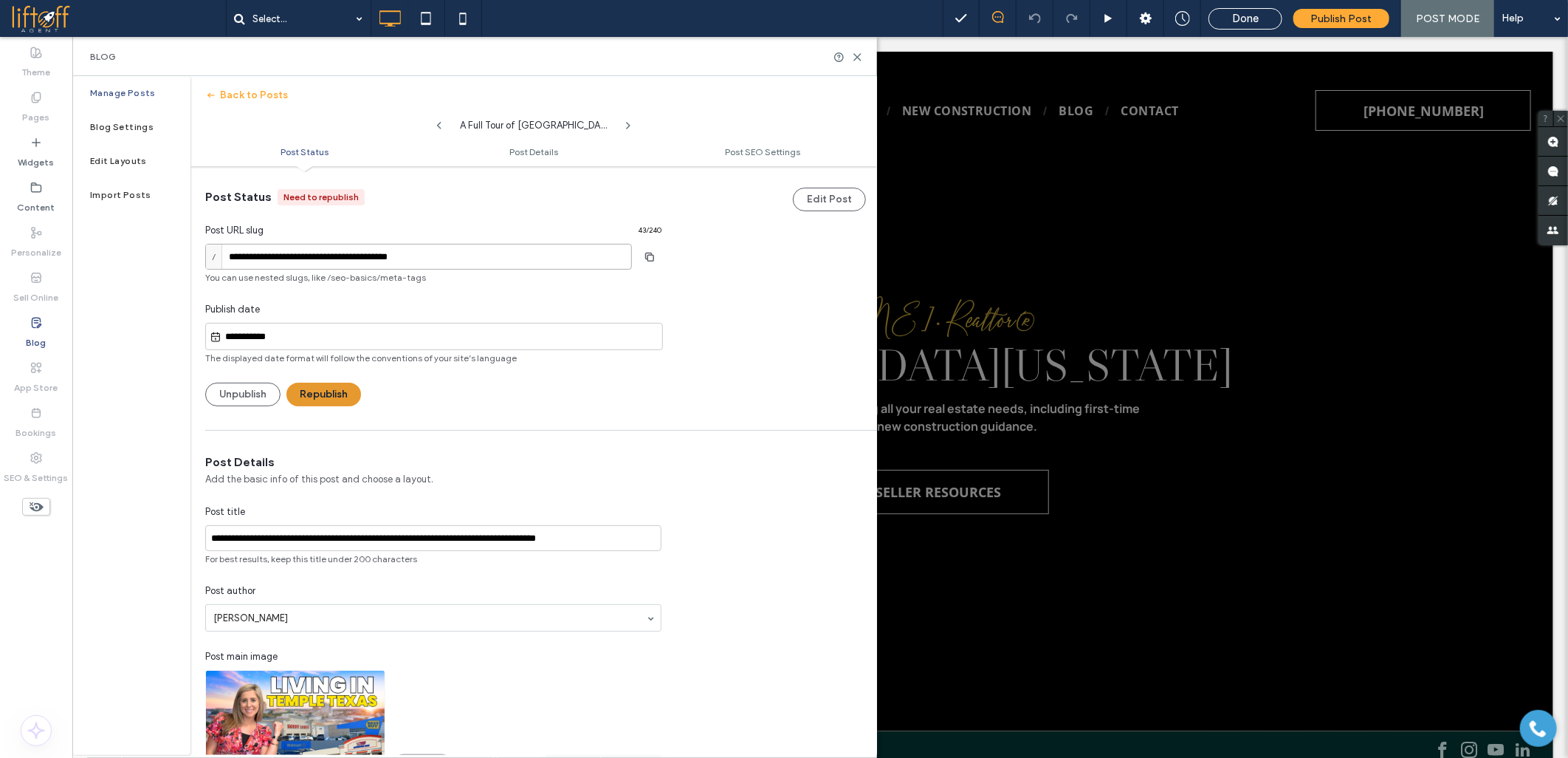
type input "**********"
click at [332, 400] on button "Republish" at bounding box center [324, 395] width 74 height 24
click at [648, 257] on div at bounding box center [784, 379] width 1568 height 758
click at [339, 392] on div at bounding box center [784, 379] width 1568 height 758
click at [345, 388] on div at bounding box center [784, 379] width 1568 height 758
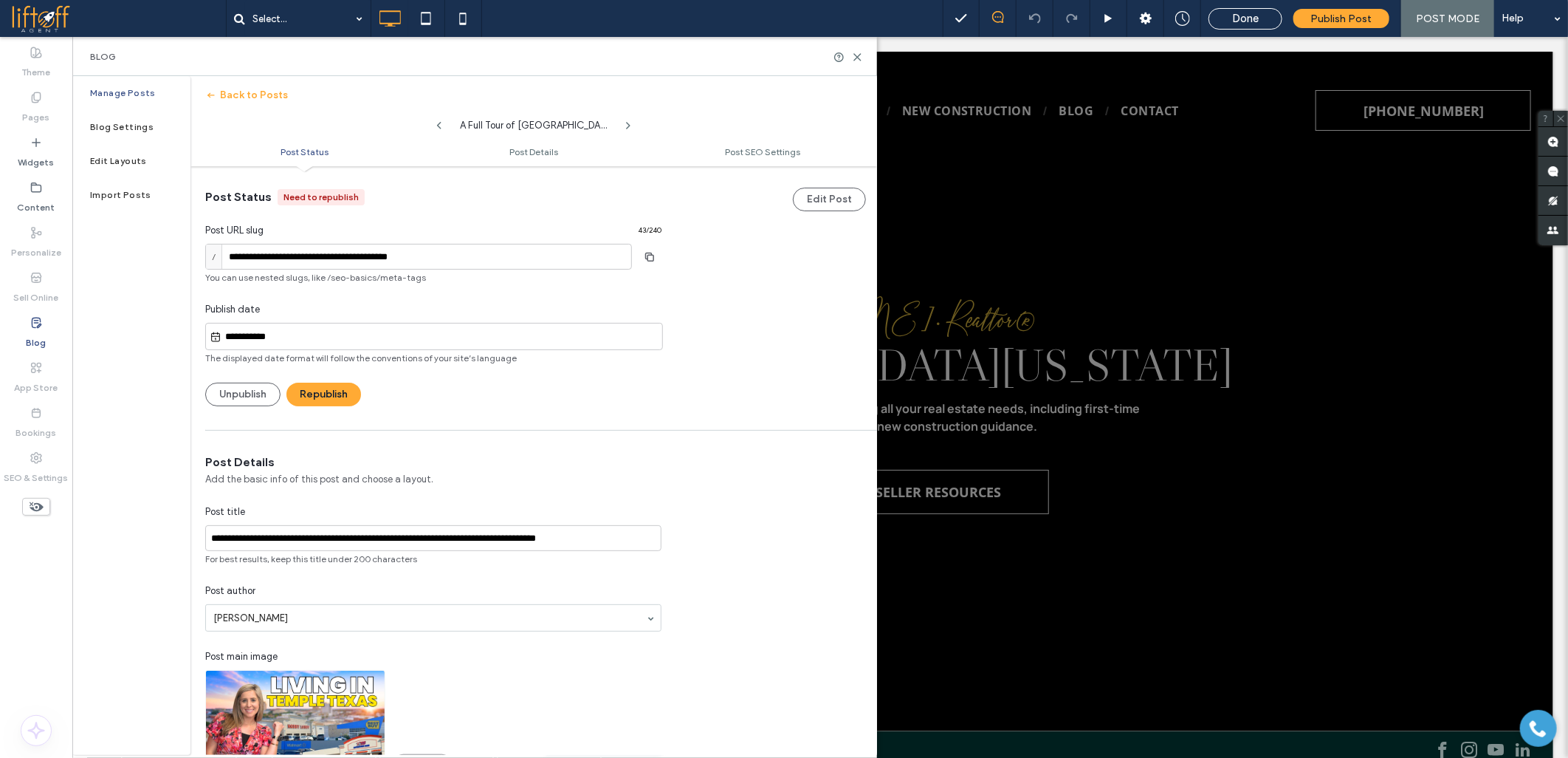
click at [345, 388] on div "**********" at bounding box center [784, 379] width 1568 height 758
click at [345, 388] on button "Republish" at bounding box center [324, 395] width 74 height 24
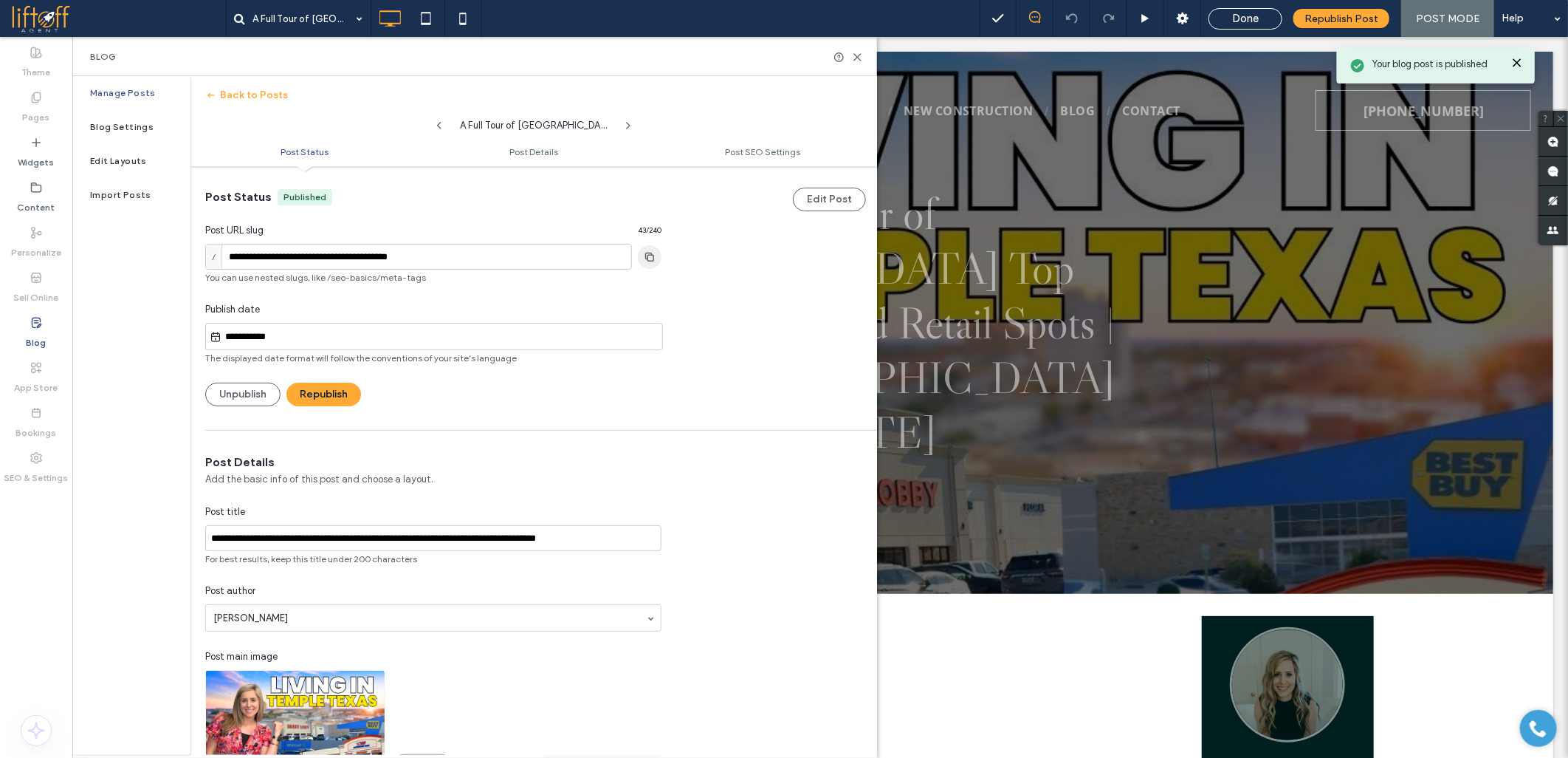
click at [648, 259] on icon "button" at bounding box center [650, 256] width 24 height 12
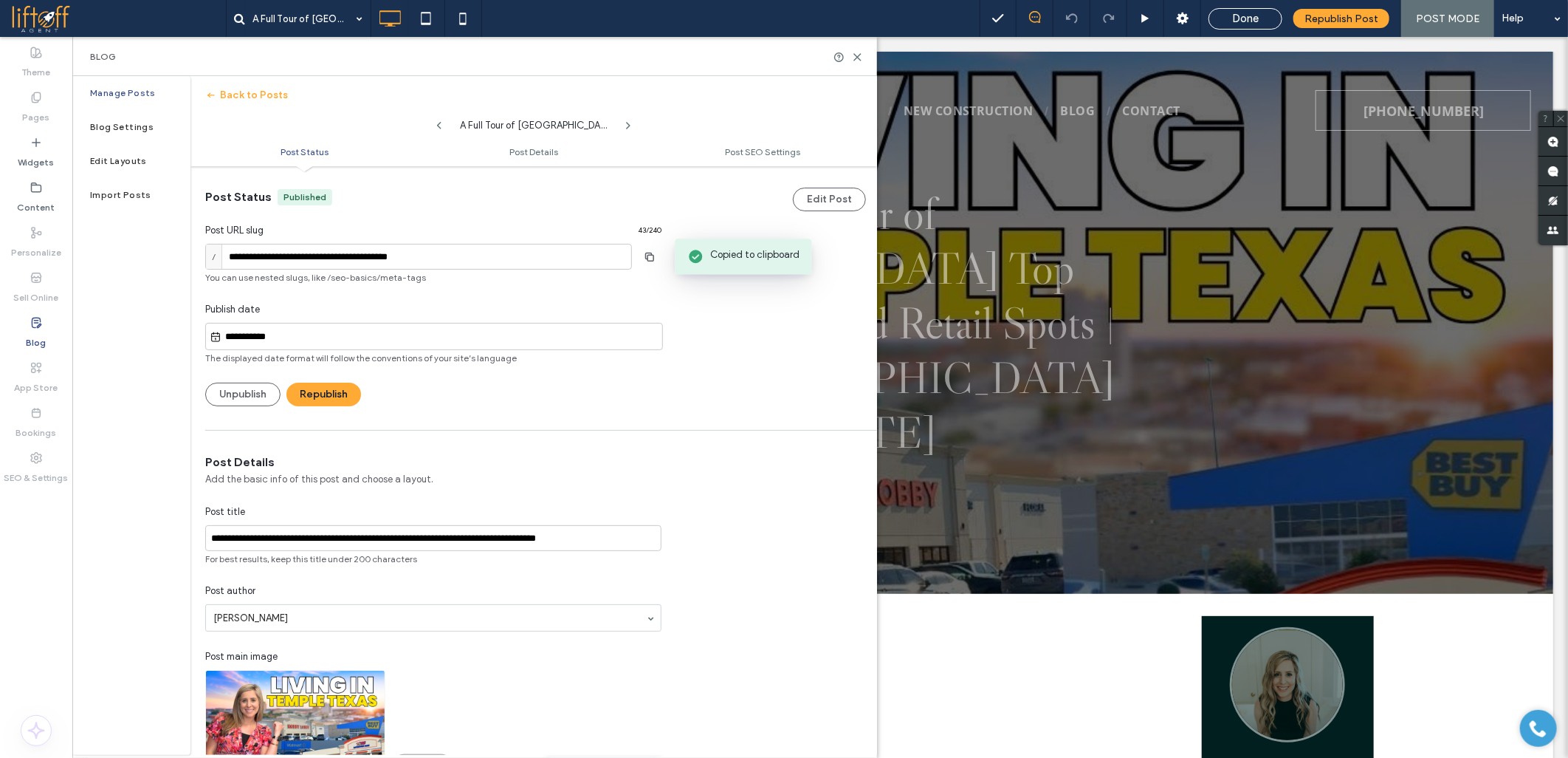
click at [37, 325] on use at bounding box center [36, 322] width 9 height 10
